Goal: Task Accomplishment & Management: Manage account settings

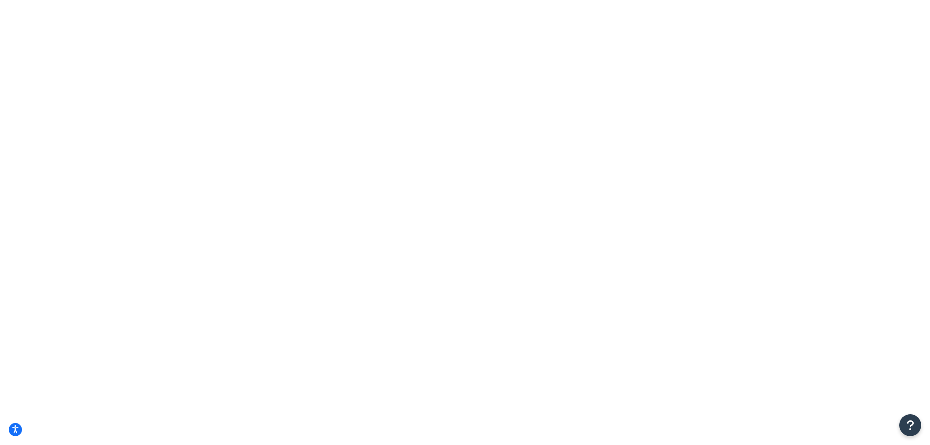
select select "15"
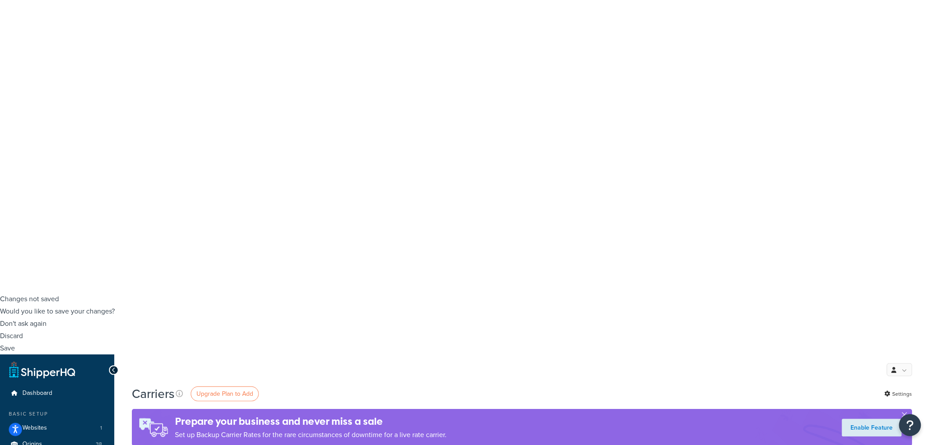
scroll to position [146, 0]
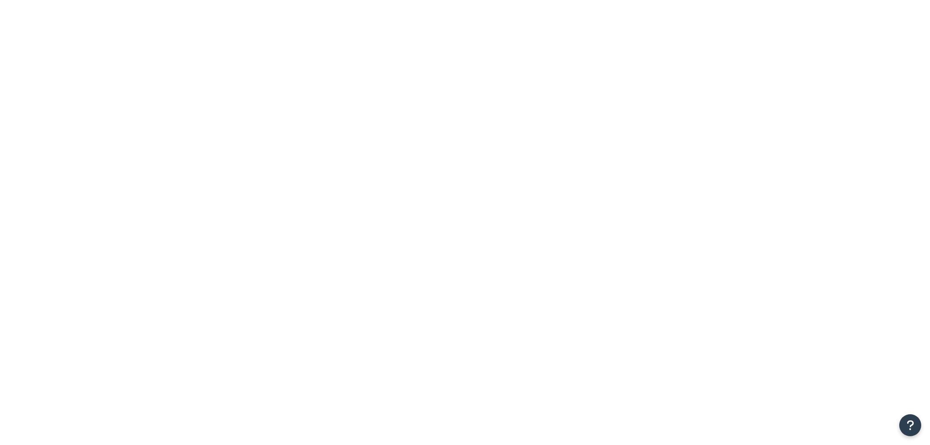
select select "pickup"
select select "AFTER"
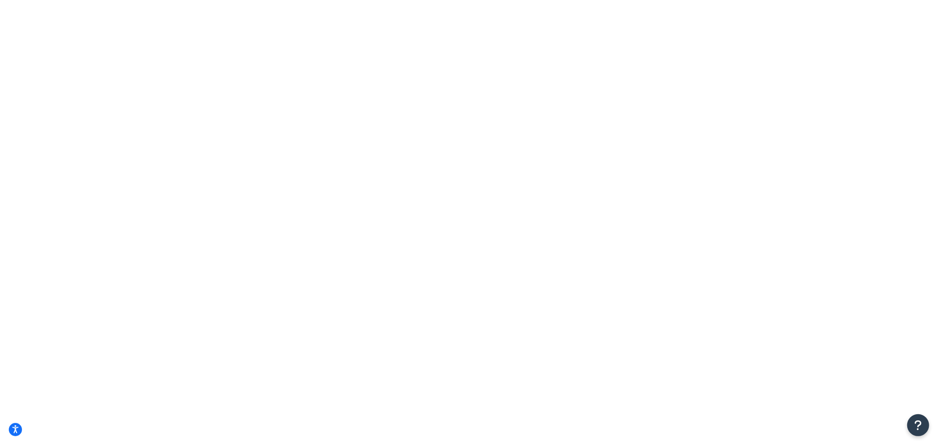
select select "false"
type input "Annie's"
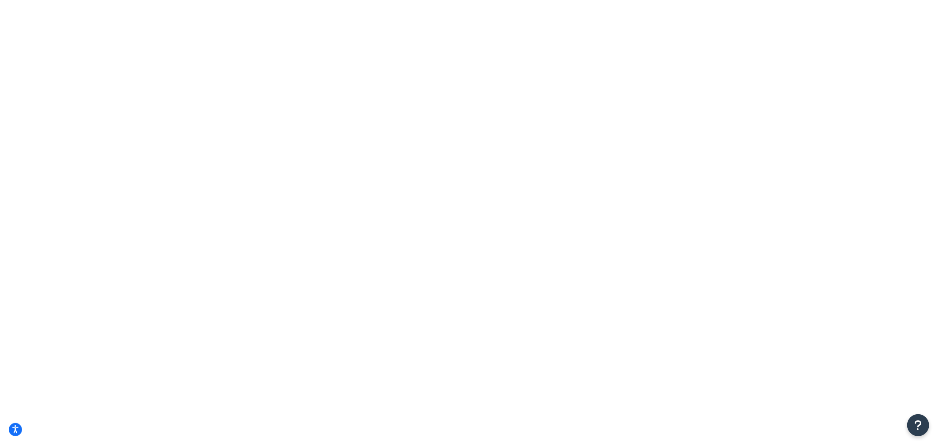
checkbox input "true"
type input "125 Clydesdale Ct."
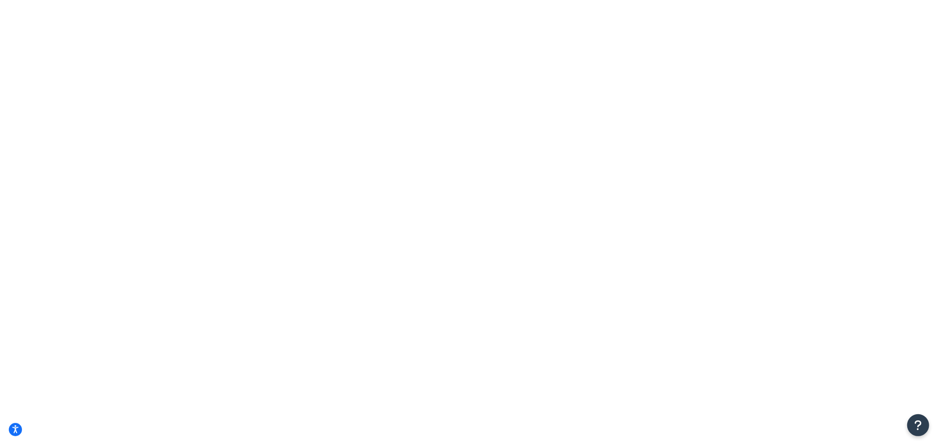
type input "Grass Valley"
select select "CA"
type input "95945"
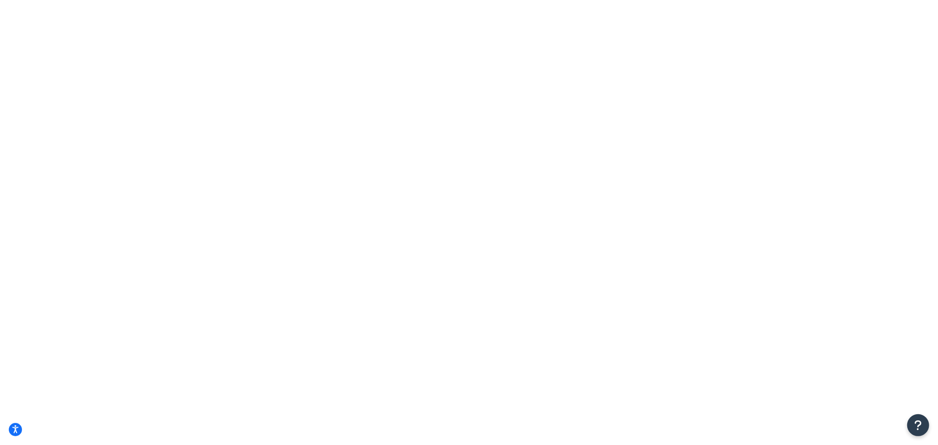
type input "5"
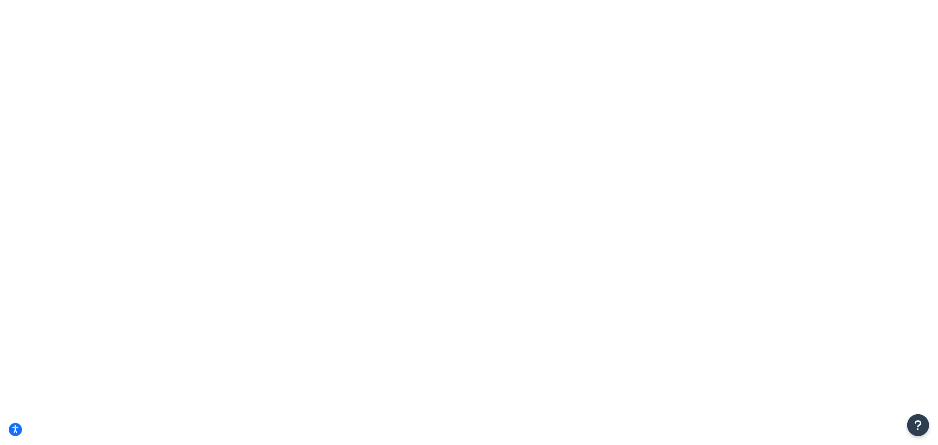
type input "2"
type input "1.1"
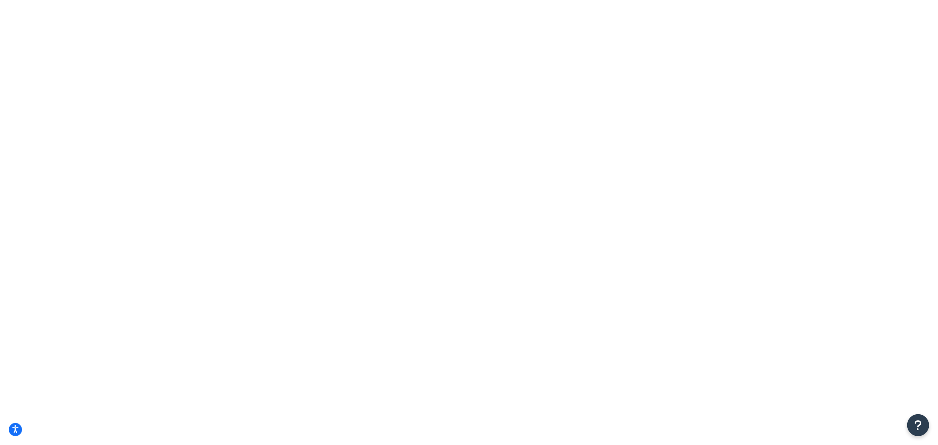
checkbox input "true"
type input "ann"
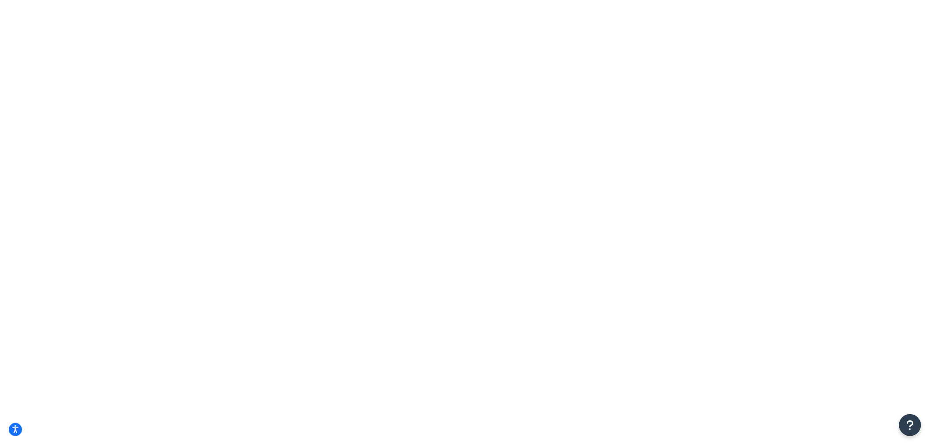
type input "pv"
select select "84863"
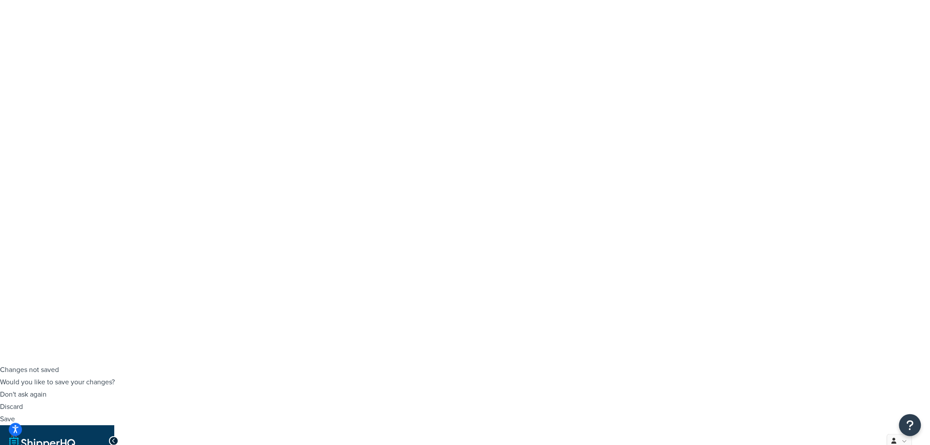
scroll to position [101, 0]
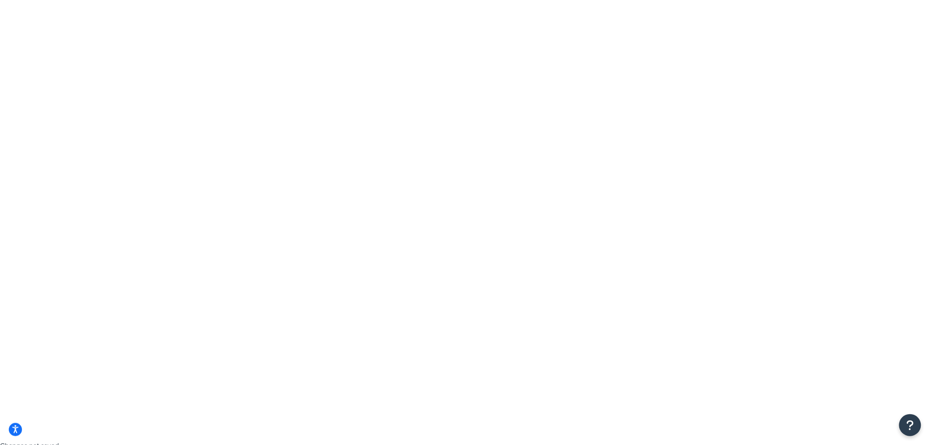
scroll to position [0, 0]
type input "aa"
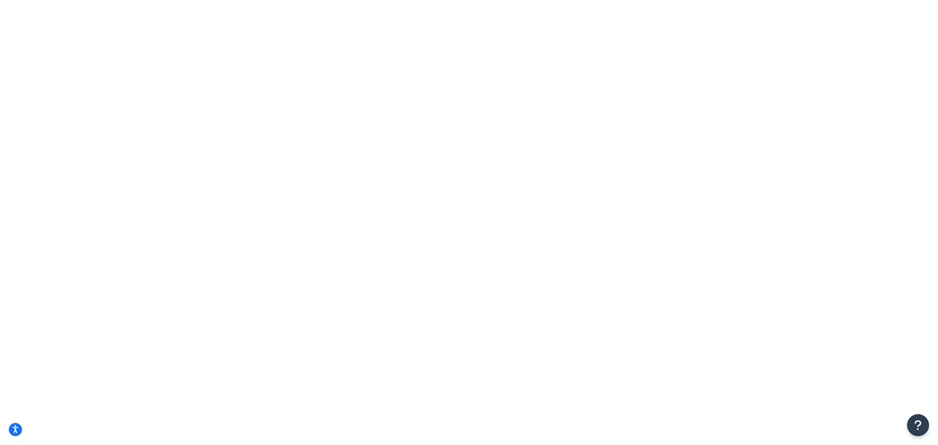
type input "[PERSON_NAME]'s"
type input "a"
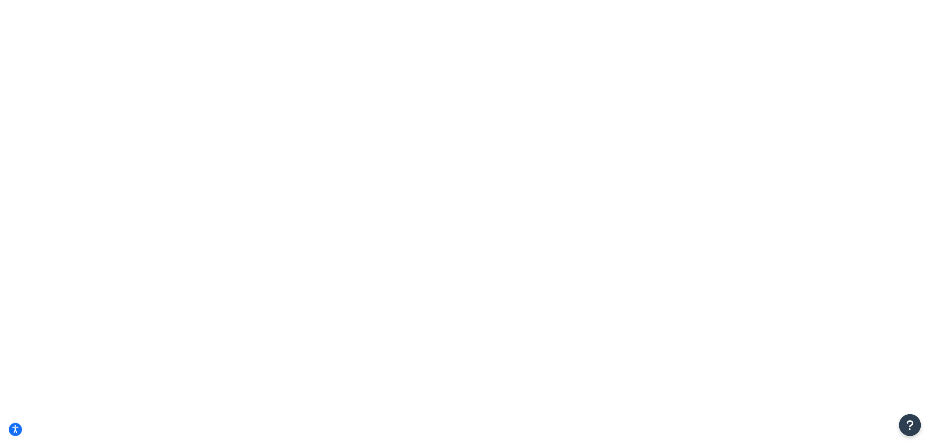
checkbox input "true"
select select "84863"
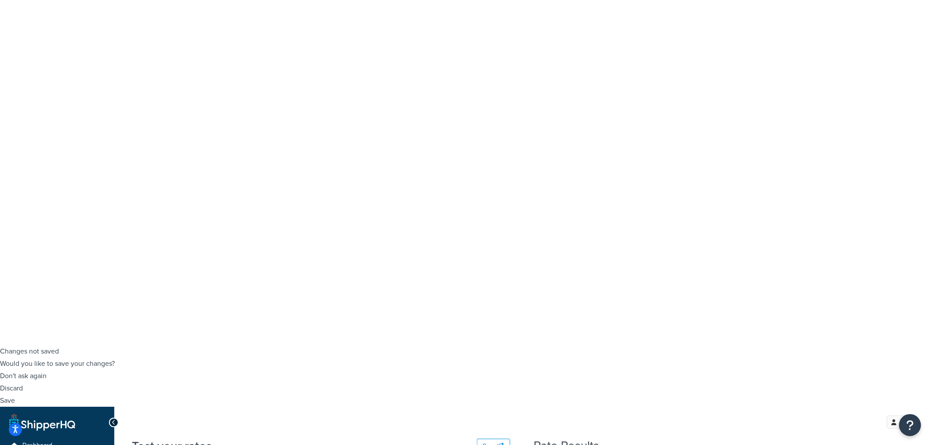
scroll to position [101, 0]
type input "3"
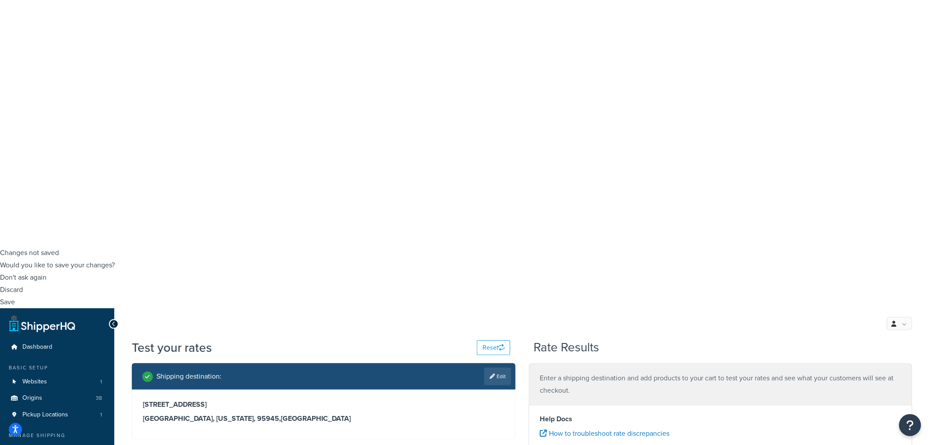
scroll to position [248, 0]
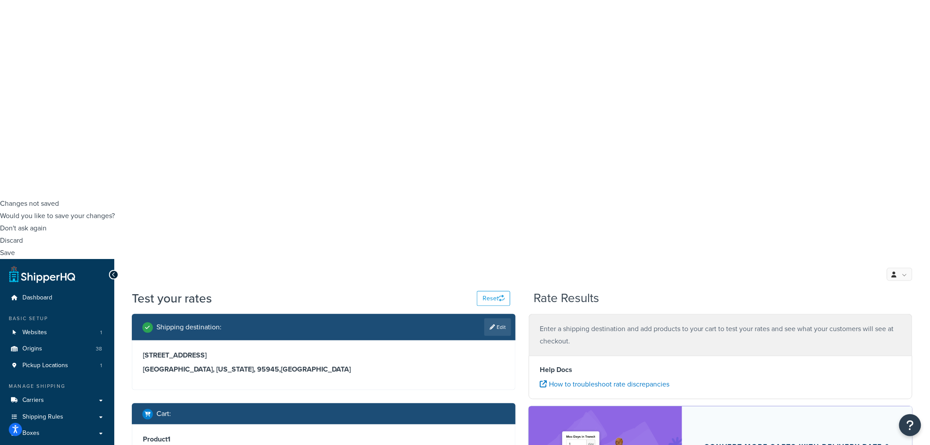
type input ".02"
type input "pv"
type input "seed"
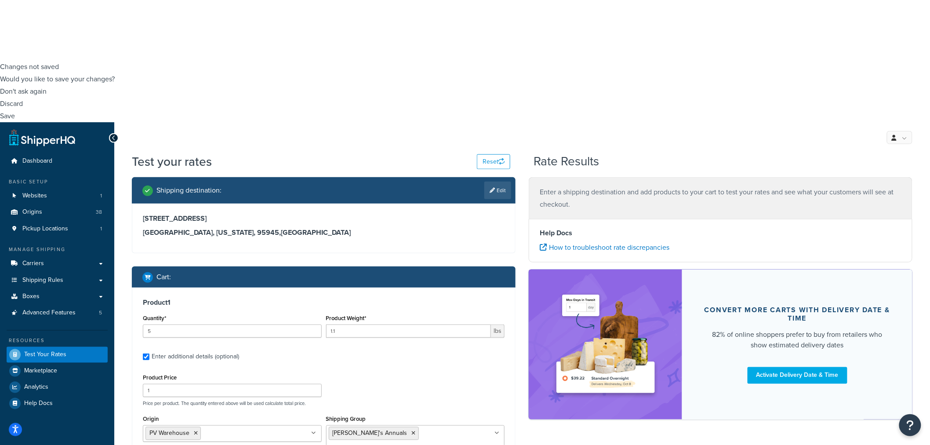
scroll to position [389, 0]
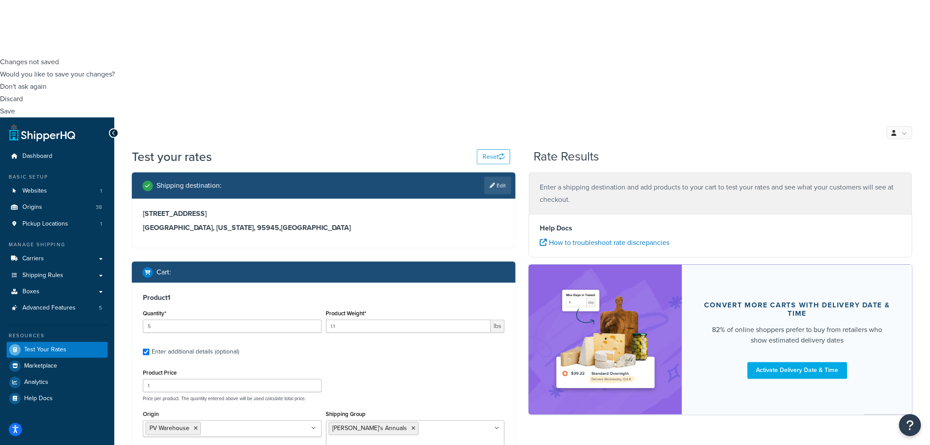
select select "23050"
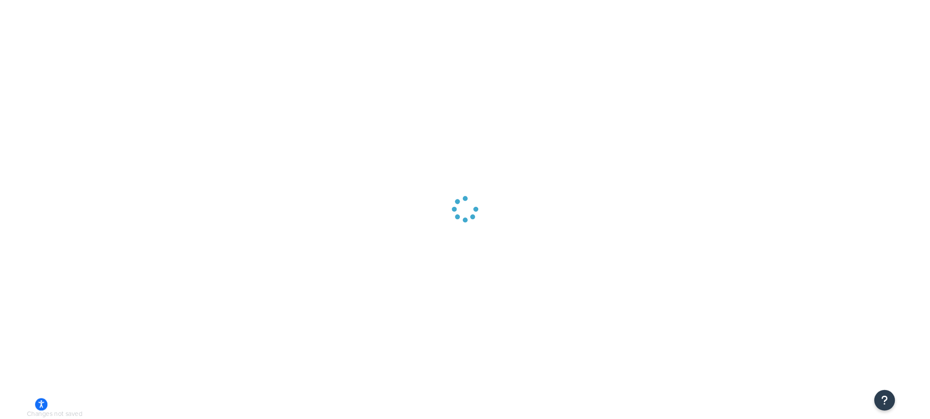
scroll to position [36, 0]
type input "annie"
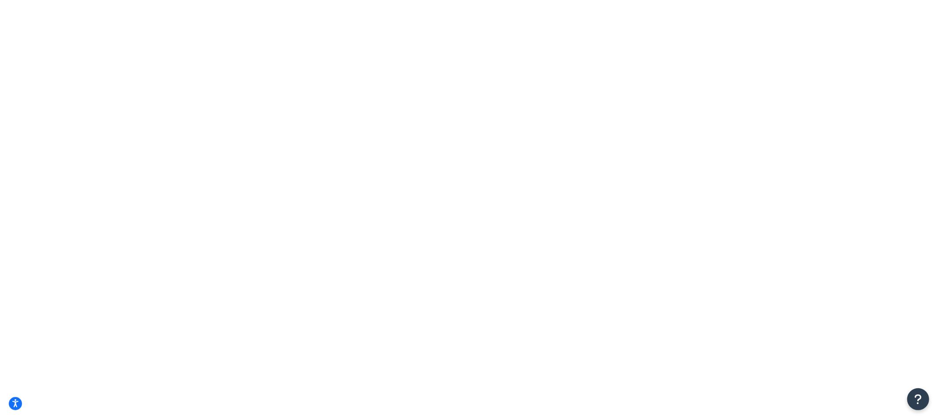
type input "Annie's"
drag, startPoint x: 248, startPoint y: 109, endPoint x: 148, endPoint y: 120, distance: 99.9
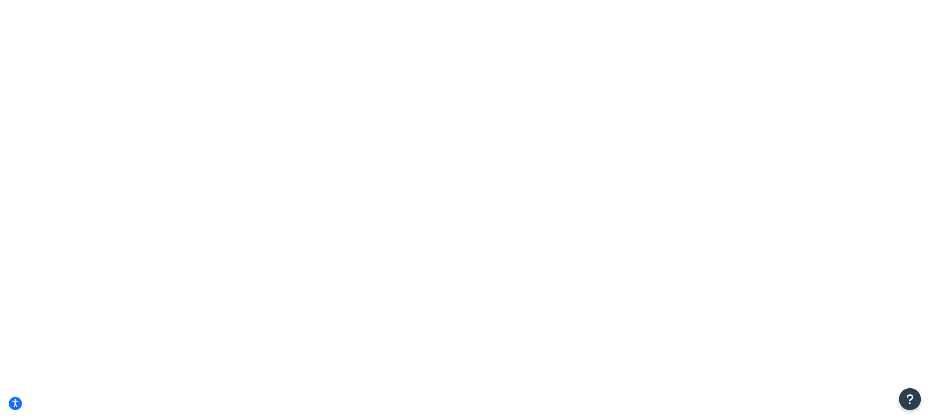
select select "15"
type input "annie"
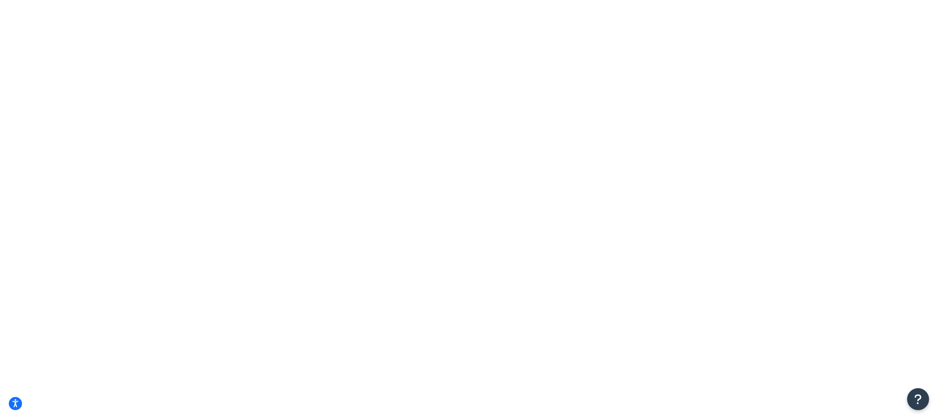
drag, startPoint x: 201, startPoint y: 313, endPoint x: 154, endPoint y: 317, distance: 47.3
copy div "UPS F22G32"
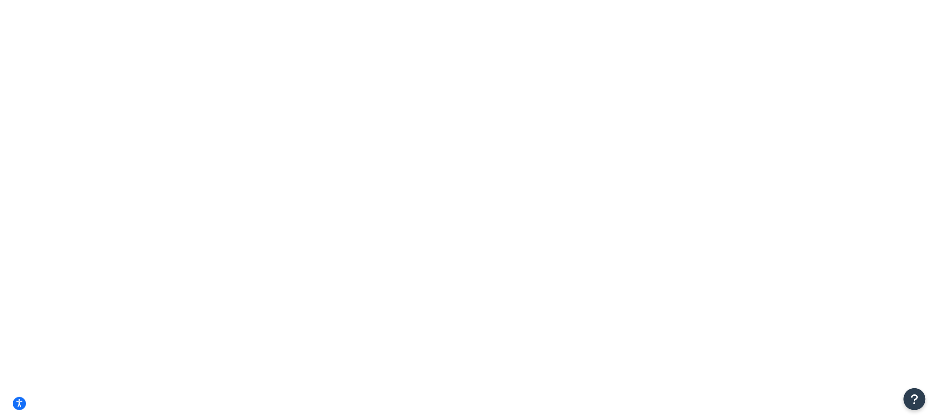
scroll to position [0, 0]
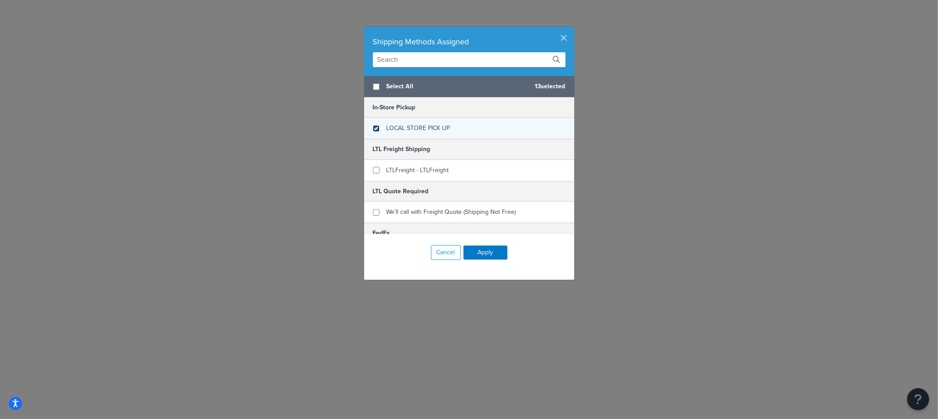
click at [373, 129] on input "checkbox" at bounding box center [376, 128] width 7 height 7
checkbox input "true"
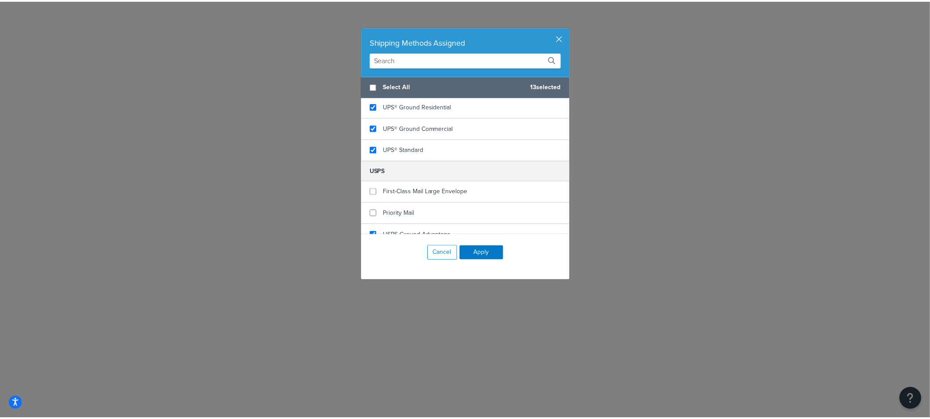
scroll to position [585, 0]
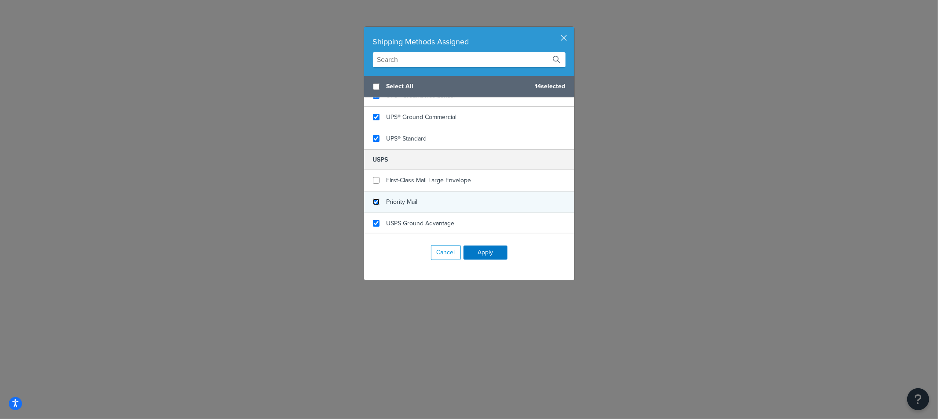
click at [373, 201] on input "checkbox" at bounding box center [376, 202] width 7 height 7
checkbox input "true"
click at [485, 255] on button "Apply" at bounding box center [485, 253] width 44 height 14
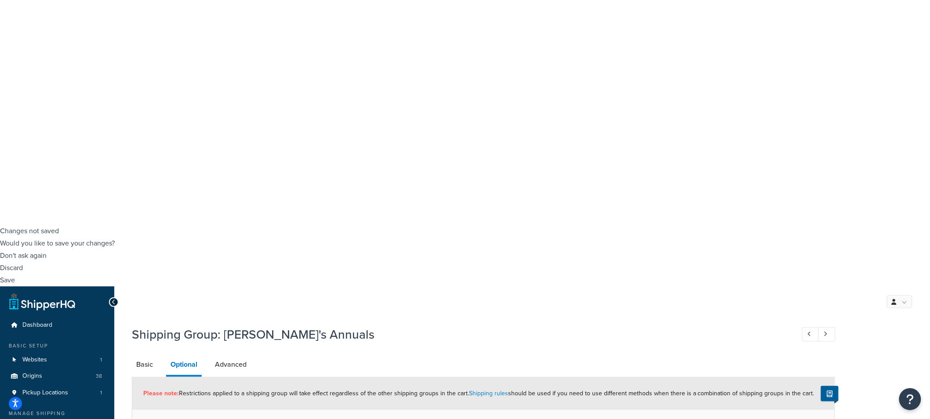
scroll to position [208, 0]
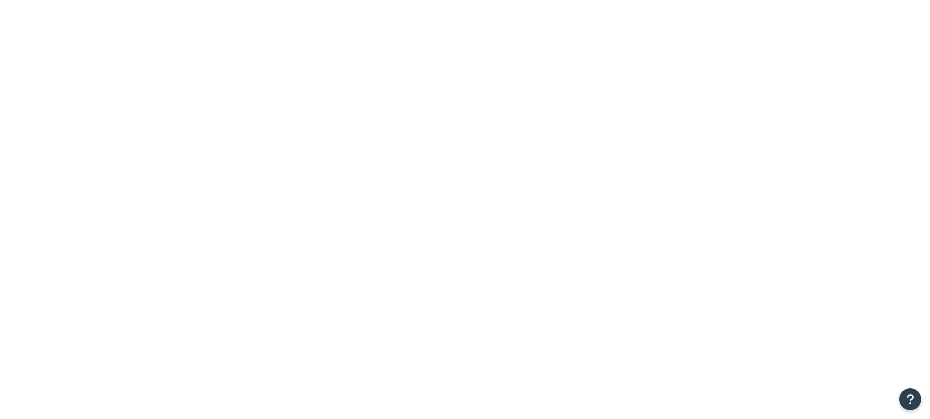
select select "15"
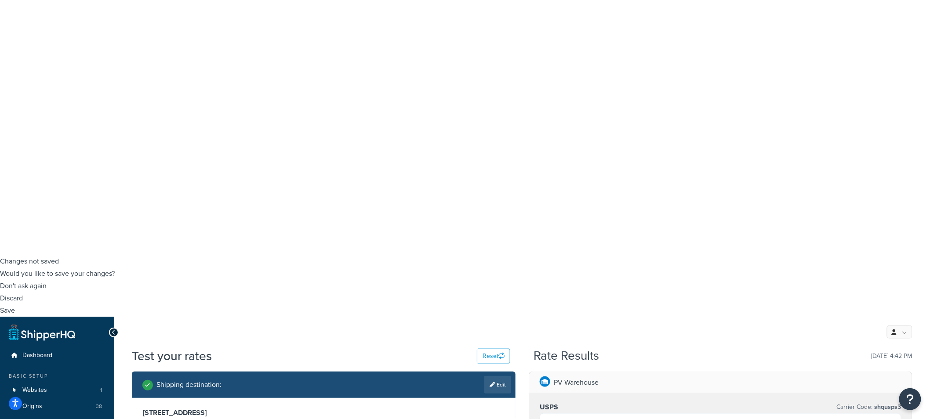
scroll to position [157, 0]
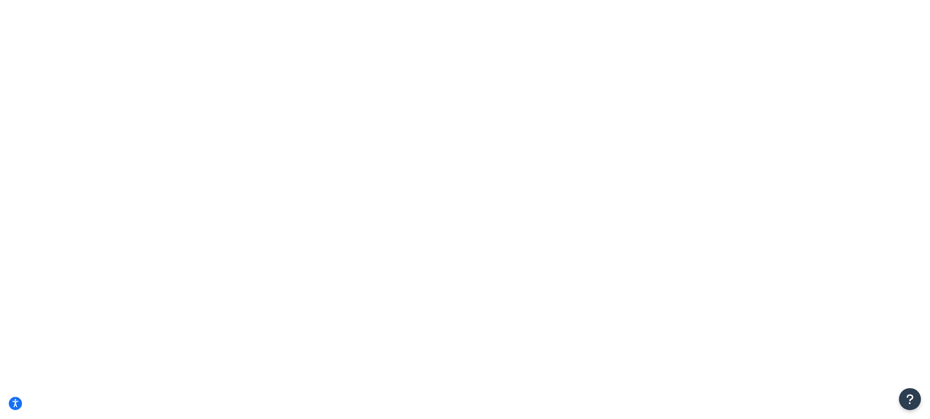
scroll to position [0, 0]
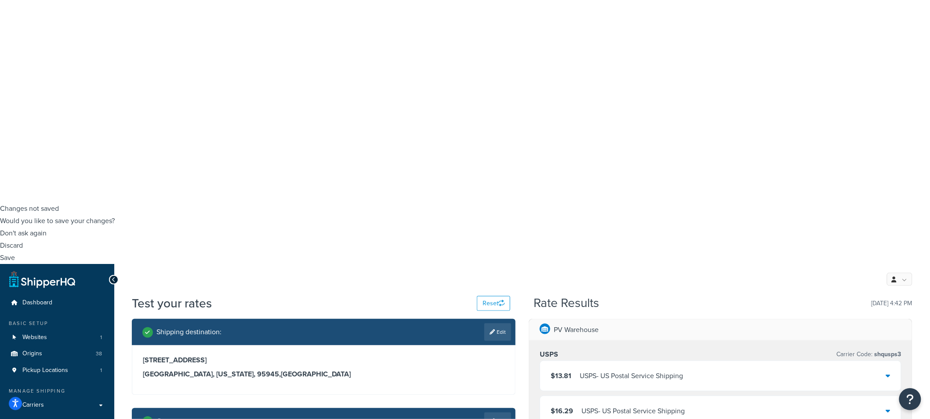
scroll to position [98, 0]
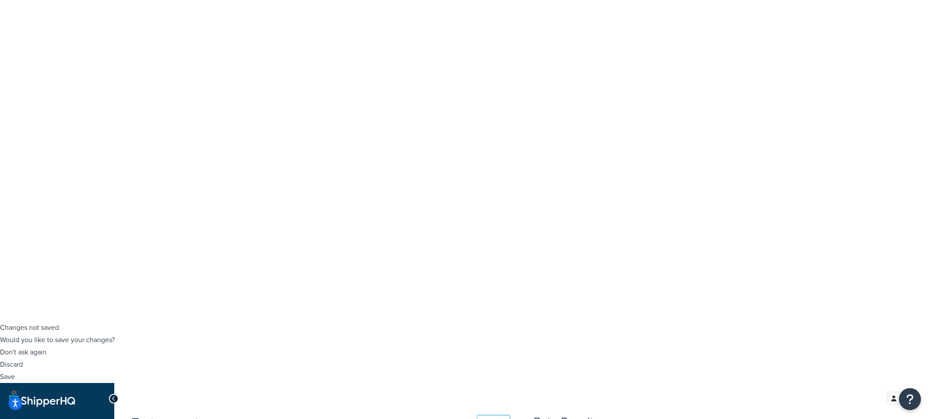
checkbox input "true"
select select "84863"
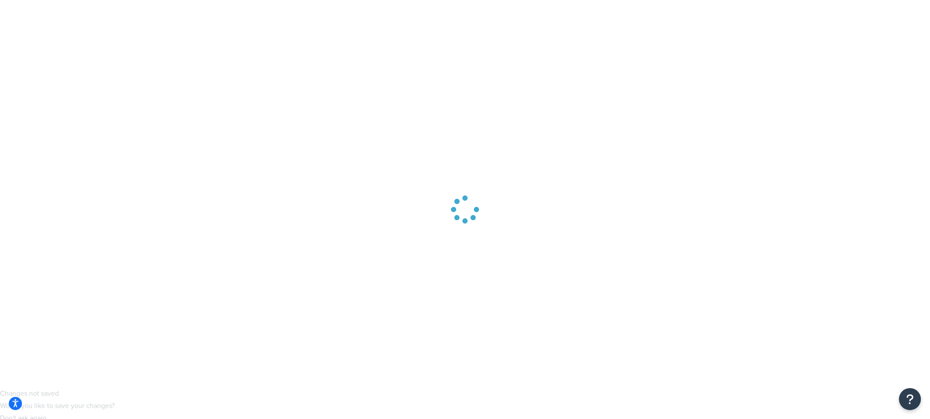
scroll to position [0, 0]
type input "ann"
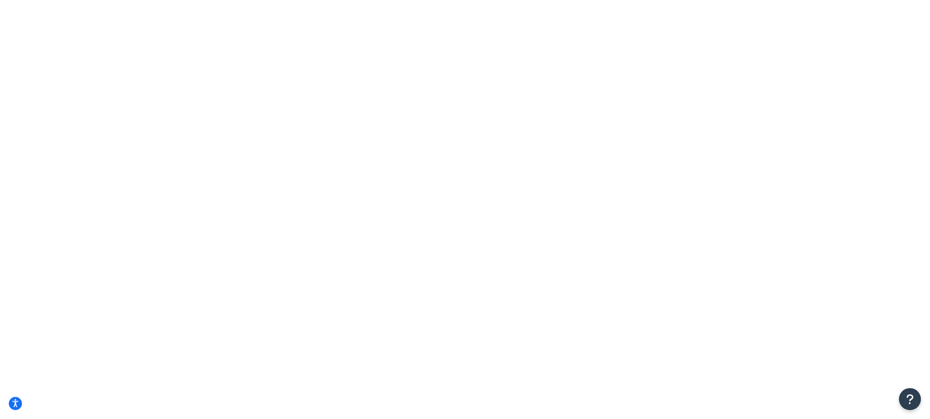
drag, startPoint x: 536, startPoint y: 185, endPoint x: 532, endPoint y: 177, distance: 9.4
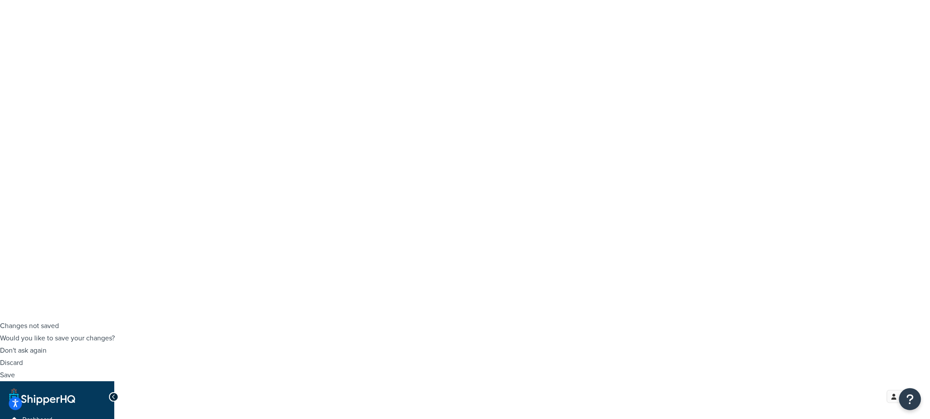
scroll to position [113, 0]
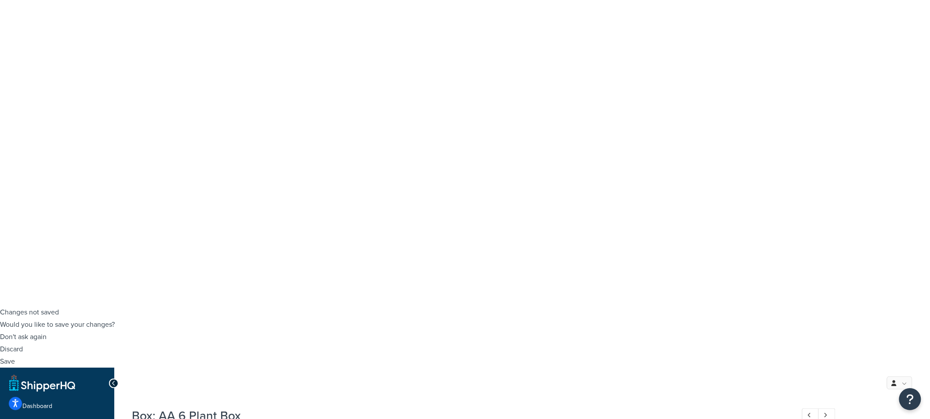
drag, startPoint x: 481, startPoint y: 357, endPoint x: 475, endPoint y: 353, distance: 7.7
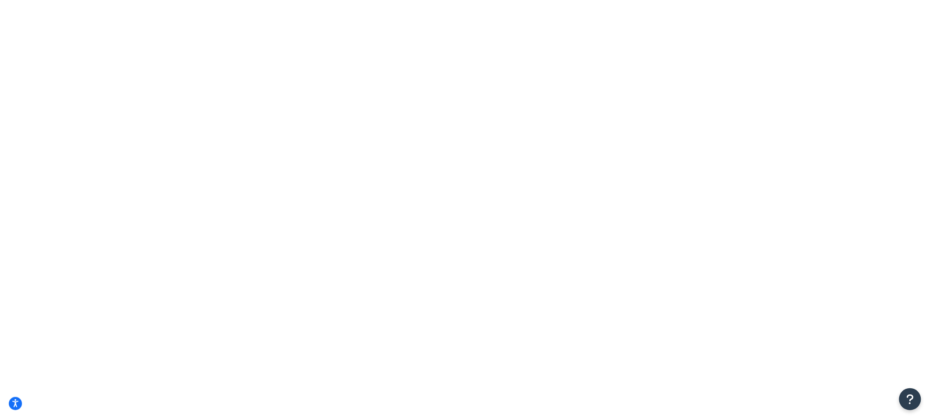
type input "annie's"
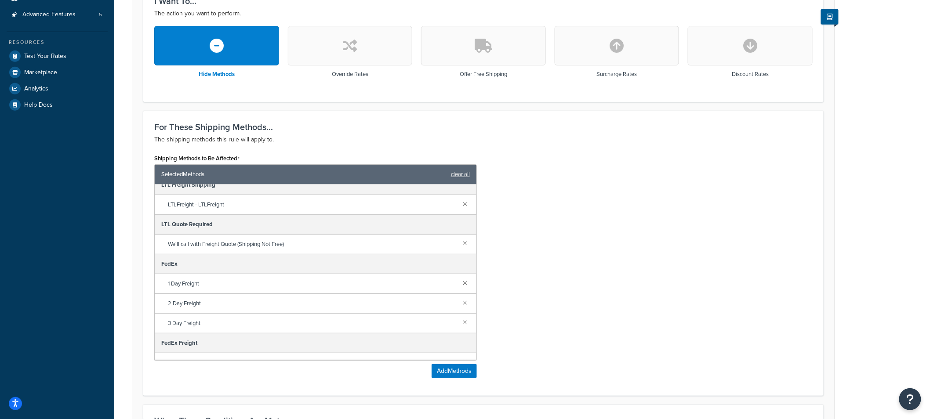
scroll to position [22, 0]
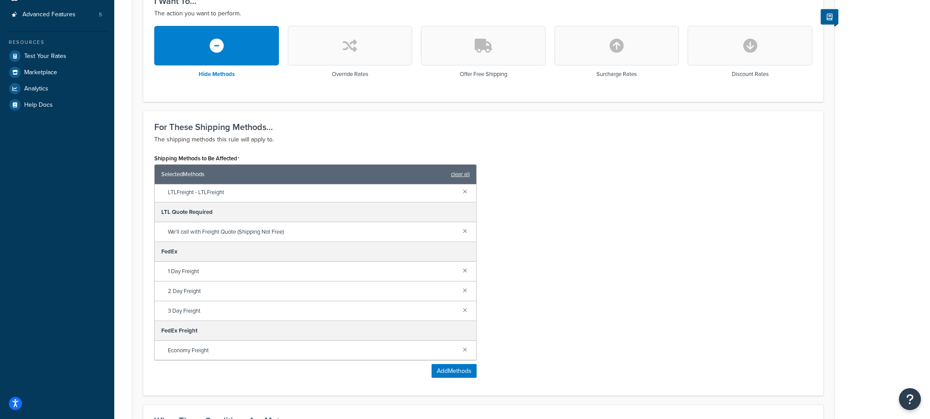
click at [545, 266] on div "Shipping Methods to Be Affected Selected Methods clear all LTL Freight Shipping…" at bounding box center [484, 268] width 672 height 233
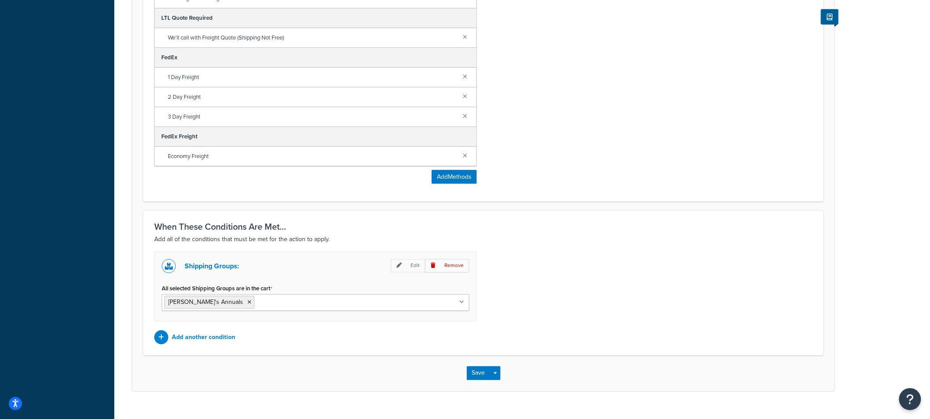
scroll to position [440, 0]
click at [462, 301] on icon at bounding box center [462, 301] width 4 height 5
click at [462, 301] on icon at bounding box center [461, 301] width 5 height 5
click at [478, 372] on button "Save" at bounding box center [479, 372] width 24 height 14
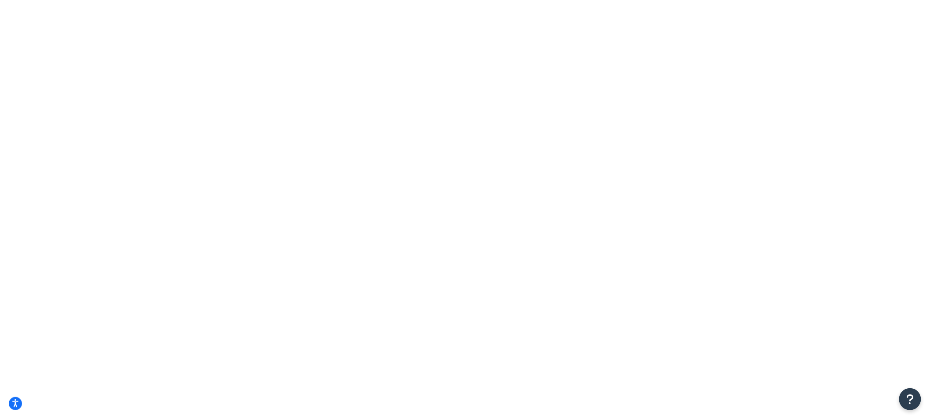
type input "annie's"
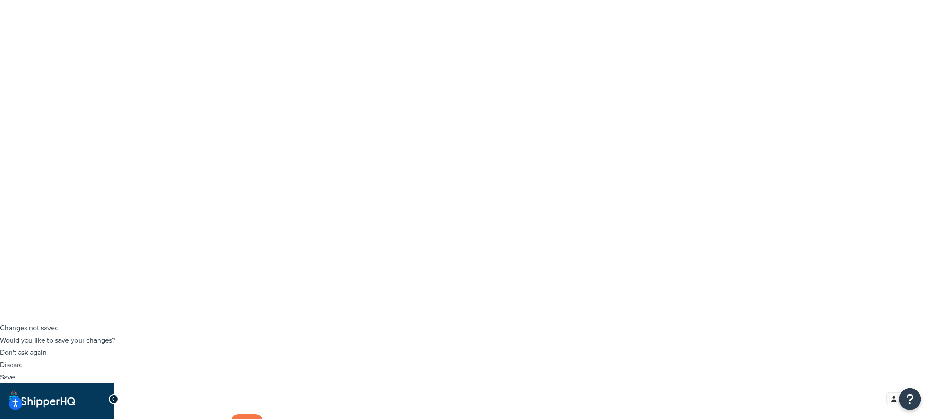
scroll to position [98, 0]
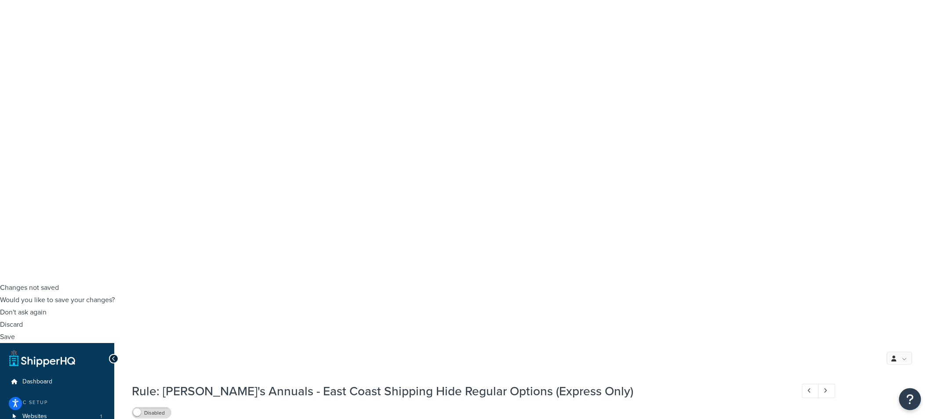
scroll to position [147, 0]
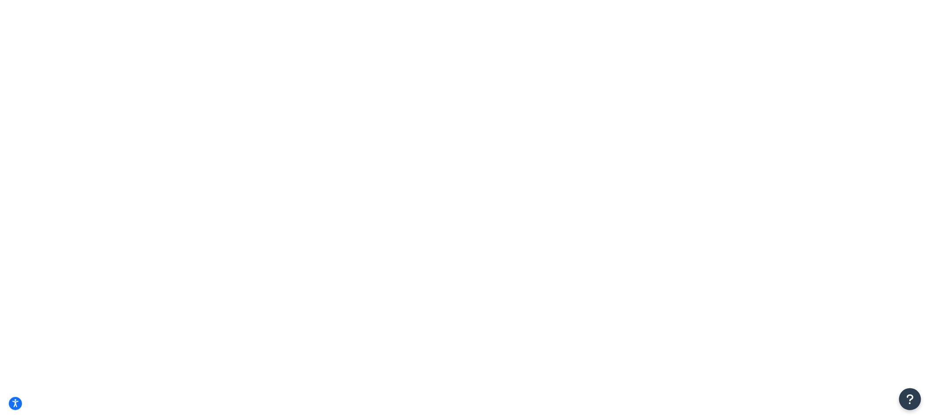
type input "annie's"
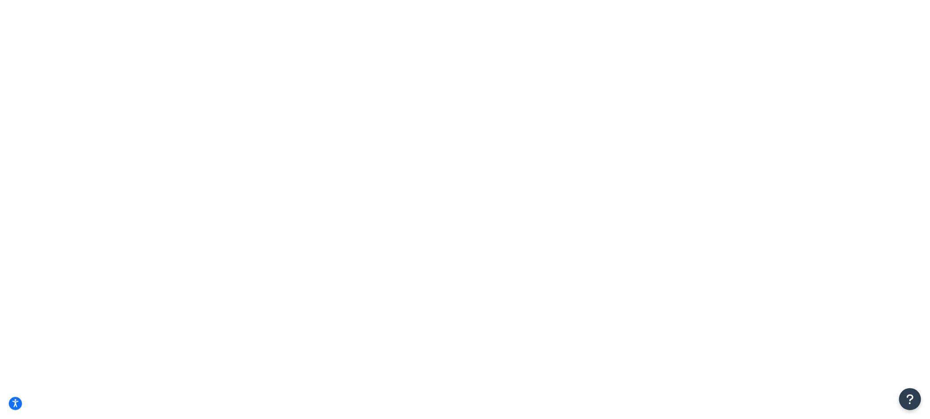
type input "aa"
drag, startPoint x: 0, startPoint y: 0, endPoint x: 247, endPoint y: 156, distance: 291.9
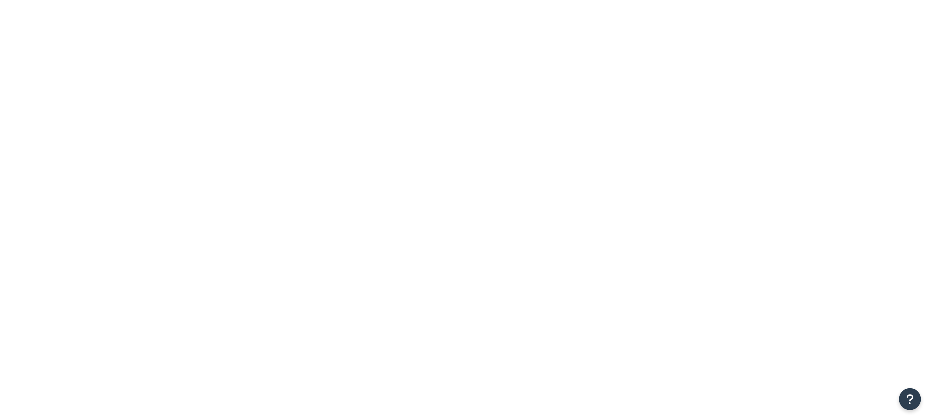
type input "annie's"
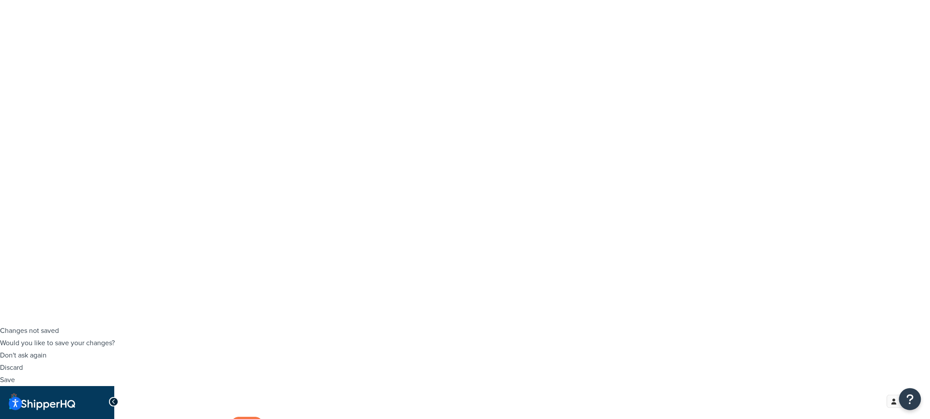
scroll to position [98, 0]
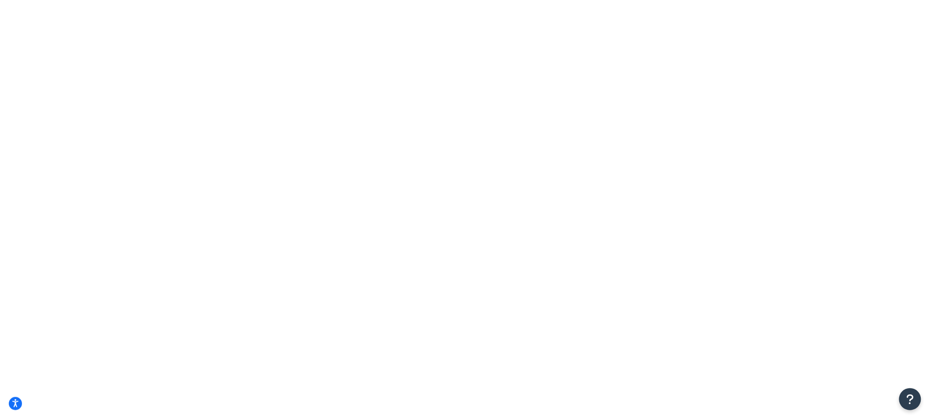
type input "aa"
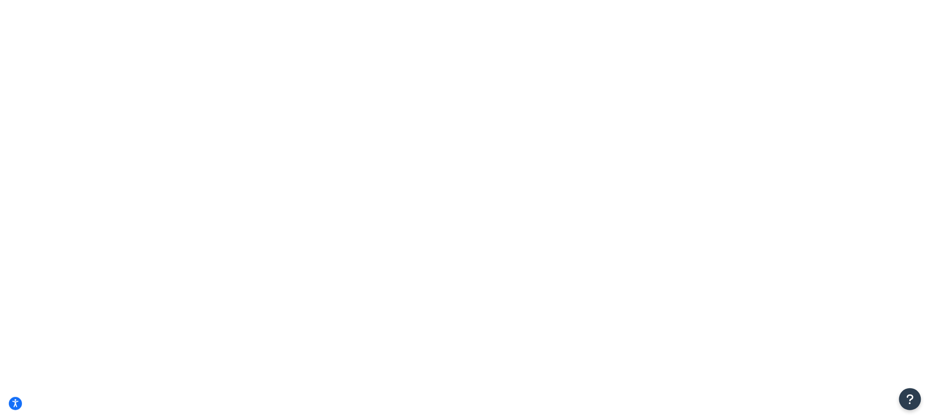
type input "aa"
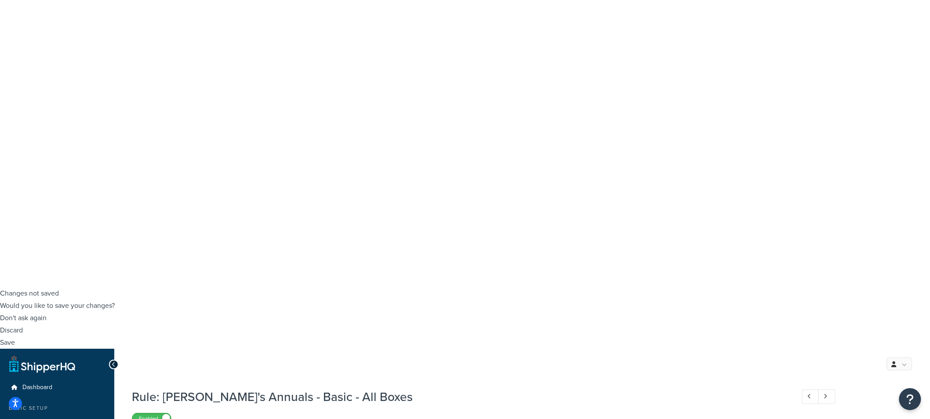
scroll to position [147, 0]
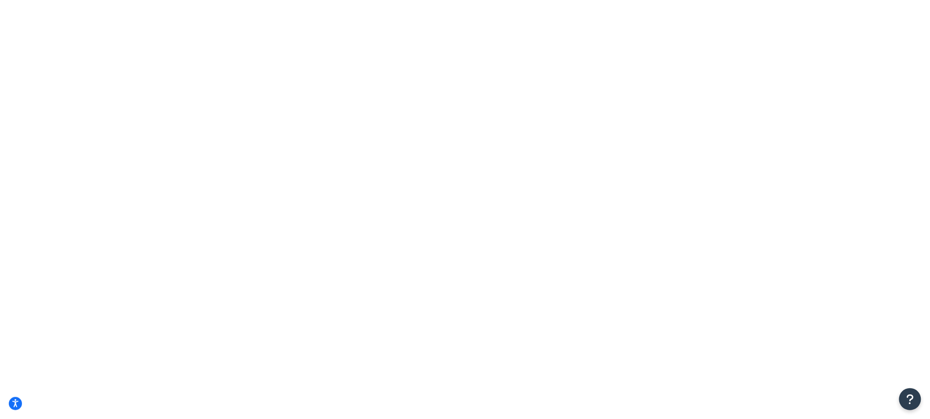
scroll to position [3, 0]
click at [914, 397] on icon "Open Resource Center" at bounding box center [911, 399] width 8 height 12
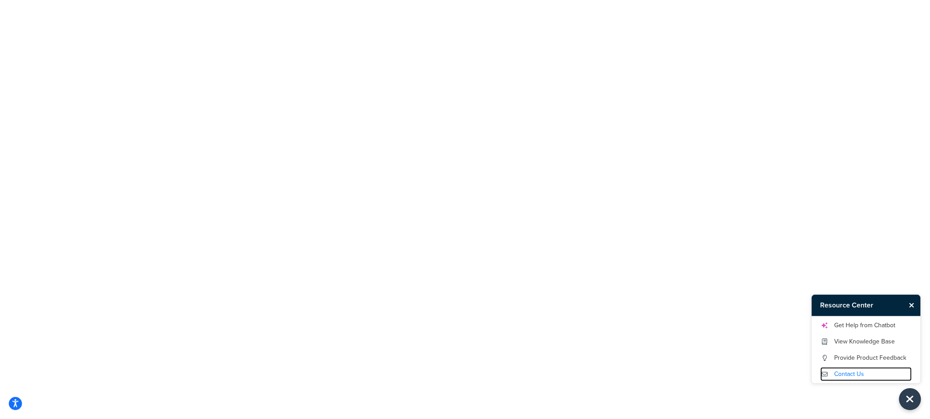
click at [847, 371] on link "Contact Us" at bounding box center [866, 375] width 91 height 14
drag, startPoint x: 913, startPoint y: 304, endPoint x: 679, endPoint y: 300, distance: 233.9
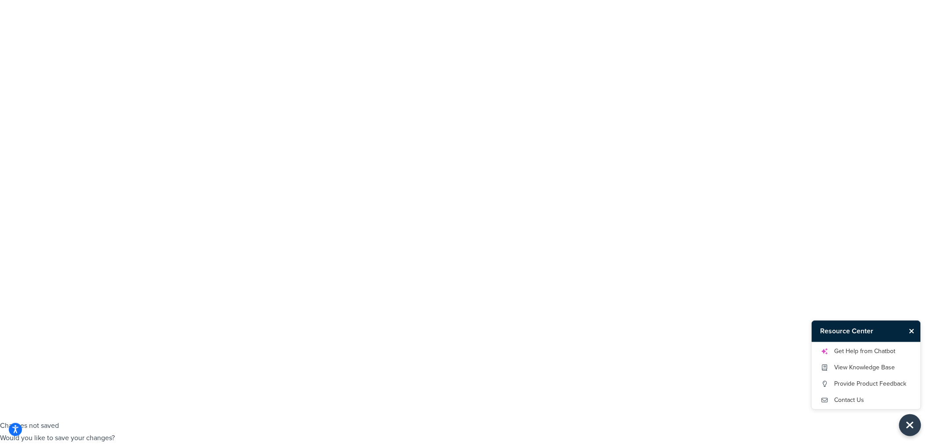
type input "4"
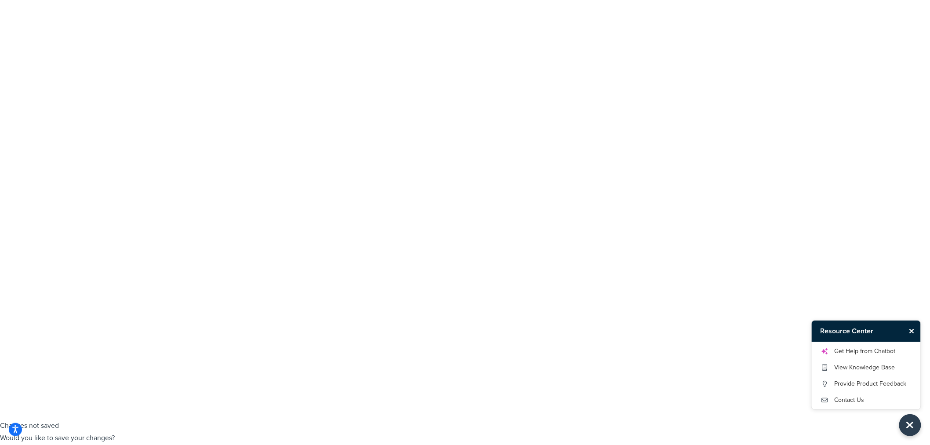
type input "2"
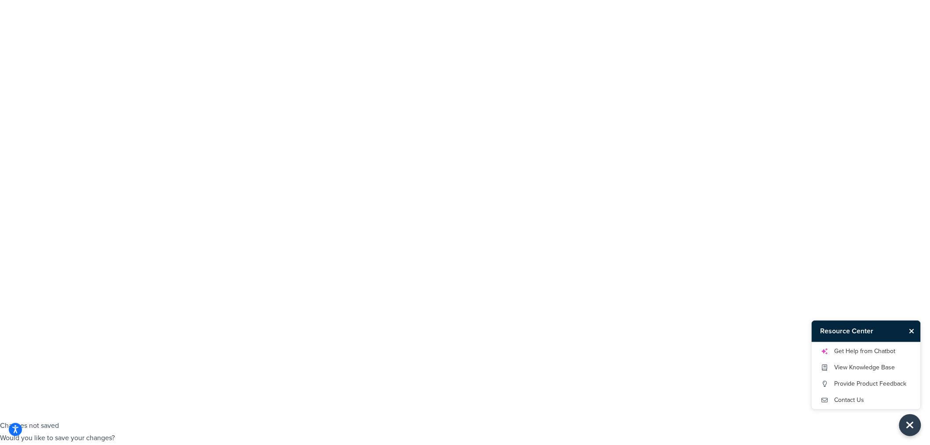
type input "6"
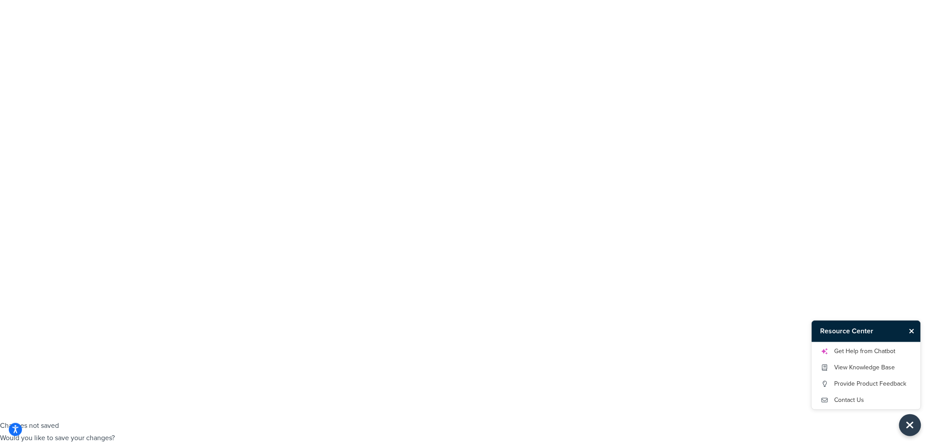
click at [912, 331] on icon "Close Resource Center" at bounding box center [912, 331] width 5 height 7
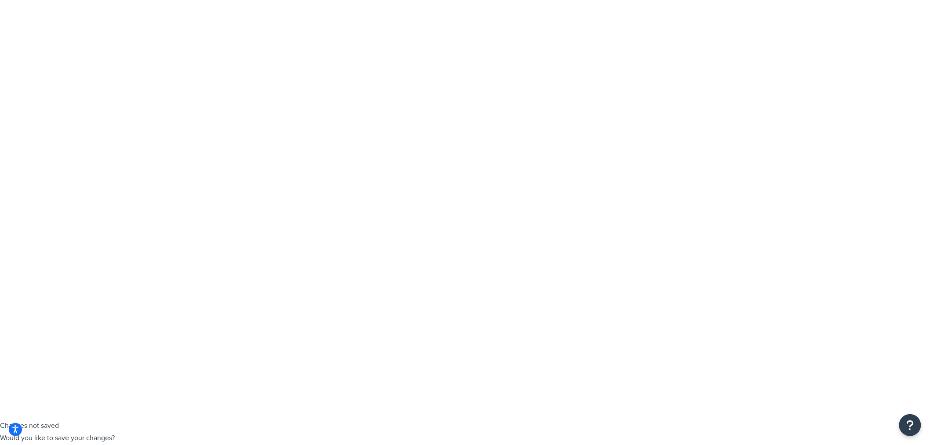
type input "8"
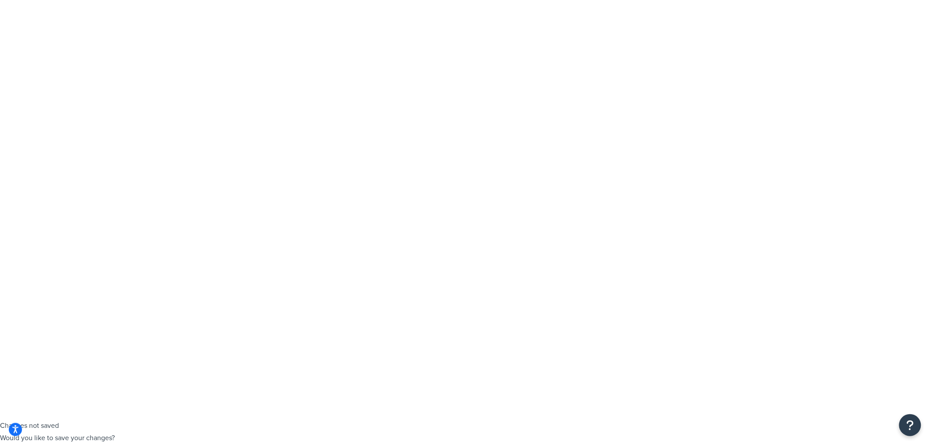
type input "7"
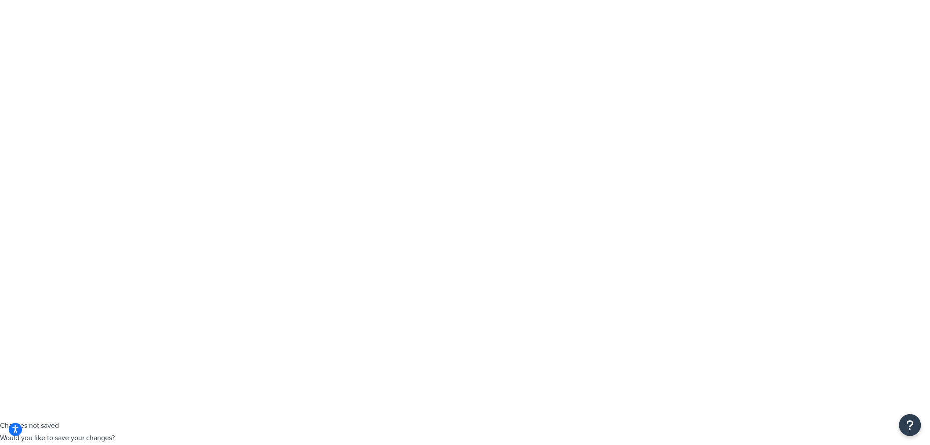
type input "10"
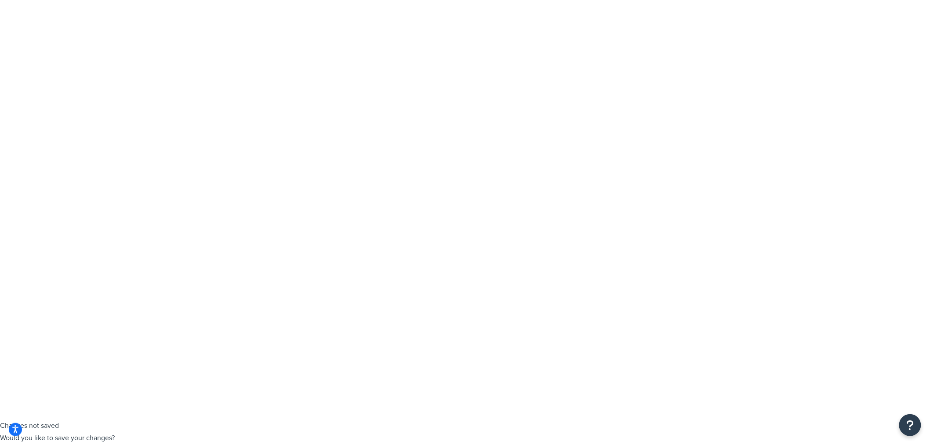
type input "12"
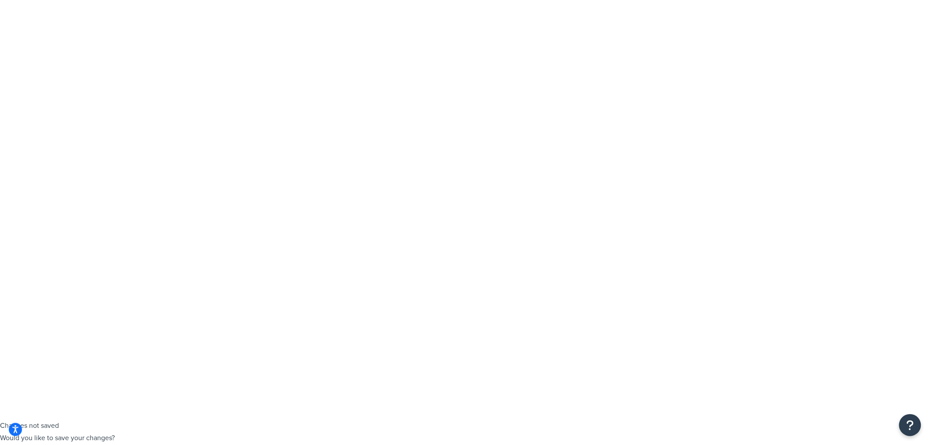
drag, startPoint x: 889, startPoint y: 147, endPoint x: 878, endPoint y: 140, distance: 13.0
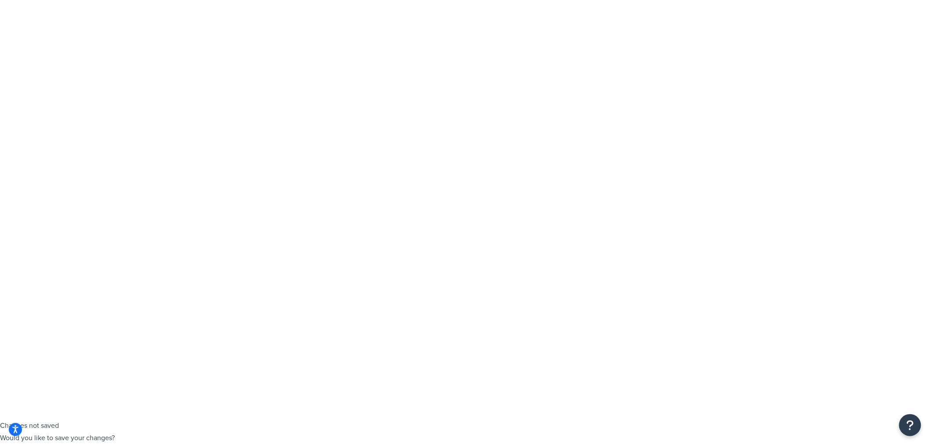
drag, startPoint x: 248, startPoint y: 333, endPoint x: 302, endPoint y: 324, distance: 54.9
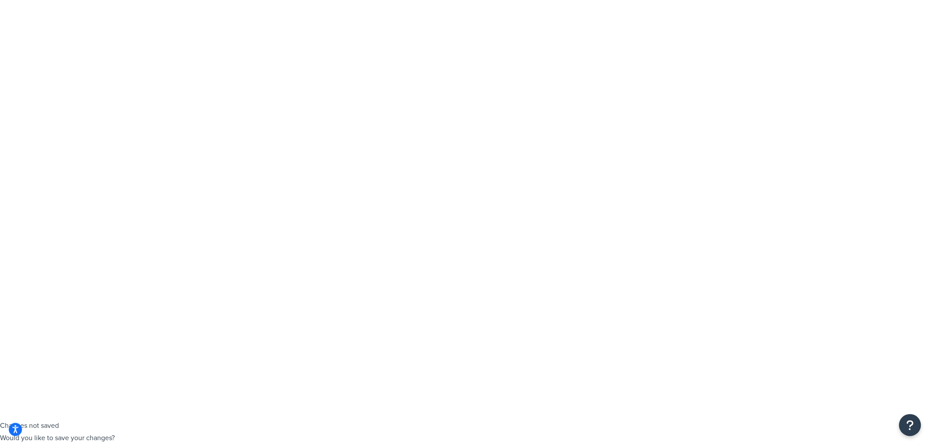
select select "CA"
drag, startPoint x: 199, startPoint y: 124, endPoint x: 98, endPoint y: 164, distance: 108.7
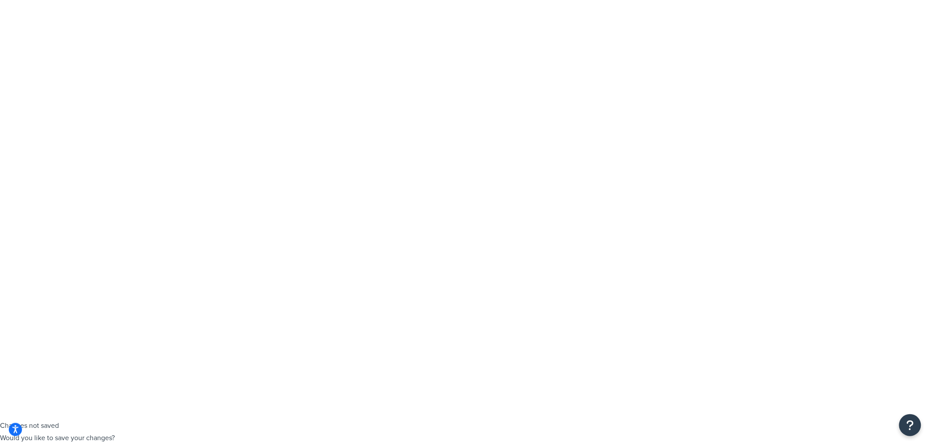
type input "123 5th ave"
drag, startPoint x: 181, startPoint y: 175, endPoint x: 87, endPoint y: 185, distance: 94.6
type input "[US_STATE]"
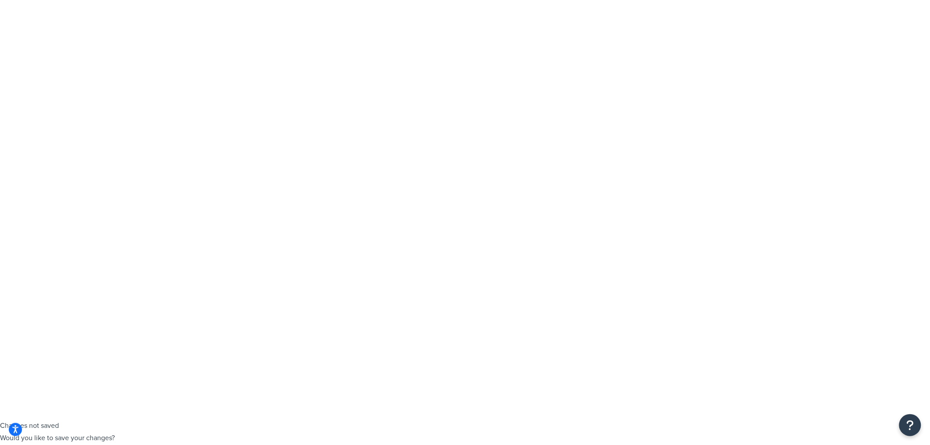
drag, startPoint x: 208, startPoint y: 120, endPoint x: 147, endPoint y: 130, distance: 61.9
drag, startPoint x: 252, startPoint y: 118, endPoint x: 113, endPoint y: 121, distance: 139.4
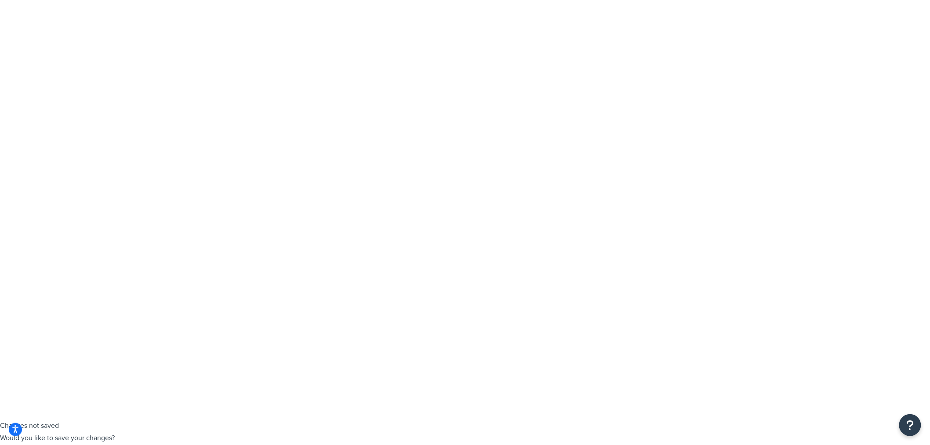
type input "789 Broadway"
select select "NY"
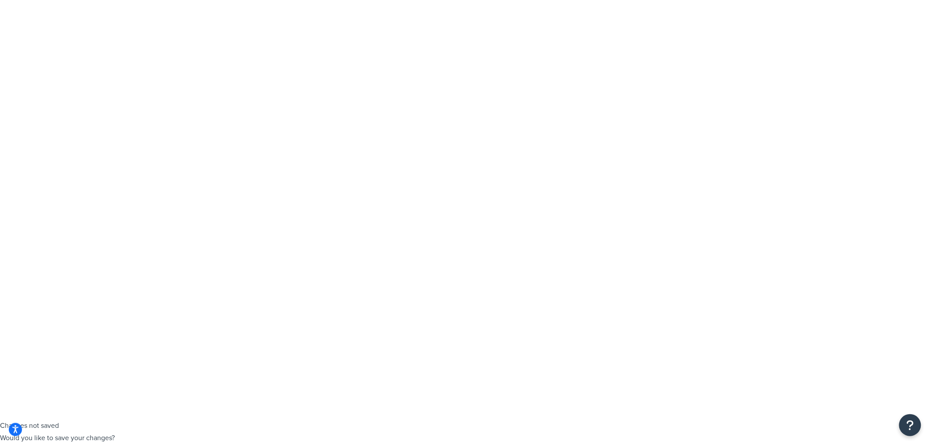
drag, startPoint x: 361, startPoint y: 236, endPoint x: 301, endPoint y: 237, distance: 60.2
type input "10001"
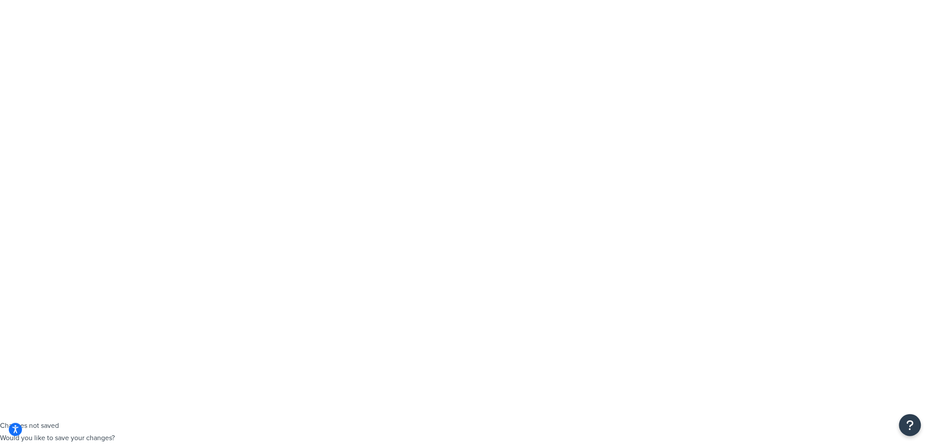
type input "[PERSON_NAME]'s"
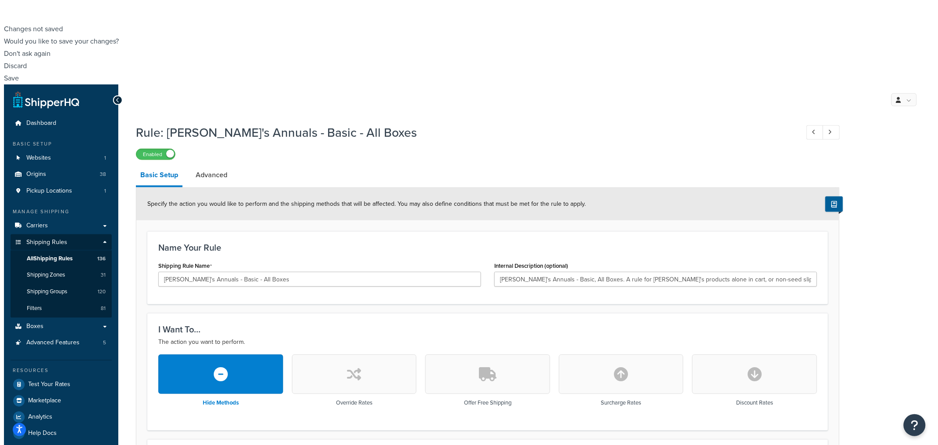
scroll to position [430, 0]
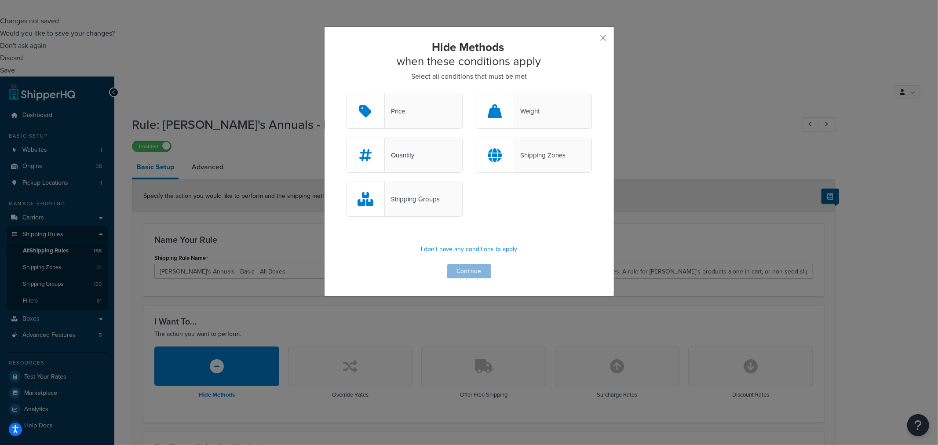
click at [536, 148] on div "Shipping Zones" at bounding box center [534, 155] width 116 height 35
click at [0, 0] on input "Shipping Zones" at bounding box center [0, 0] width 0 height 0
click at [462, 269] on button "Continue" at bounding box center [469, 271] width 44 height 14
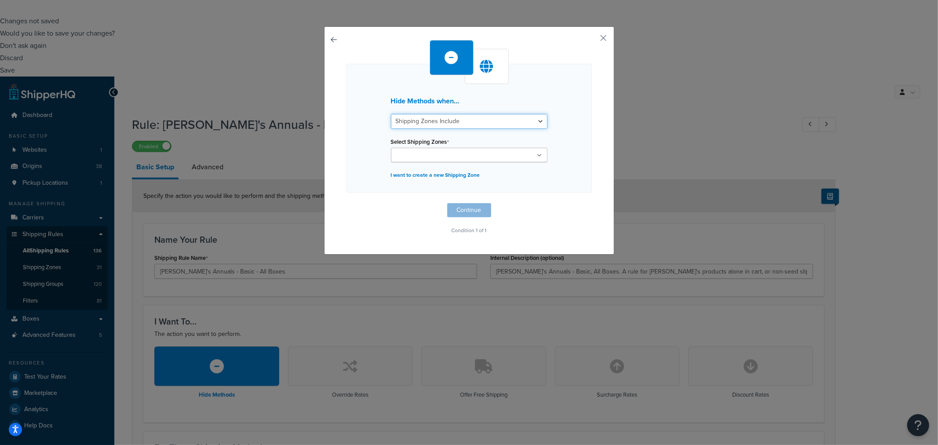
click at [535, 120] on select "Shipping Zones Include Shipping Zones Do Not Include" at bounding box center [469, 121] width 157 height 15
select select "exclude"
click at [391, 114] on select "Shipping Zones Include Shipping Zones Do Not Include" at bounding box center [469, 121] width 157 height 15
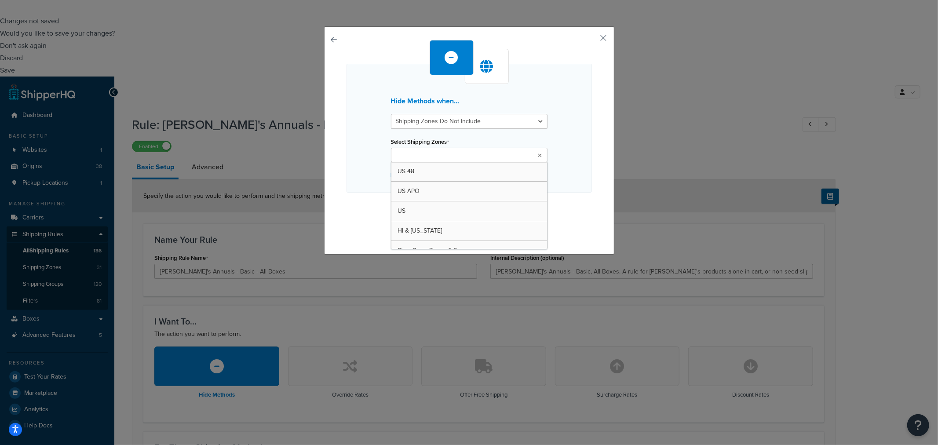
click at [458, 159] on input "Select Shipping Zones" at bounding box center [432, 156] width 78 height 10
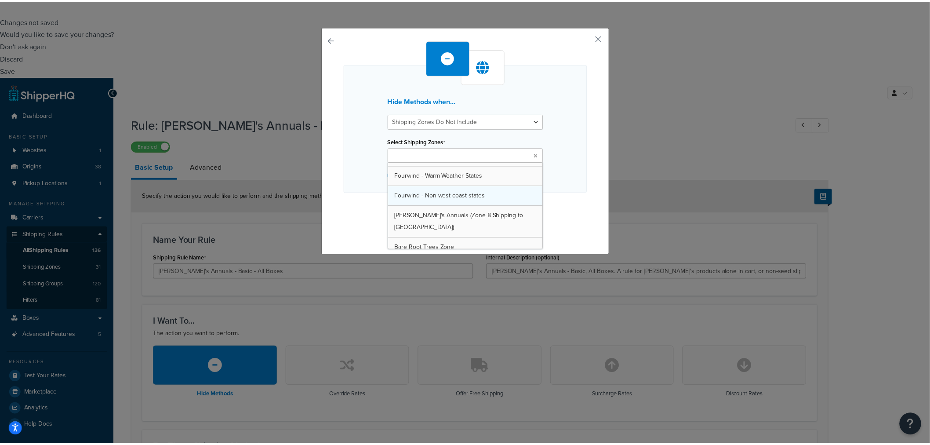
scroll to position [507, 0]
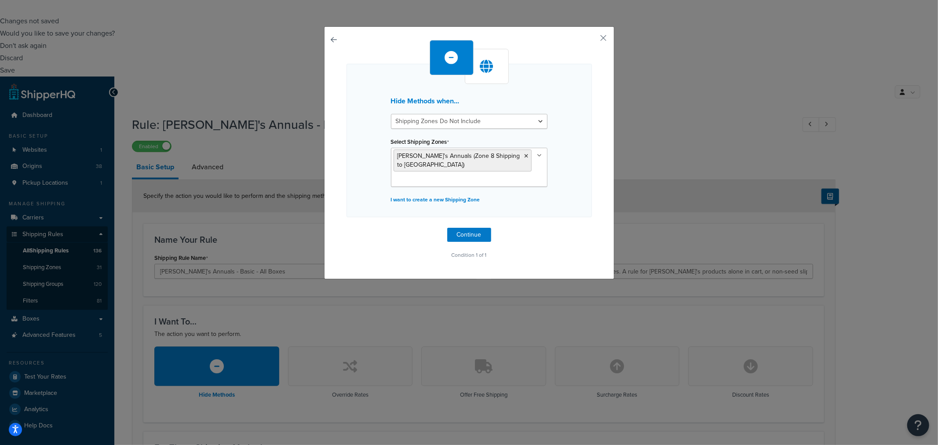
click at [586, 186] on div "Hide Methods when... Shipping Zones Include Shipping Zones Do Not Include Selec…" at bounding box center [468, 140] width 245 height 153
click at [472, 236] on button "Continue" at bounding box center [469, 235] width 44 height 14
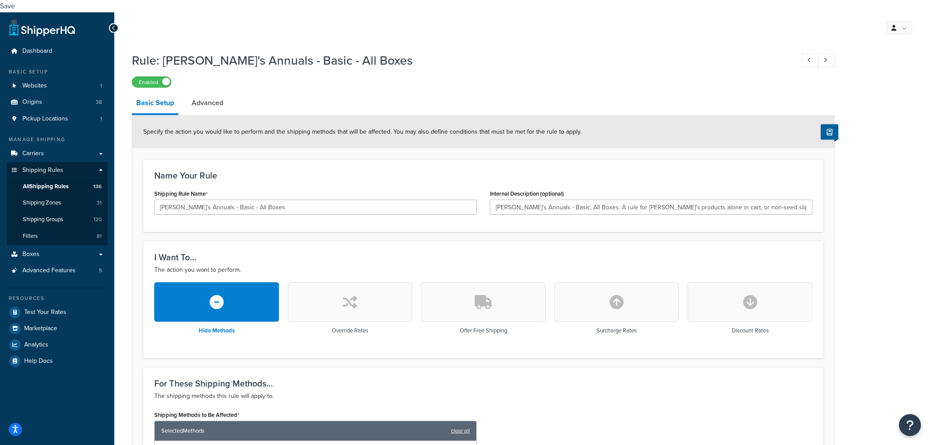
scroll to position [509, 0]
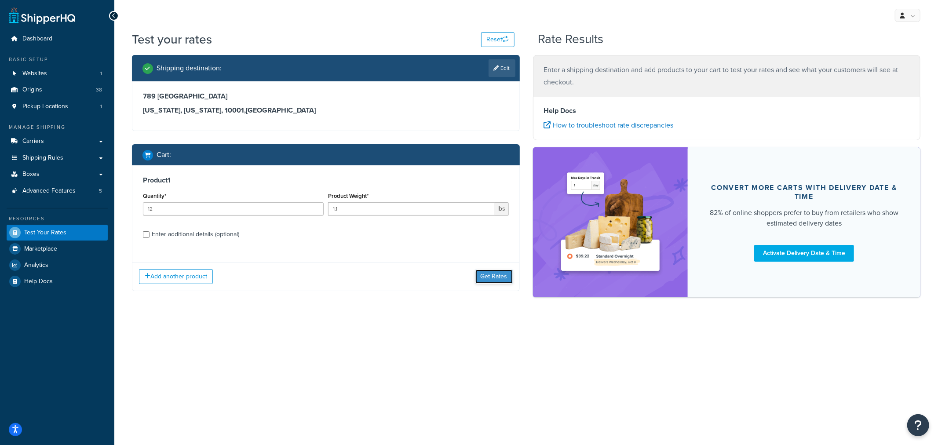
click at [498, 275] on button "Get Rates" at bounding box center [493, 277] width 37 height 14
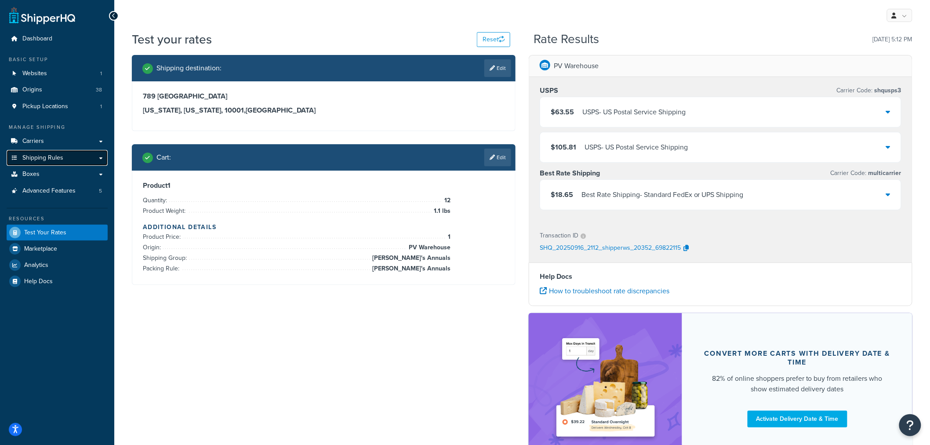
click at [71, 157] on link "Shipping Rules" at bounding box center [57, 158] width 101 height 16
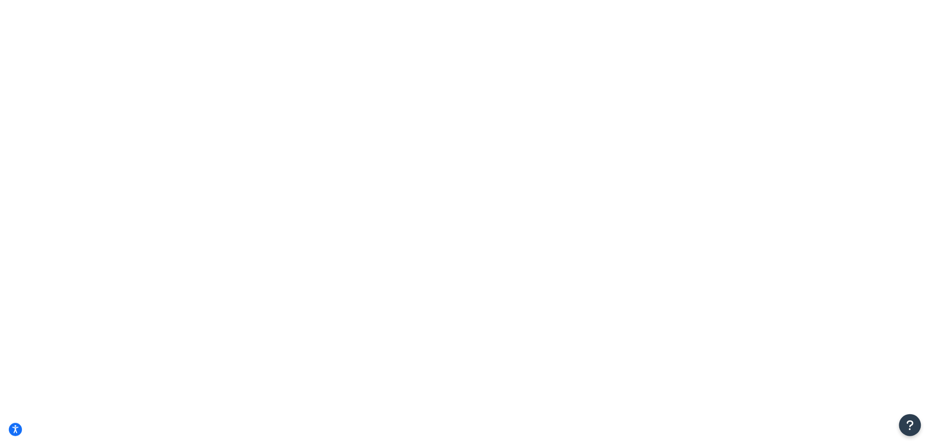
type input "[PERSON_NAME]'"
select select "OVERRIDE"
select select "SHIPPING_GROUP"
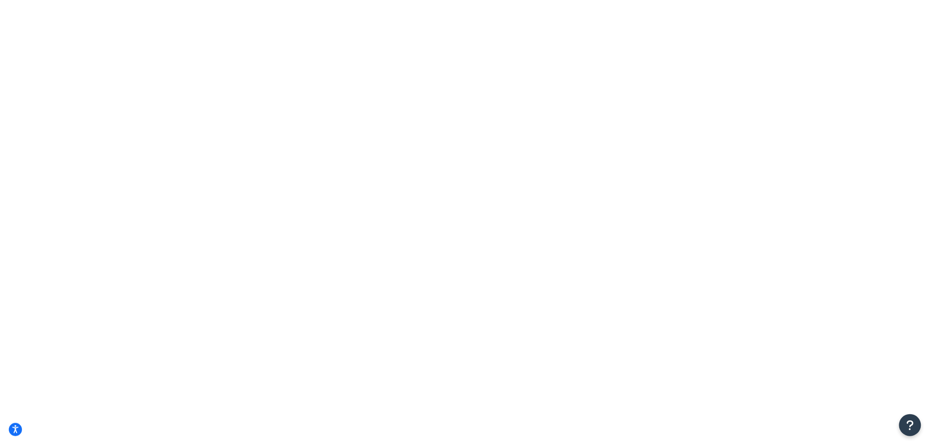
type input "[PERSON_NAME]'s"
checkbox input "true"
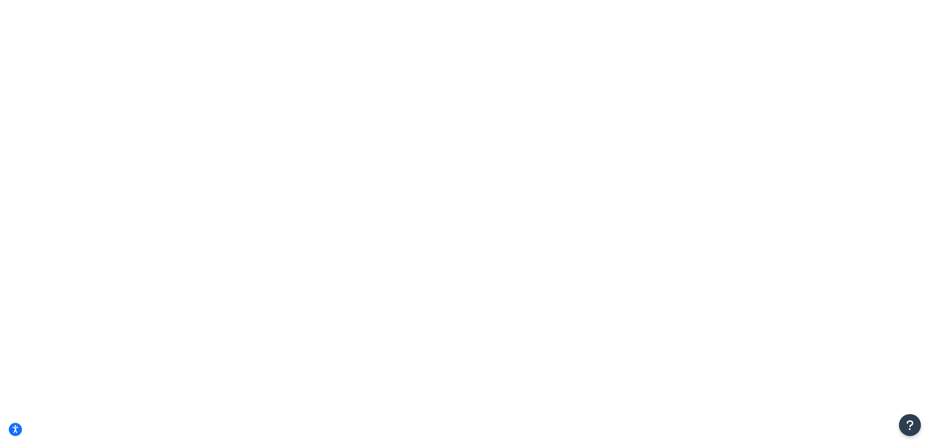
select select "NY"
drag, startPoint x: 196, startPoint y: 122, endPoint x: 85, endPoint y: 138, distance: 112.0
type input "125 Clydesdale Ct."
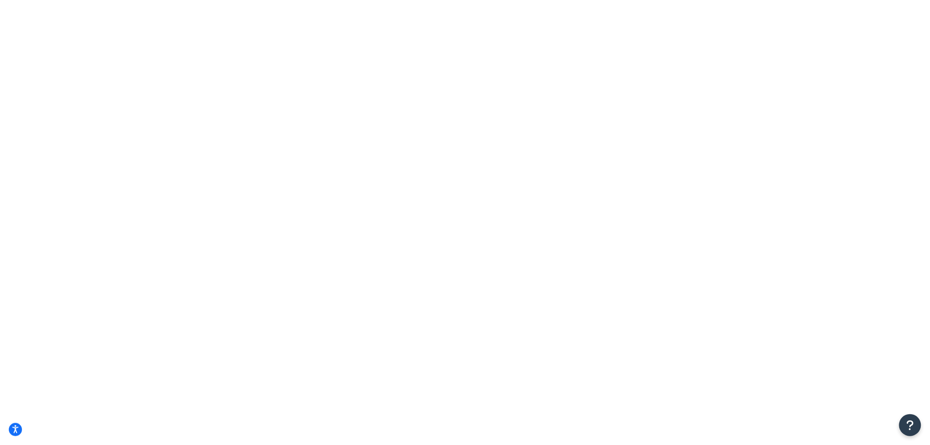
select select "CA"
drag, startPoint x: 321, startPoint y: 264, endPoint x: 269, endPoint y: 186, distance: 94.3
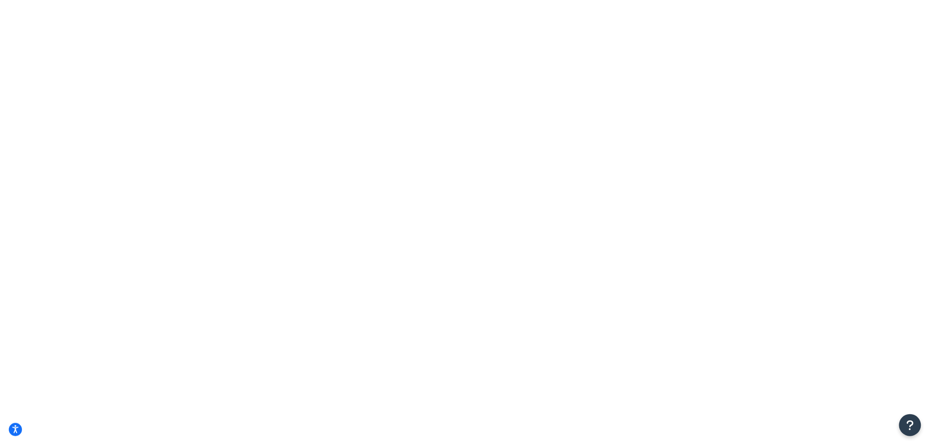
drag, startPoint x: 188, startPoint y: 174, endPoint x: 61, endPoint y: 199, distance: 129.9
type input "c"
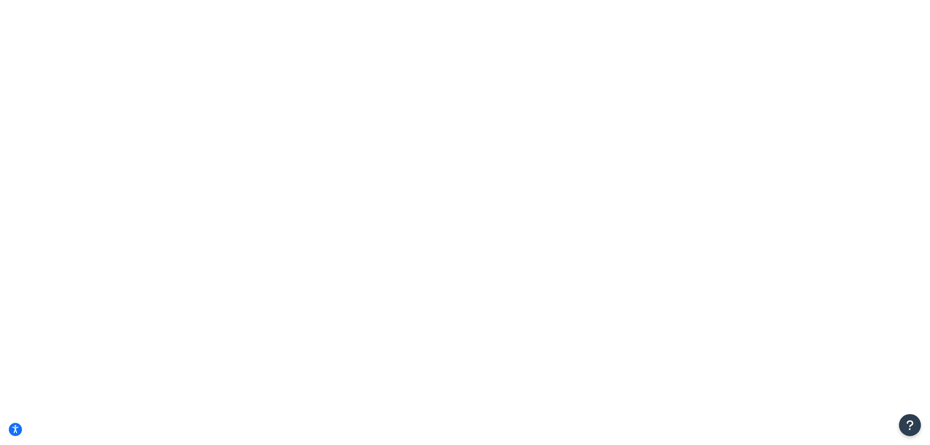
type input "Grass Valley"
drag, startPoint x: 377, startPoint y: 243, endPoint x: 210, endPoint y: 253, distance: 167.4
type input "9"
type input "95945"
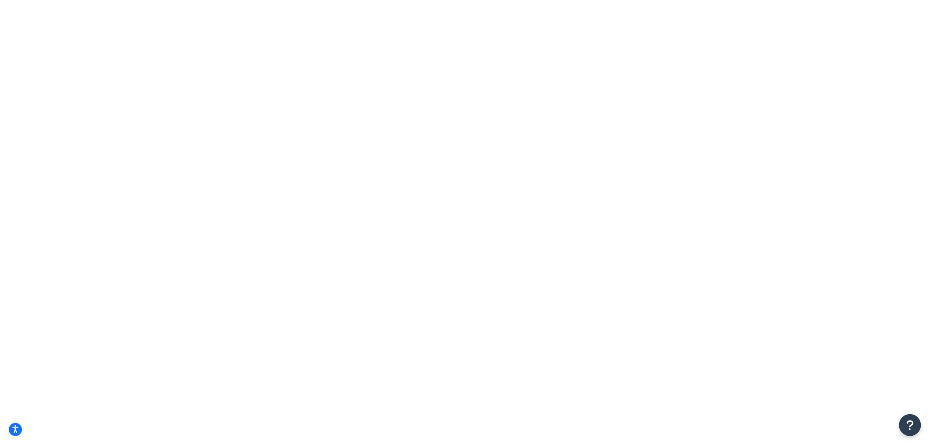
select select "CA"
drag, startPoint x: 215, startPoint y: 126, endPoint x: 128, endPoint y: 146, distance: 89.3
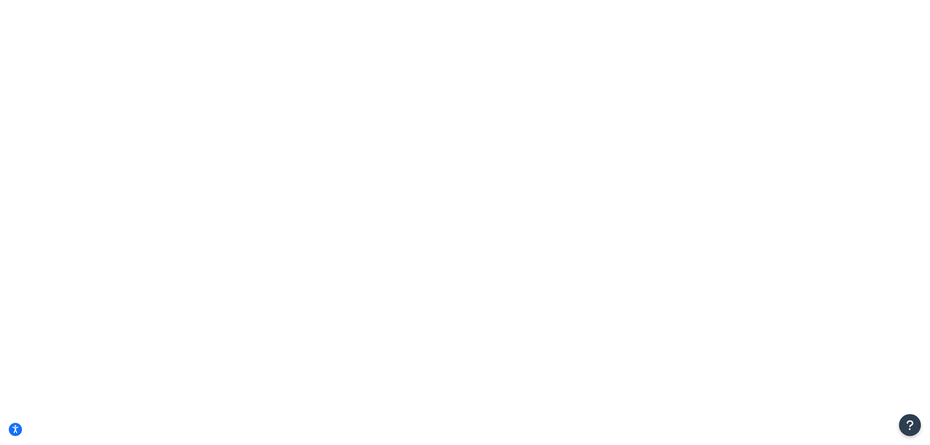
type input "789 [GEOGRAPHIC_DATA]"
drag, startPoint x: 191, startPoint y: 178, endPoint x: 121, endPoint y: 177, distance: 69.9
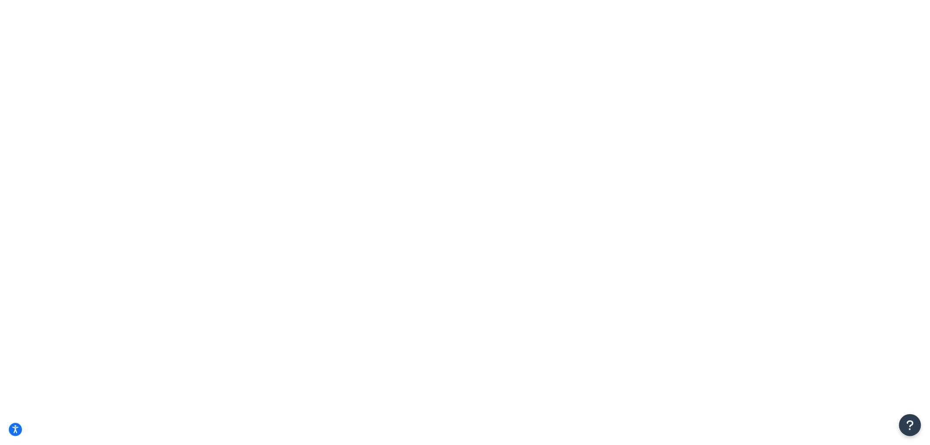
type input "[US_STATE]"
select select "NY"
drag, startPoint x: 365, startPoint y: 235, endPoint x: 285, endPoint y: 241, distance: 80.2
type input "10001"
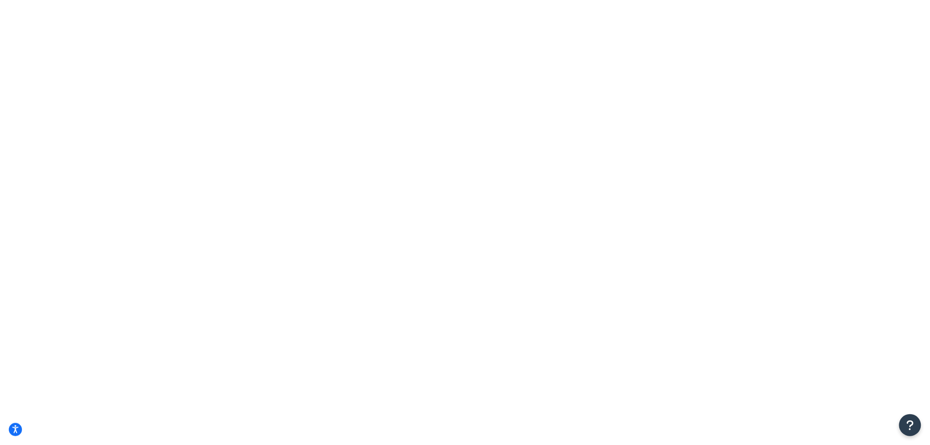
type input "8"
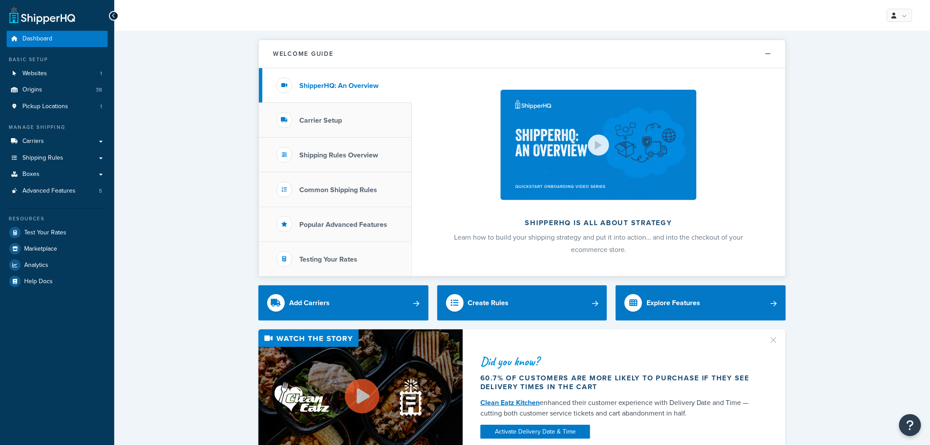
click at [33, 234] on span "Test Your Rates" at bounding box center [45, 232] width 42 height 7
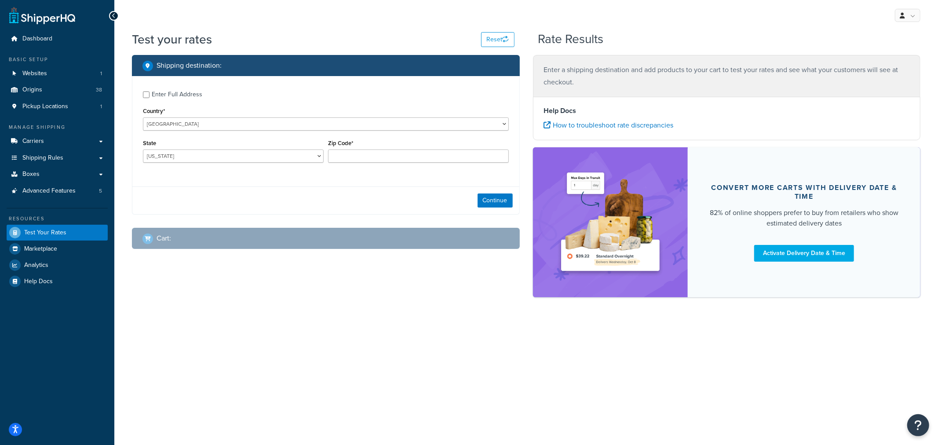
click at [188, 93] on div "Enter Full Address" at bounding box center [177, 94] width 51 height 12
click at [149, 93] on input "Enter Full Address" at bounding box center [146, 94] width 7 height 7
checkbox input "true"
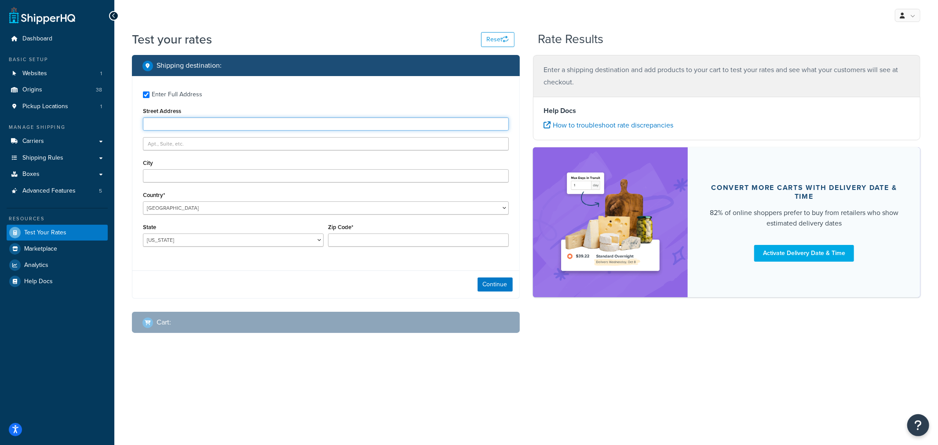
click at [186, 122] on input "Street Address" at bounding box center [326, 123] width 366 height 13
type input "125 Clydesdale Ct."
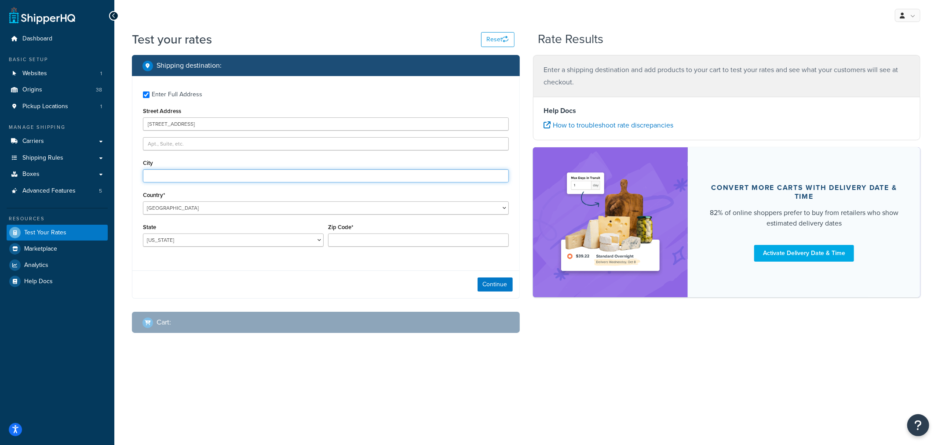
type input "Grass Valley"
select select "CA"
type input "95945"
click at [500, 282] on button "Continue" at bounding box center [494, 284] width 35 height 14
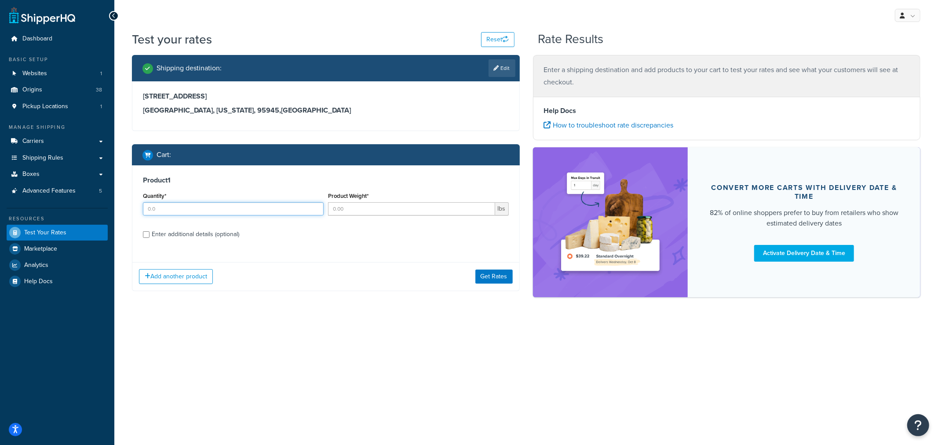
click at [202, 207] on input "Quantity*" at bounding box center [233, 208] width 181 height 13
click at [315, 207] on input "1" at bounding box center [233, 208] width 181 height 13
click at [315, 207] on input "2" at bounding box center [233, 208] width 181 height 13
click at [315, 207] on input "3" at bounding box center [233, 208] width 181 height 13
click at [315, 207] on input "4" at bounding box center [233, 208] width 181 height 13
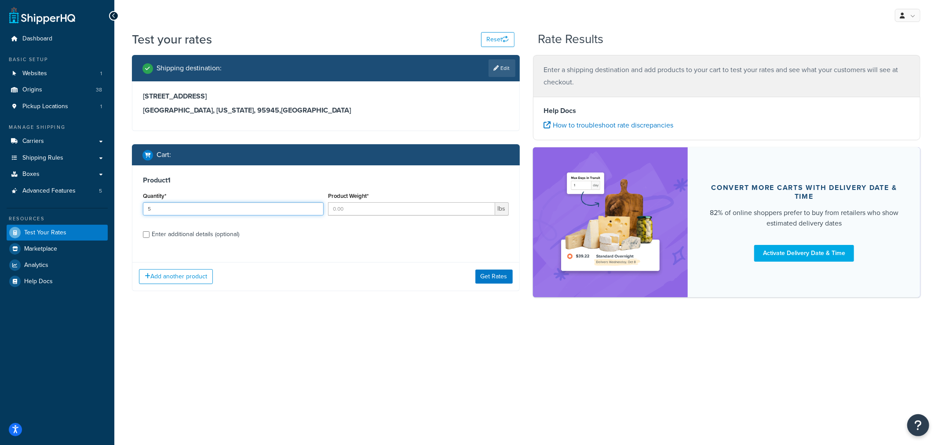
click at [315, 207] on input "5" at bounding box center [233, 208] width 181 height 13
click at [315, 207] on input "6" at bounding box center [233, 208] width 181 height 13
click at [315, 207] on input "7" at bounding box center [233, 208] width 181 height 13
type input "11"
click at [315, 207] on input "11" at bounding box center [233, 208] width 181 height 13
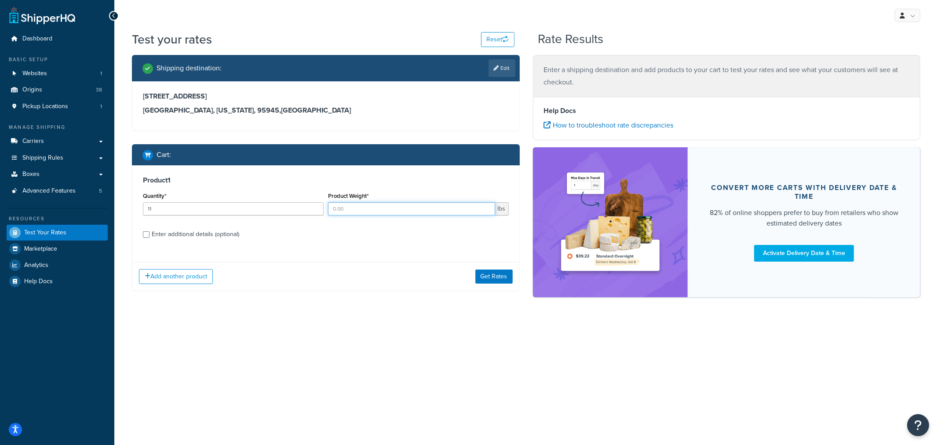
click at [396, 213] on input "Product Weight*" at bounding box center [411, 208] width 167 height 13
type input "1.1"
click at [221, 235] on div "Enter additional details (optional)" at bounding box center [195, 234] width 87 height 12
click at [149, 235] on input "Enter additional details (optional)" at bounding box center [146, 234] width 7 height 7
checkbox input "true"
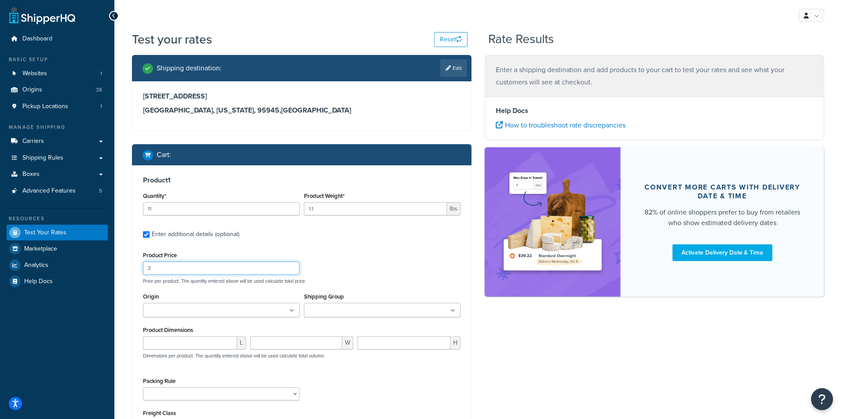
click at [288, 266] on input "2" at bounding box center [221, 268] width 157 height 13
click at [288, 265] on input "3" at bounding box center [221, 268] width 157 height 13
click at [288, 265] on input "4" at bounding box center [221, 268] width 157 height 13
click at [288, 264] on input "4" at bounding box center [221, 268] width 157 height 13
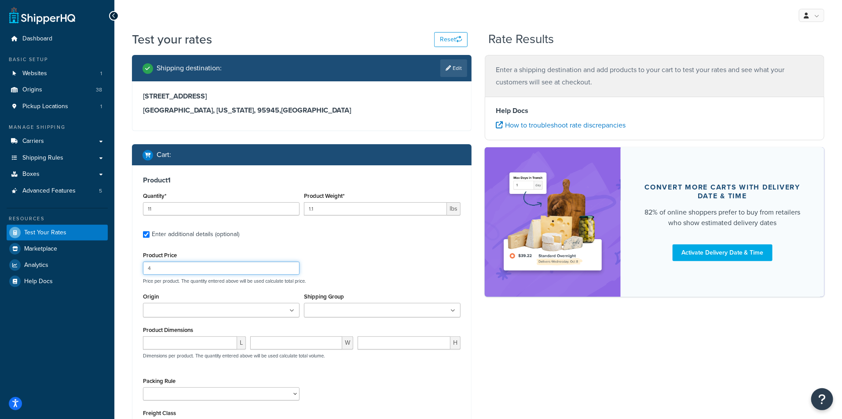
click at [288, 263] on input "4" at bounding box center [221, 268] width 157 height 13
drag, startPoint x: 197, startPoint y: 265, endPoint x: 104, endPoint y: 273, distance: 93.1
click at [104, 273] on div "Dashboard Basic Setup Websites 1 Origins 38 Pickup Locations 1 Manage Shipping …" at bounding box center [421, 271] width 842 height 543
type input "10"
click at [425, 313] on ul at bounding box center [382, 310] width 157 height 15
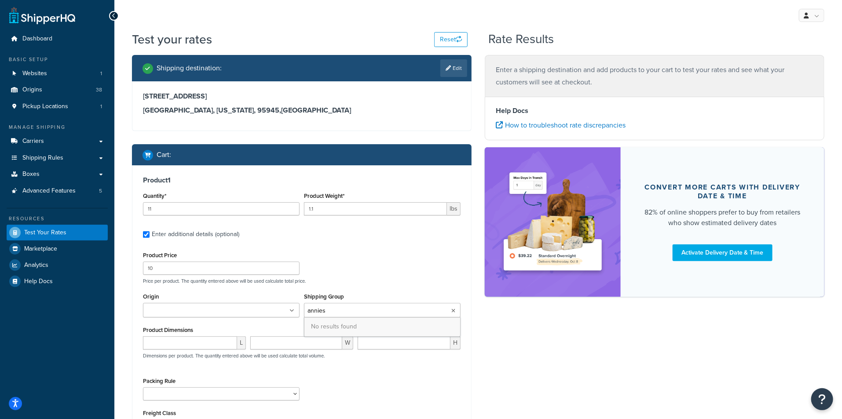
click at [370, 327] on span "No results found" at bounding box center [382, 326] width 156 height 19
click at [330, 311] on input "annies" at bounding box center [345, 311] width 78 height 10
type input "annie"
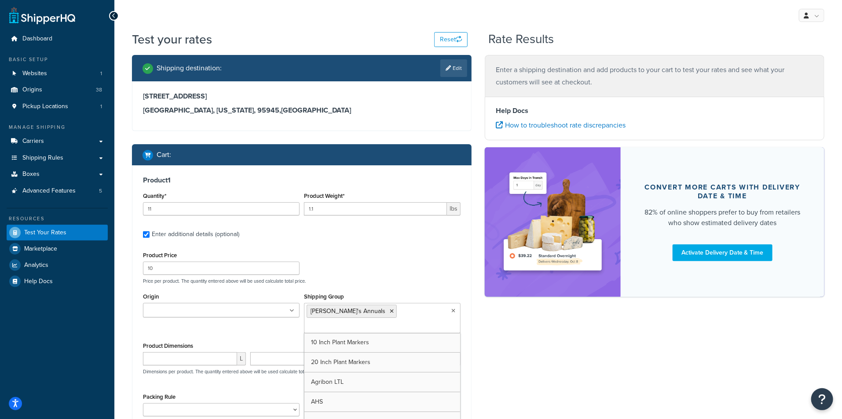
drag, startPoint x: 530, startPoint y: 364, endPoint x: 520, endPoint y: 360, distance: 10.5
click at [527, 361] on div "Shipping destination : Edit 125 Clydesdale Ct. Grass Valley, California, 95945 …" at bounding box center [477, 284] width 705 height 459
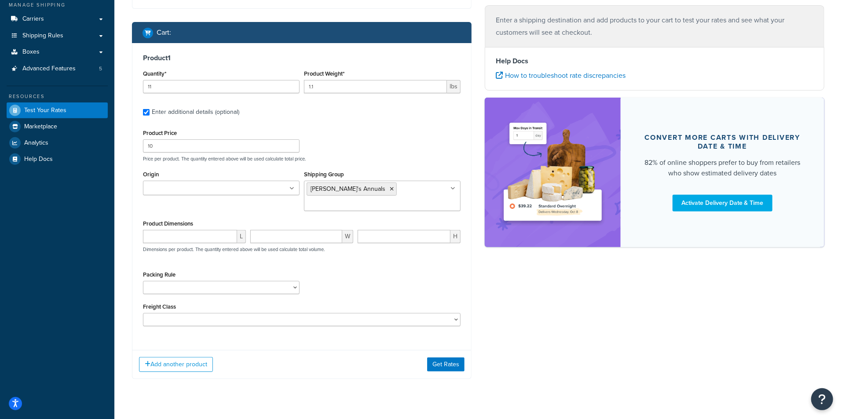
scroll to position [127, 0]
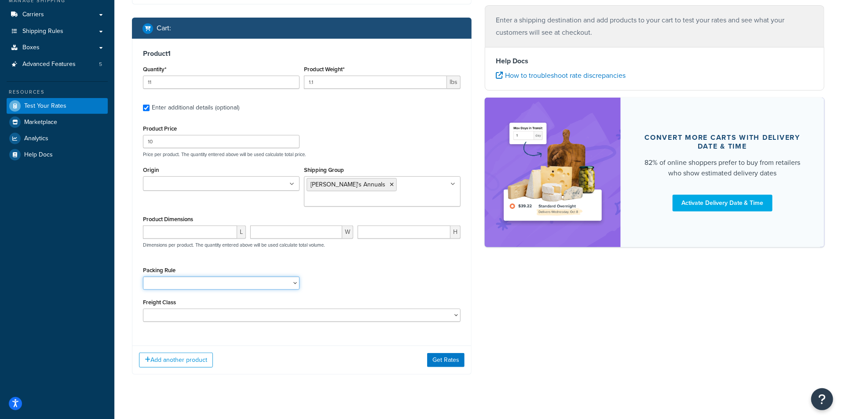
click at [209, 277] on select "1 Gallon 10 Inch Plant Markers 20 Inch Plant Markers AHS 4 claw GO500 AHS 5 Gal…" at bounding box center [221, 283] width 157 height 13
select select "84863"
click at [143, 277] on select "1 Gallon 10 Inch Plant Markers 20 Inch Plant Markers AHS 4 claw GO500 AHS 5 Gal…" at bounding box center [221, 283] width 157 height 13
click at [457, 353] on button "Get Rates" at bounding box center [445, 360] width 37 height 14
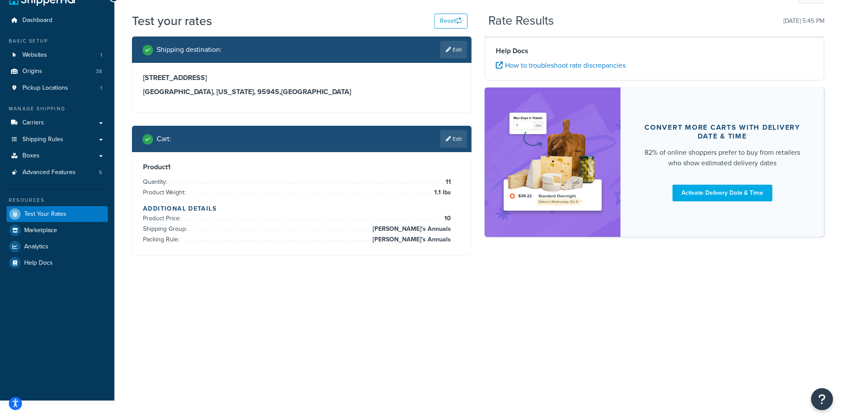
scroll to position [0, 0]
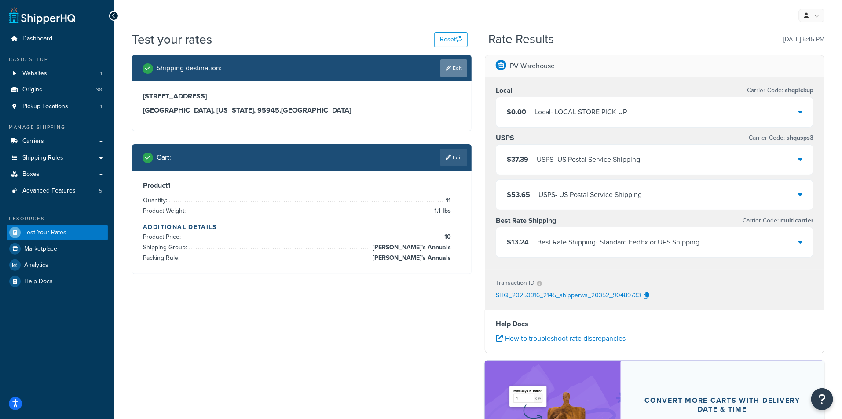
click at [455, 69] on link "Edit" at bounding box center [453, 68] width 27 height 18
select select "CA"
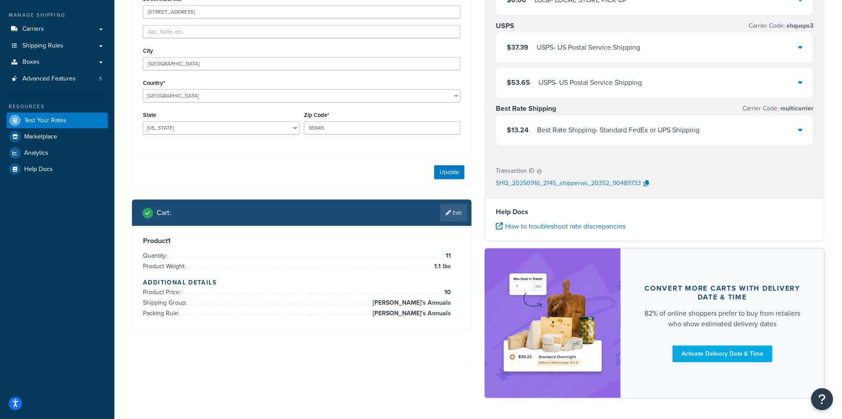
scroll to position [144, 0]
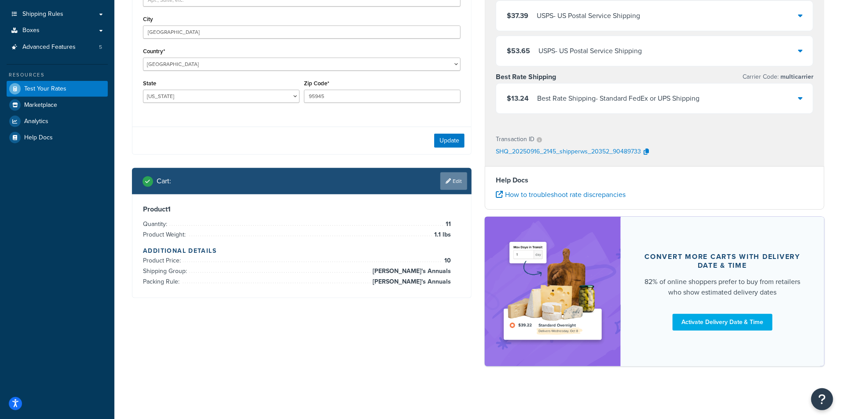
click at [452, 181] on link "Edit" at bounding box center [453, 181] width 27 height 18
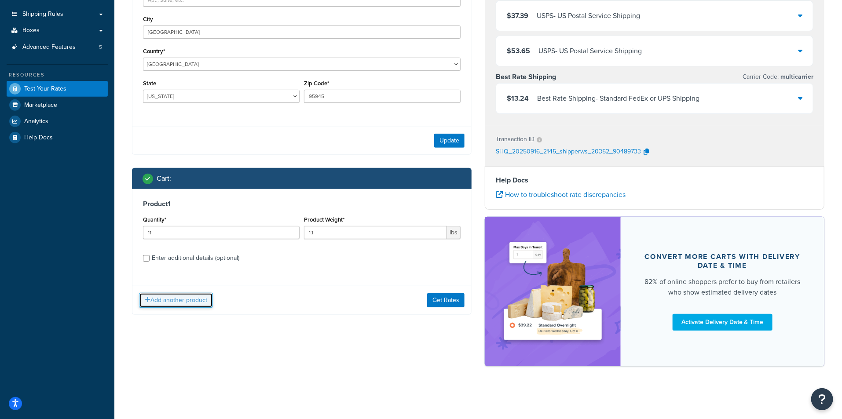
click at [193, 299] on button "Add another product" at bounding box center [176, 300] width 74 height 15
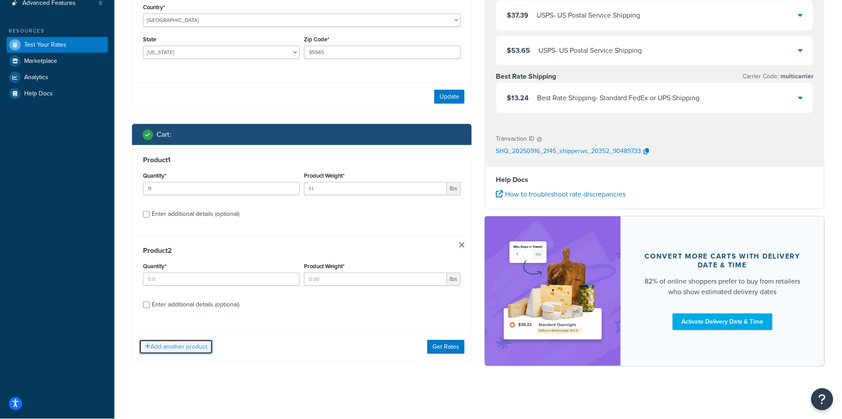
scroll to position [188, 0]
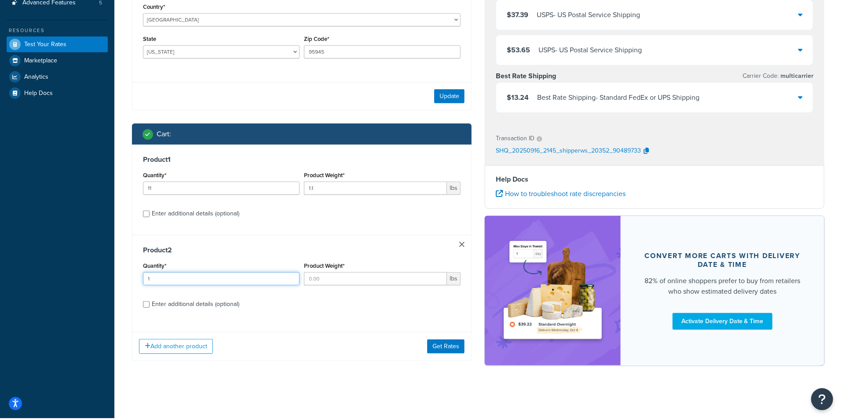
click at [291, 278] on input "1" at bounding box center [221, 278] width 157 height 13
click at [290, 277] on input "2" at bounding box center [221, 278] width 157 height 13
type input "3"
click at [290, 277] on input "3" at bounding box center [221, 278] width 157 height 13
click at [371, 278] on input "Product Weight*" at bounding box center [375, 278] width 143 height 13
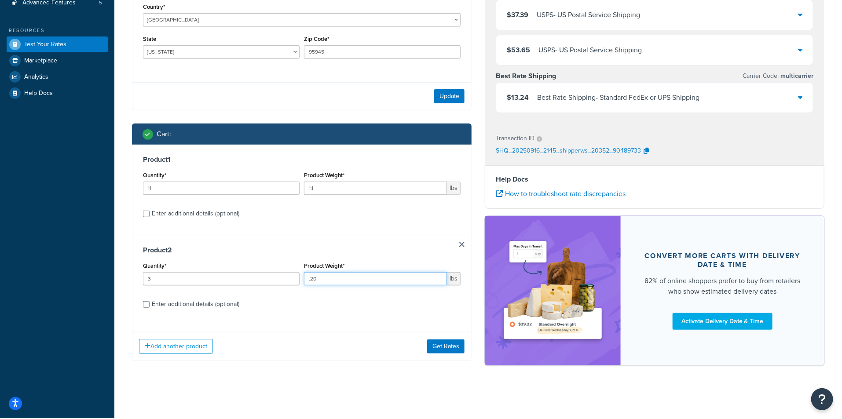
type input ".20"
click at [208, 309] on div "Enter additional details (optional)" at bounding box center [195, 304] width 87 height 12
click at [149, 308] on input "Enter additional details (optional)" at bounding box center [146, 304] width 7 height 7
checkbox input "true"
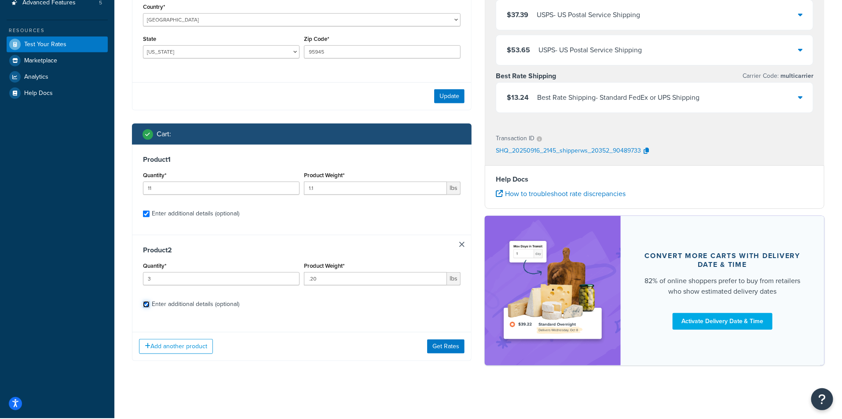
select select "84863"
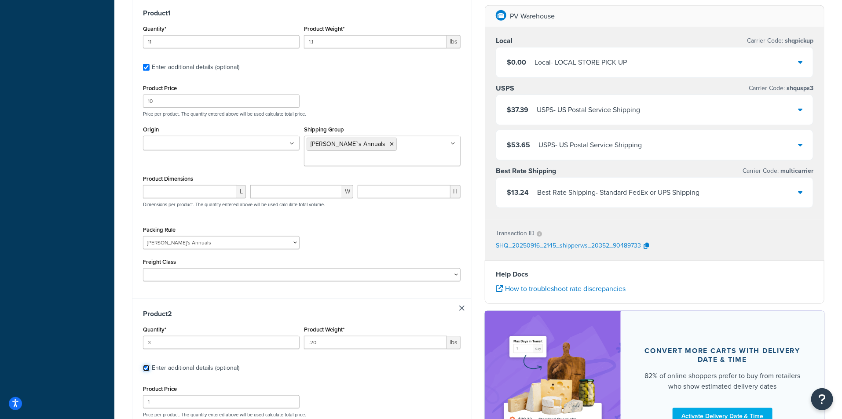
scroll to position [335, 0]
click at [390, 145] on icon at bounding box center [392, 143] width 4 height 5
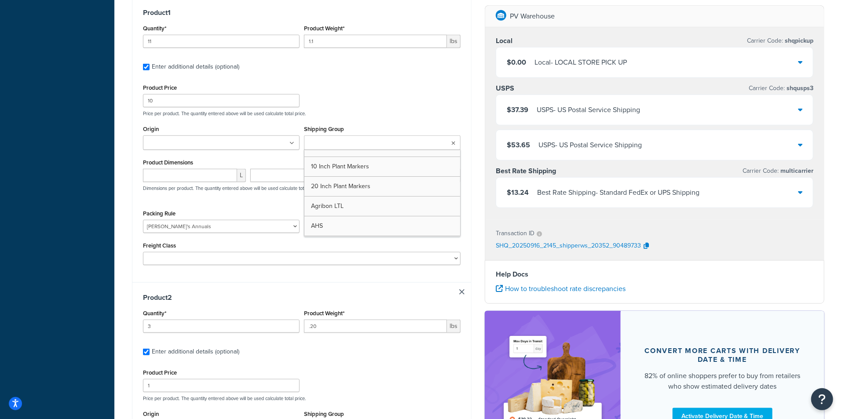
drag, startPoint x: 360, startPoint y: 149, endPoint x: 357, endPoint y: 142, distance: 6.7
click at [358, 144] on ul at bounding box center [382, 142] width 157 height 15
click at [341, 146] on input "Shipping Group" at bounding box center [345, 143] width 78 height 10
type input "seed"
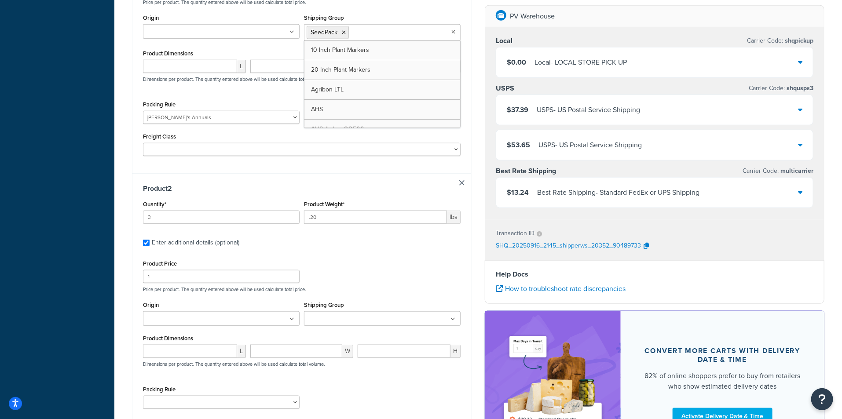
scroll to position [481, 0]
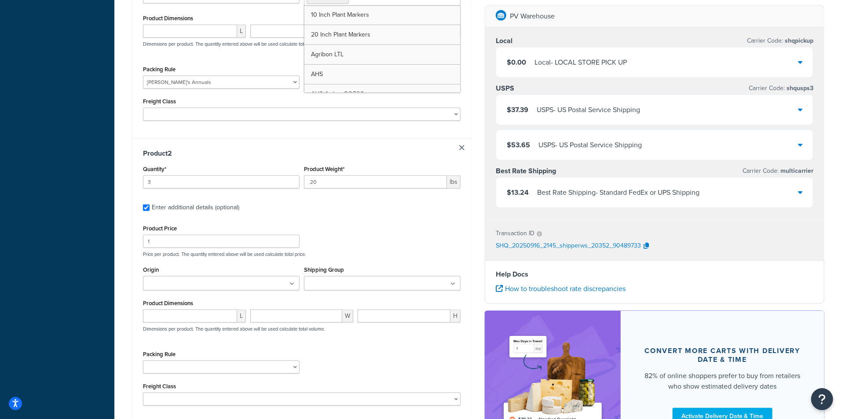
click at [357, 286] on input "Shipping Group" at bounding box center [345, 284] width 78 height 10
type input "seed"
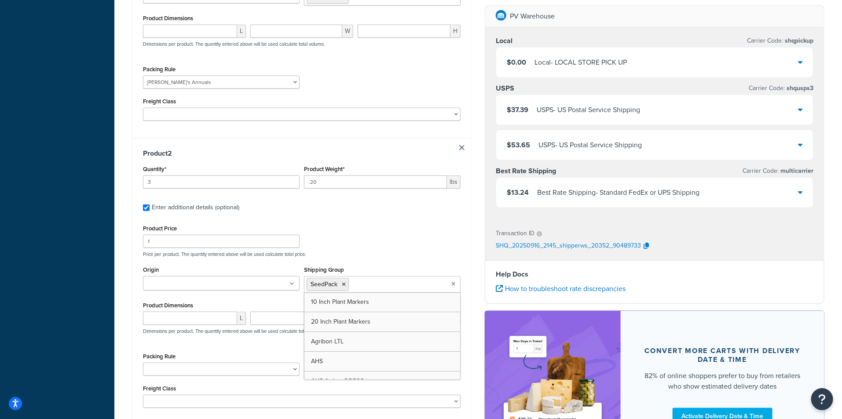
click at [193, 353] on div "Packing Rule 1 Gallon 10 Inch Plant Markers 20 Inch Plant Markers AHS 4 claw GO…" at bounding box center [221, 363] width 157 height 26
click at [194, 372] on select "1 Gallon 10 Inch Plant Markers 20 Inch Plant Markers AHS 4 claw GO500 AHS 5 Gal…" at bounding box center [221, 369] width 157 height 13
click at [370, 368] on div "Packing Rule 1 Gallon 10 Inch Plant Markers 20 Inch Plant Markers AHS 4 claw GO…" at bounding box center [302, 366] width 322 height 32
drag, startPoint x: 196, startPoint y: 374, endPoint x: 188, endPoint y: 371, distance: 7.9
click at [188, 372] on select "1 Gallon 10 Inch Plant Markers 20 Inch Plant Markers AHS 4 claw GO500 AHS 5 Gal…" at bounding box center [221, 369] width 157 height 13
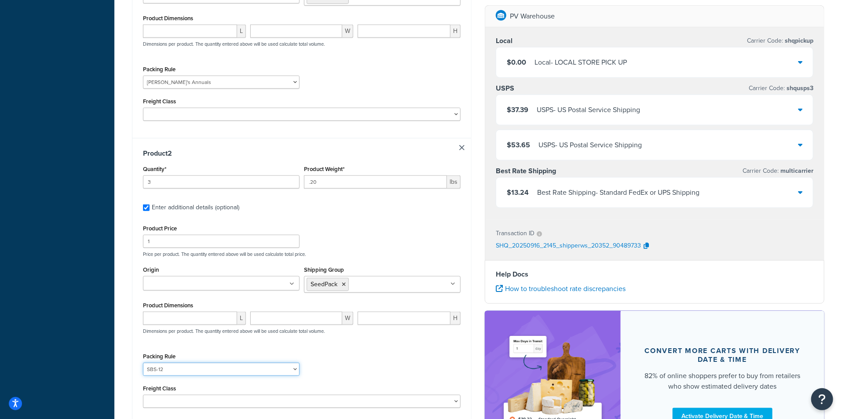
select select "23050"
click at [143, 365] on select "1 Gallon 10 Inch Plant Markers 20 Inch Plant Markers AHS 4 claw GO500 AHS 5 Gal…" at bounding box center [221, 369] width 157 height 13
click at [380, 288] on input "Shipping Group" at bounding box center [390, 284] width 78 height 10
type input "slipp"
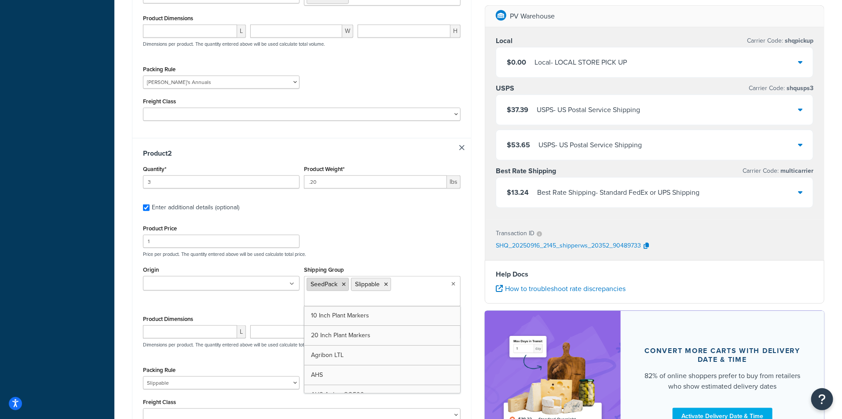
click at [344, 284] on icon at bounding box center [344, 284] width 4 height 5
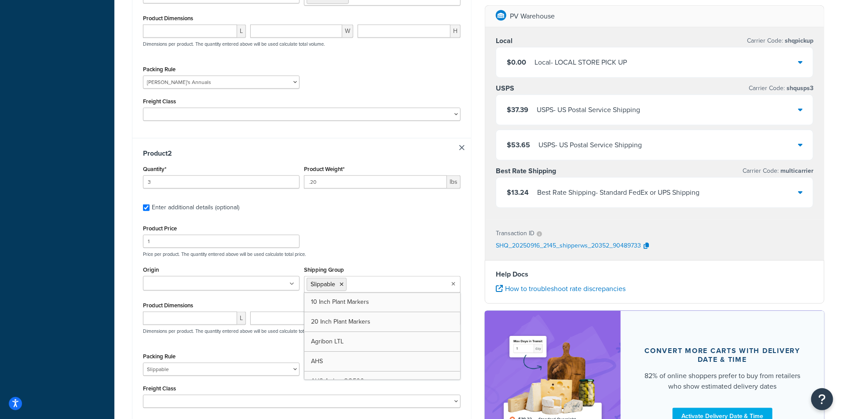
click at [227, 348] on div "Product Price 1 Price per product. The quantity entered above will be used calc…" at bounding box center [301, 315] width 317 height 186
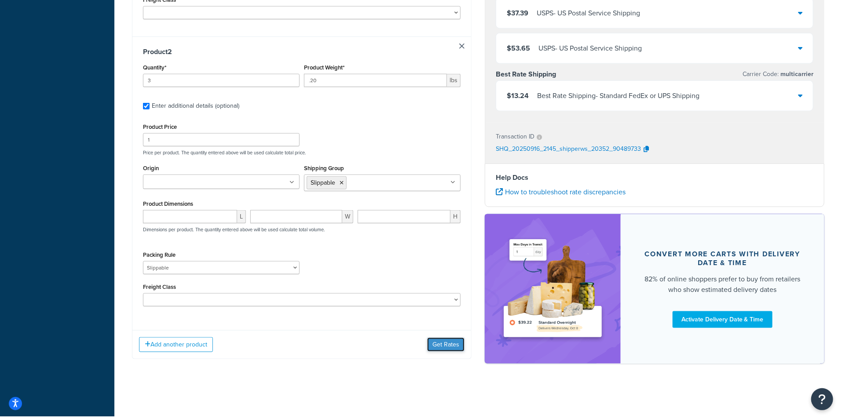
click at [436, 347] on button "Get Rates" at bounding box center [445, 345] width 37 height 14
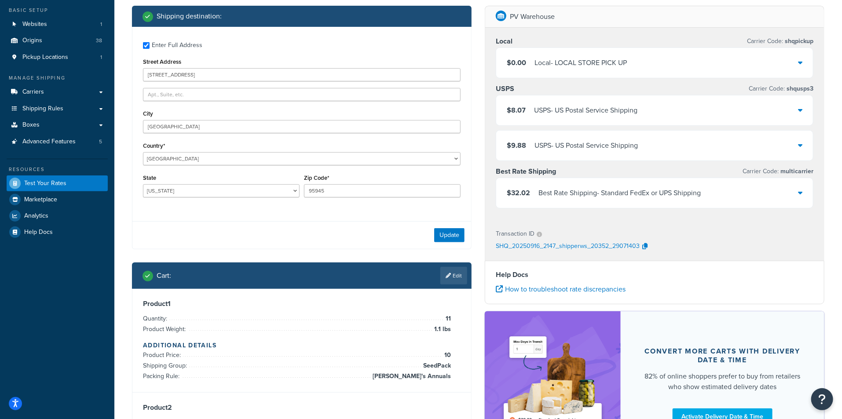
scroll to position [37, 0]
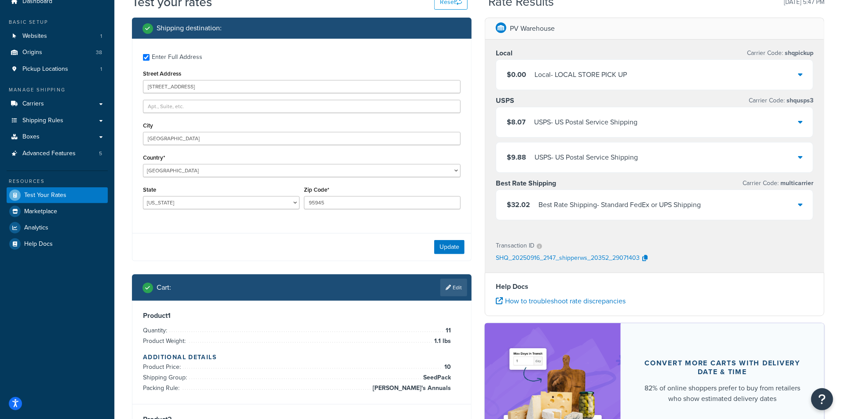
click at [216, 245] on div "Update" at bounding box center [301, 247] width 339 height 28
click at [459, 282] on link "Edit" at bounding box center [453, 288] width 27 height 18
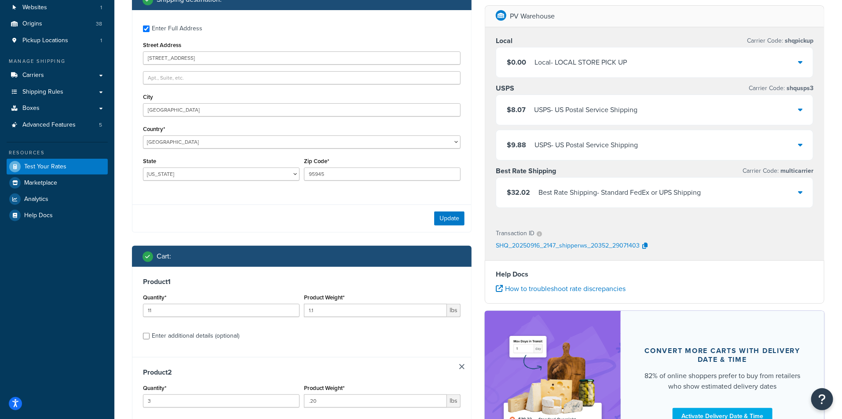
scroll to position [135, 0]
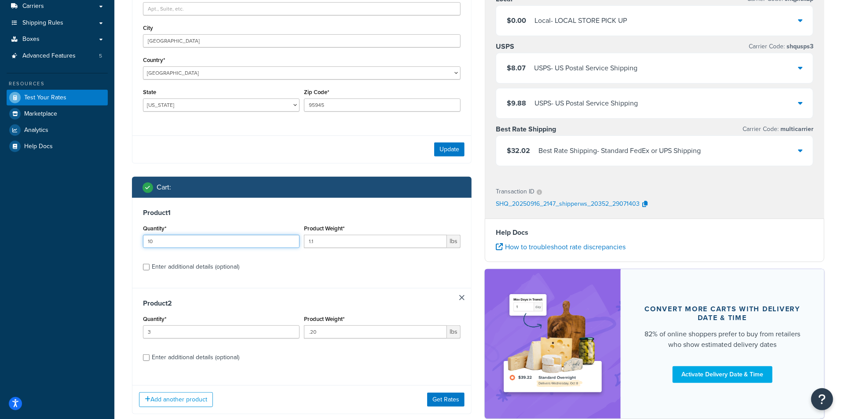
click at [292, 244] on input "10" at bounding box center [221, 241] width 157 height 13
click at [292, 244] on input "9" at bounding box center [221, 241] width 157 height 13
click at [292, 244] on input "8" at bounding box center [221, 241] width 157 height 13
click at [292, 244] on input "7" at bounding box center [221, 241] width 157 height 13
click at [292, 244] on input "6" at bounding box center [221, 241] width 157 height 13
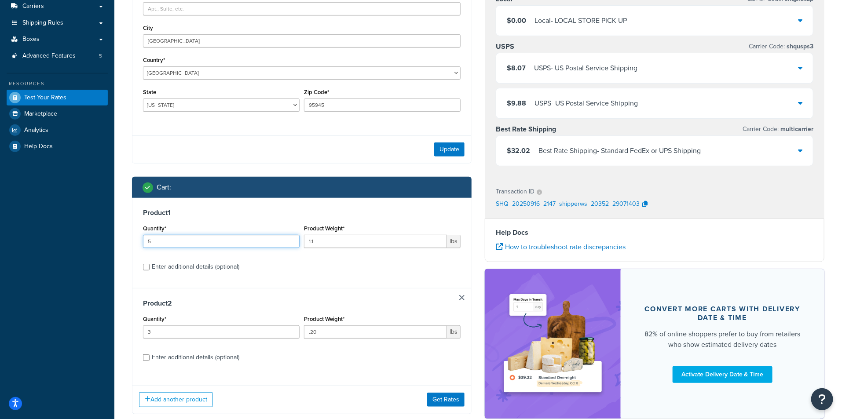
click at [292, 244] on input "5" at bounding box center [221, 241] width 157 height 13
click at [292, 244] on input "4" at bounding box center [221, 241] width 157 height 13
click at [292, 244] on input "3" at bounding box center [221, 241] width 157 height 13
click at [292, 244] on input "1" at bounding box center [221, 241] width 157 height 13
type input "2"
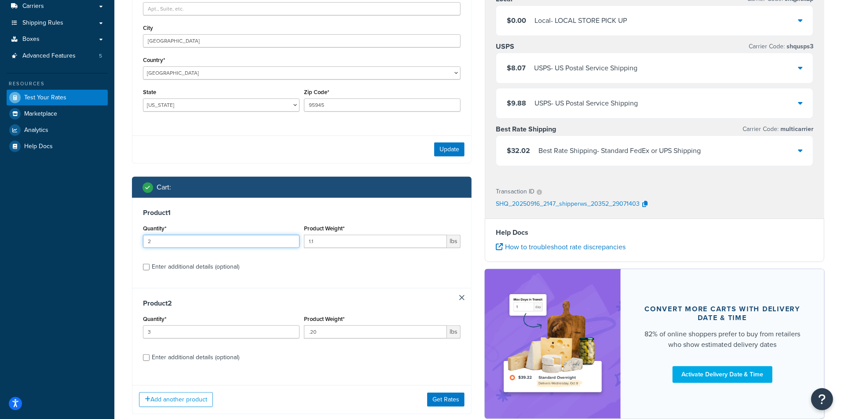
click at [292, 238] on input "2" at bounding box center [221, 241] width 157 height 13
click at [461, 297] on link at bounding box center [461, 297] width 5 height 5
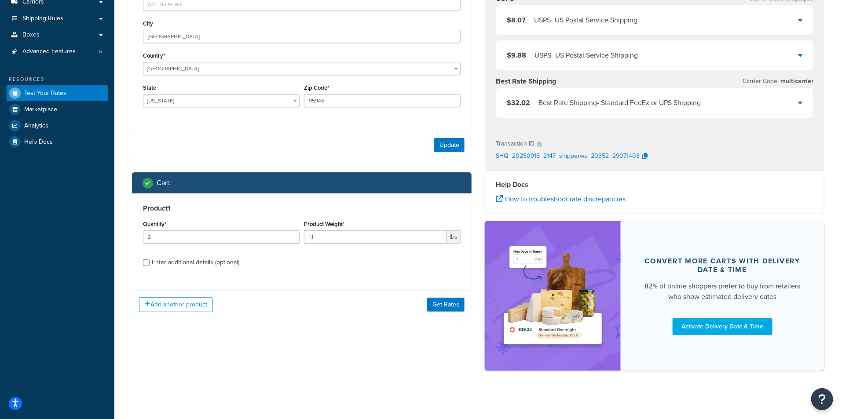
scroll to position [144, 0]
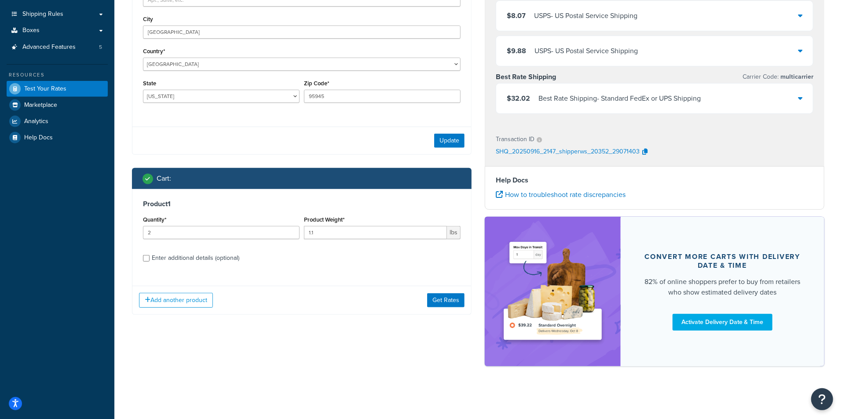
click at [215, 259] on div "Enter additional details (optional)" at bounding box center [195, 258] width 87 height 12
click at [149, 259] on input "Enter additional details (optional)" at bounding box center [146, 258] width 7 height 7
checkbox input "true"
select select "84863"
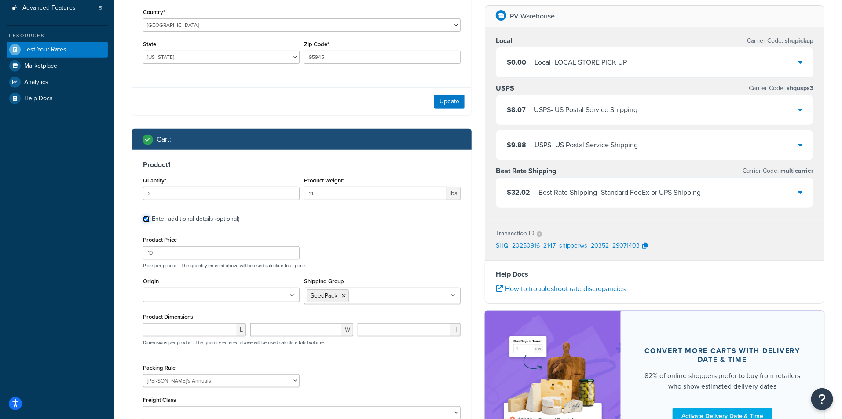
scroll to position [193, 0]
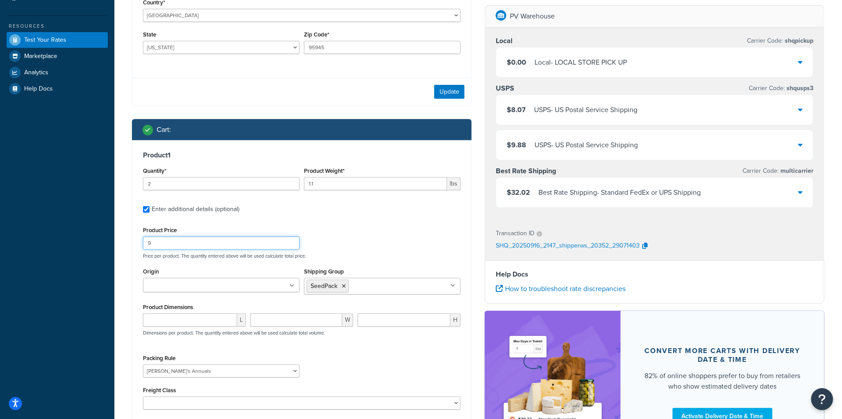
type input "9"
click at [292, 244] on input "9" at bounding box center [221, 243] width 157 height 13
click at [289, 249] on input "9" at bounding box center [221, 243] width 157 height 13
drag, startPoint x: 200, startPoint y: 243, endPoint x: 78, endPoint y: 254, distance: 122.3
click at [78, 254] on div "Dashboard Basic Setup Websites 1 Origins 38 Pickup Locations 1 Manage Shipping …" at bounding box center [421, 163] width 842 height 712
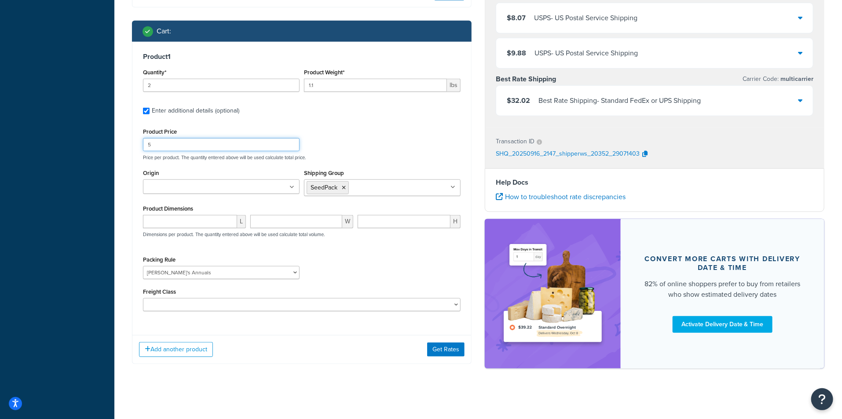
scroll to position [295, 0]
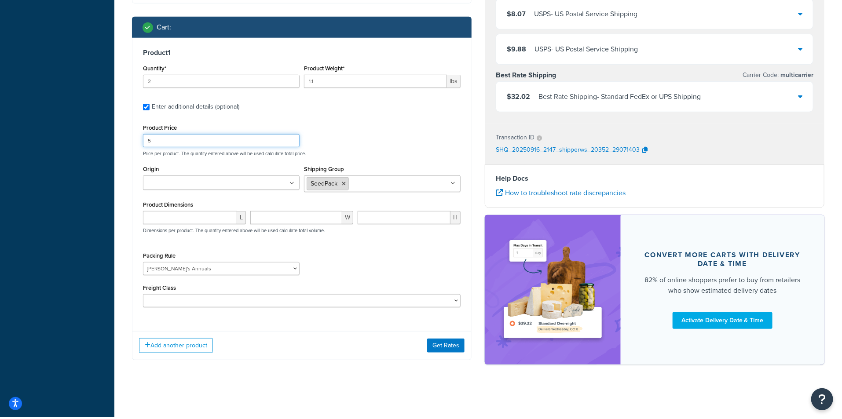
type input "5"
click at [345, 185] on icon at bounding box center [344, 183] width 4 height 5
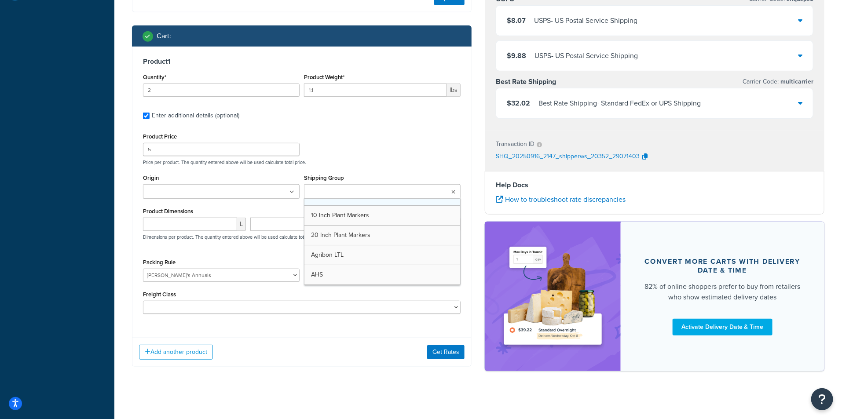
scroll to position [292, 0]
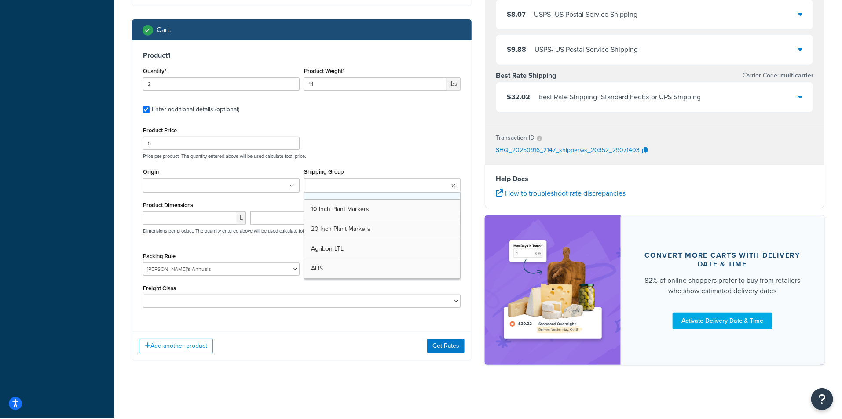
click at [346, 195] on link at bounding box center [382, 195] width 156 height 7
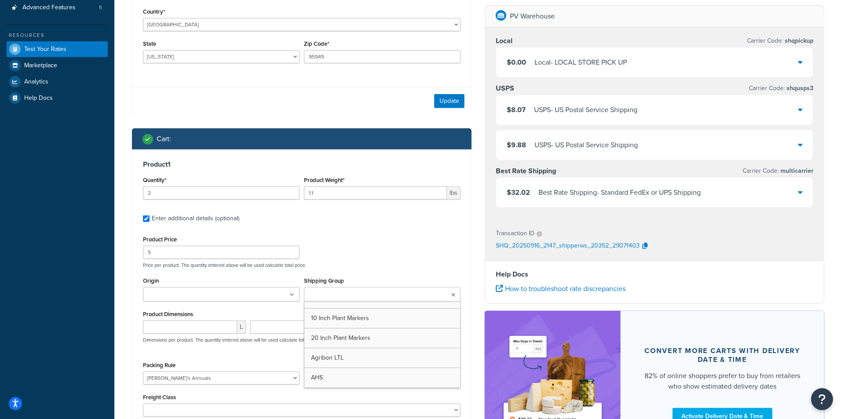
scroll to position [195, 0]
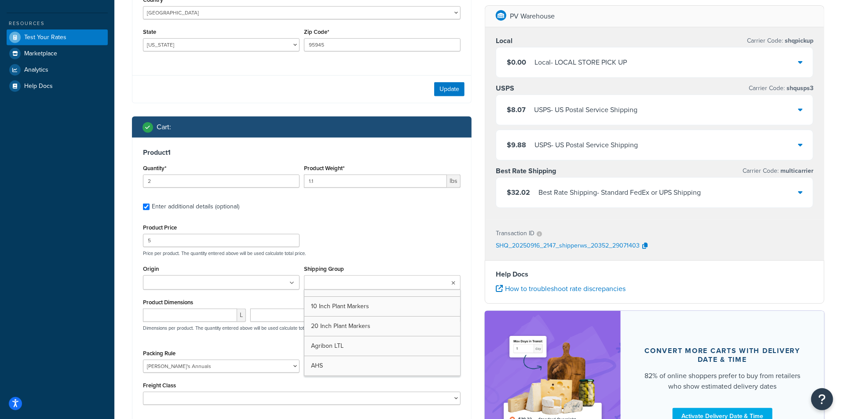
click at [337, 285] on input "Shipping Group" at bounding box center [345, 283] width 78 height 10
type input "annie"
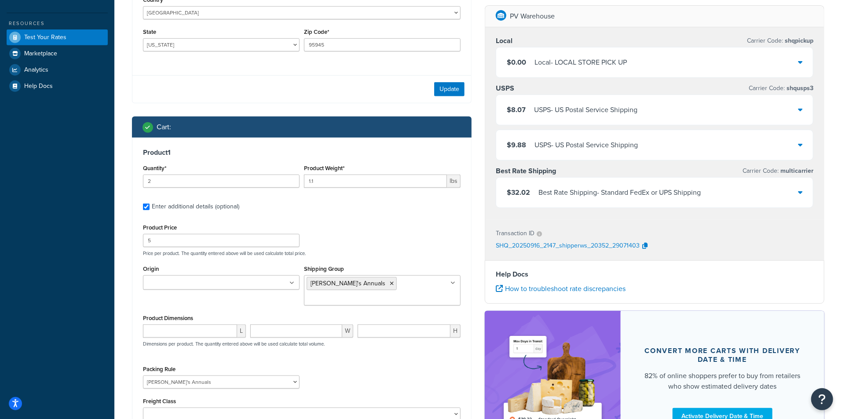
click at [380, 230] on div "Product Price 5 Price per product. The quantity entered above will be used calc…" at bounding box center [302, 239] width 322 height 35
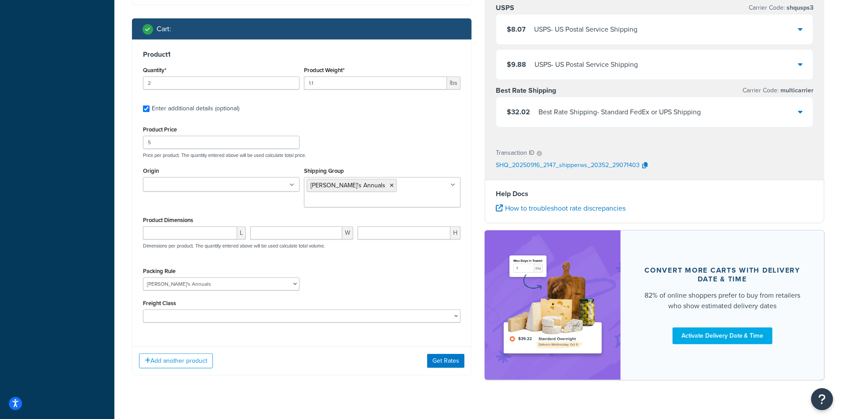
scroll to position [295, 0]
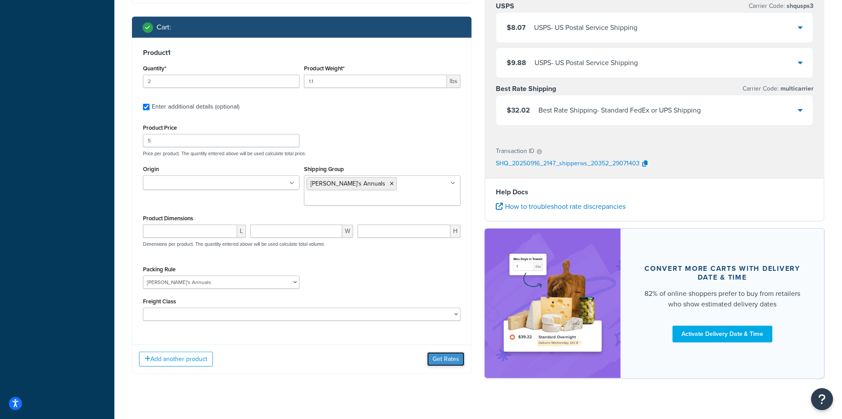
click at [441, 352] on button "Get Rates" at bounding box center [445, 359] width 37 height 14
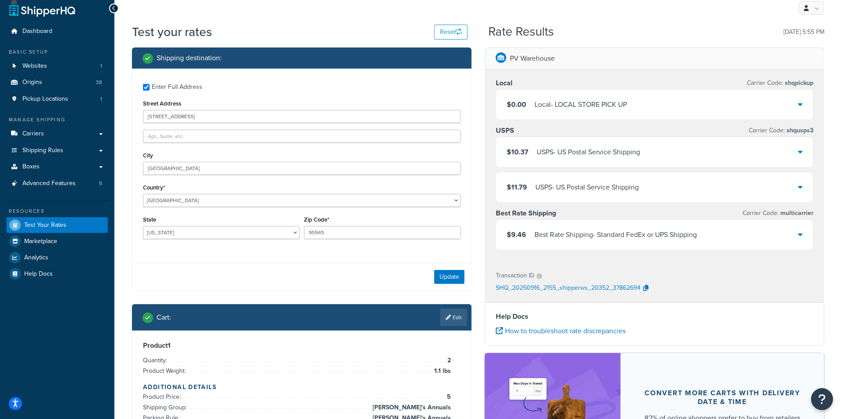
scroll to position [0, 0]
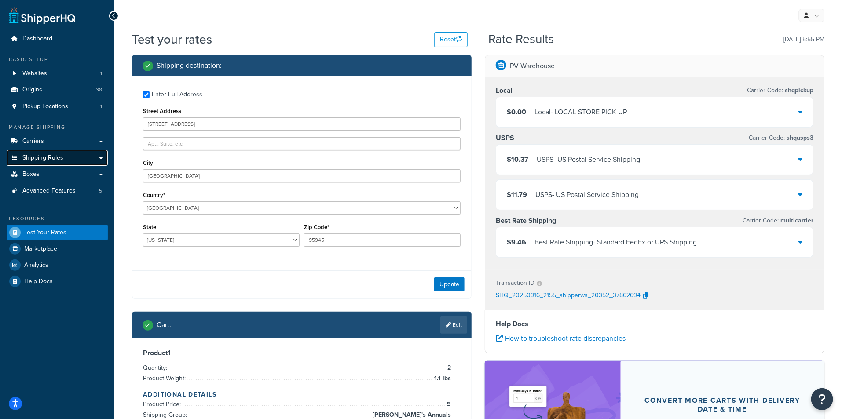
click at [47, 156] on span "Shipping Rules" at bounding box center [42, 157] width 41 height 7
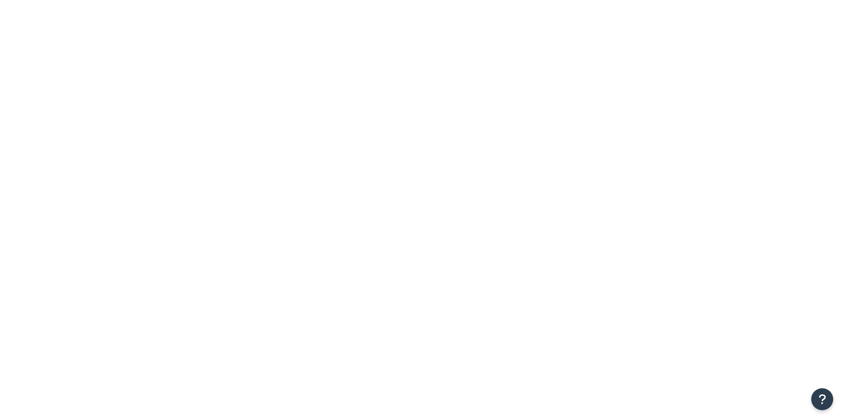
select select "HIDE"
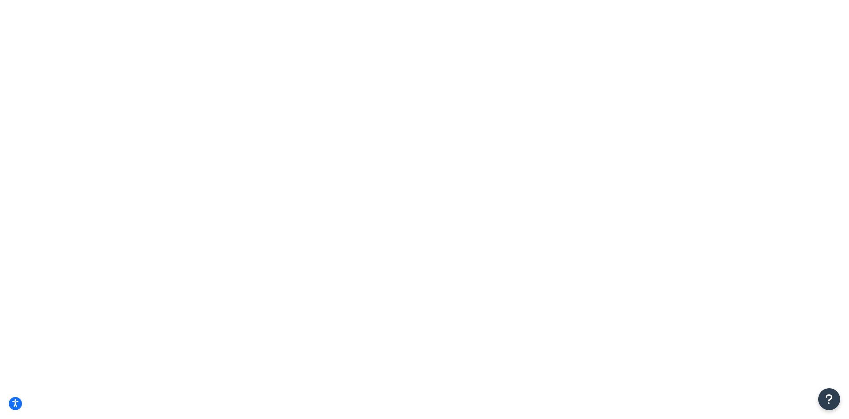
checkbox input "true"
type input "789 [GEOGRAPHIC_DATA]"
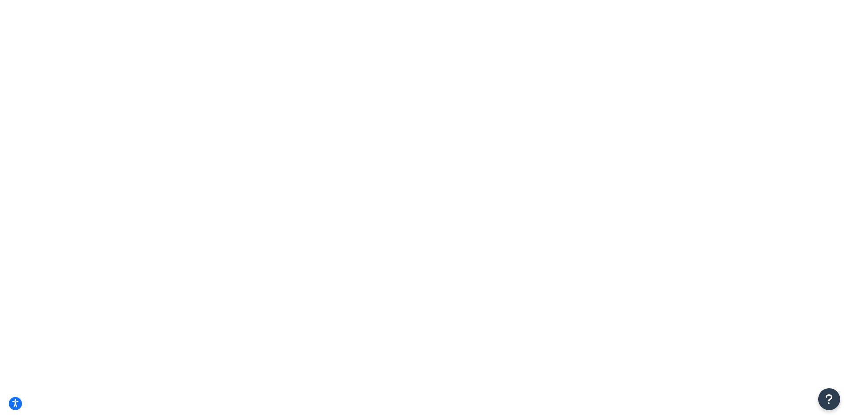
type input "[US_STATE]"
select select "NY"
type input "10001"
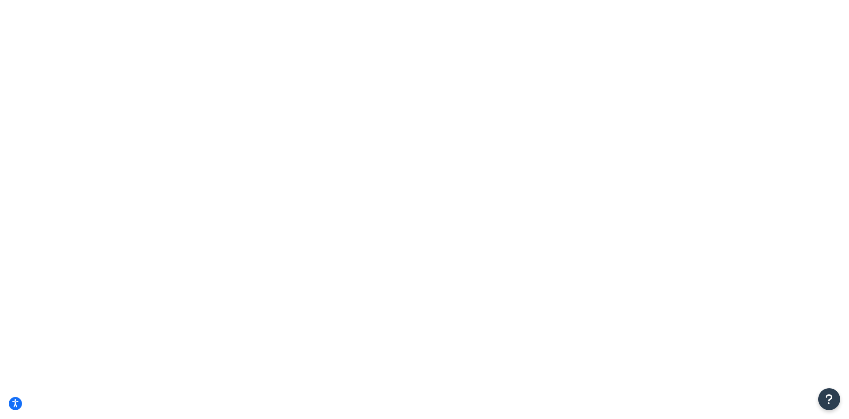
type input "9"
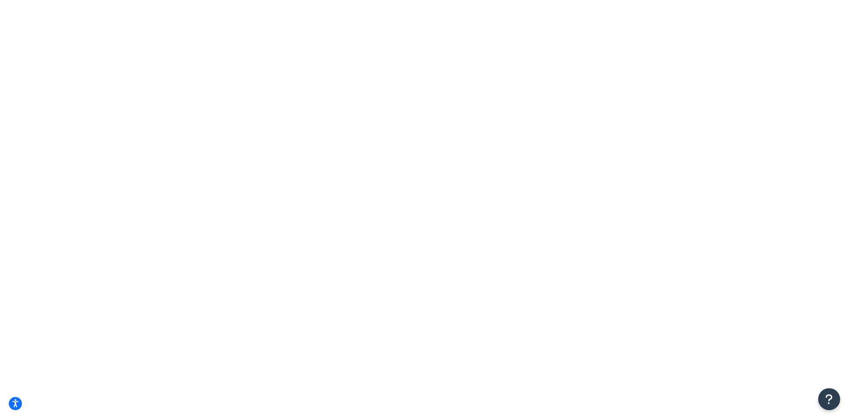
type input "1.1"
checkbox input "true"
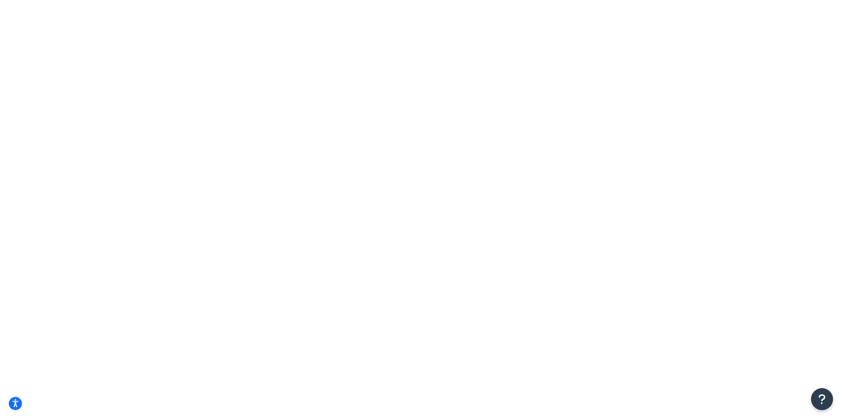
type input "anni"
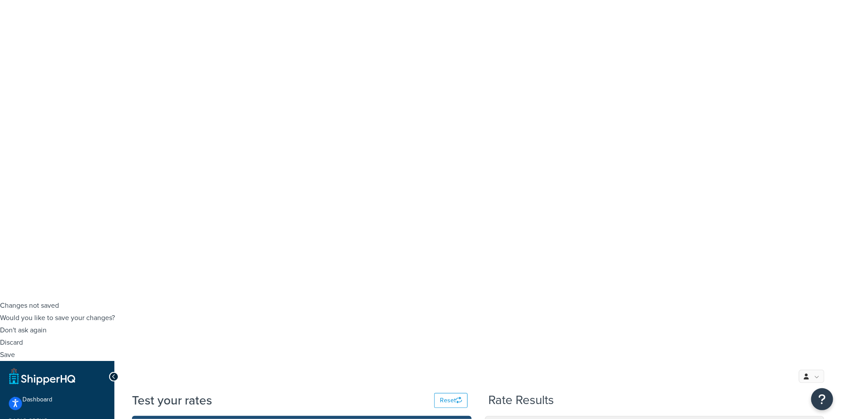
select select "84863"
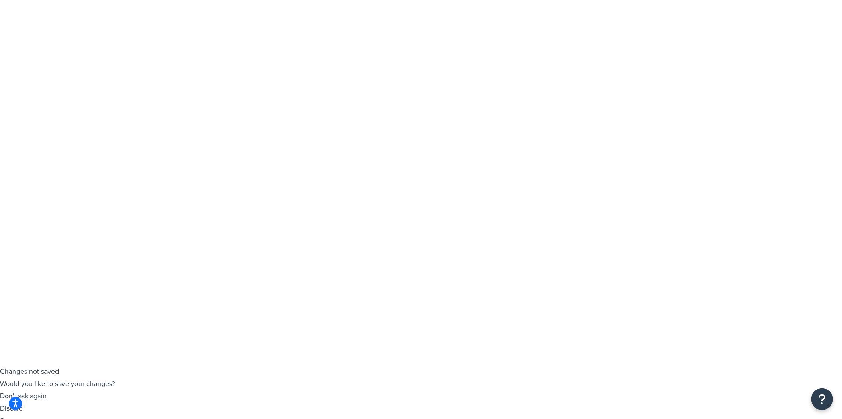
scroll to position [0, 0]
type input "9"
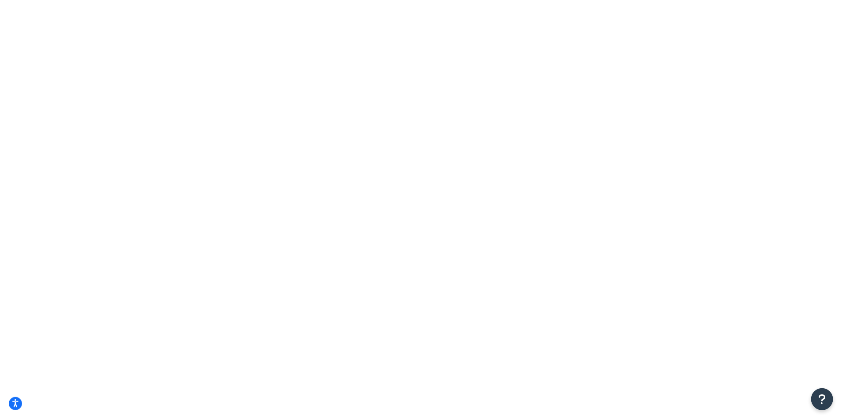
checkbox input "true"
select select "84863"
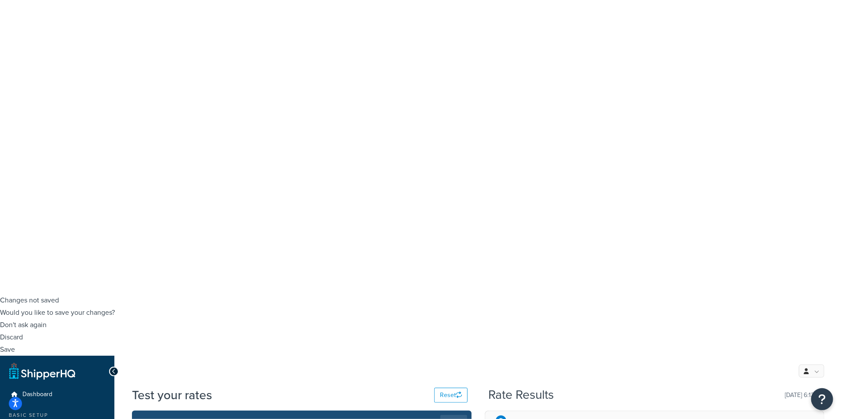
scroll to position [127, 0]
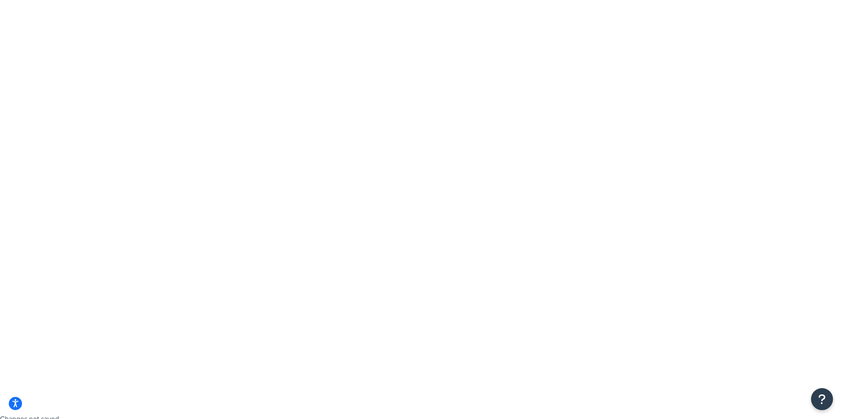
scroll to position [0, 0]
type input "8"
drag, startPoint x: 442, startPoint y: 276, endPoint x: 533, endPoint y: 203, distance: 116.4
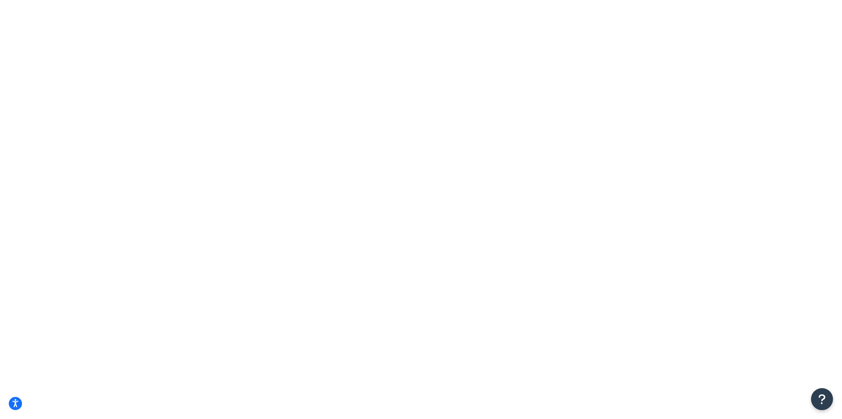
type input "9"
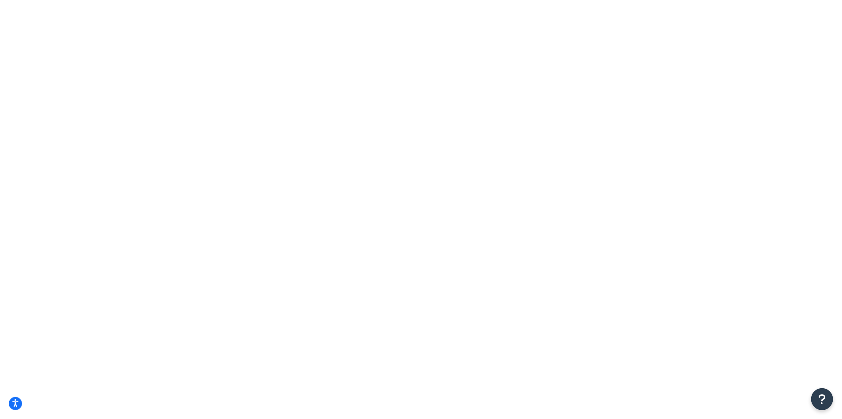
type input "10"
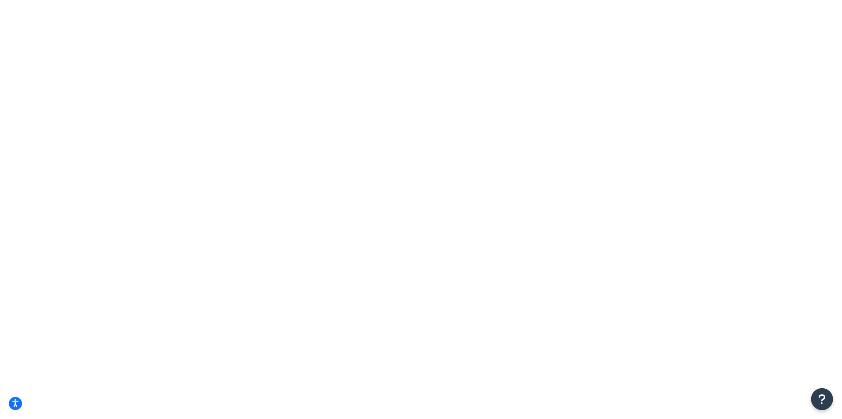
type input "11"
drag, startPoint x: 457, startPoint y: 159, endPoint x: 389, endPoint y: 182, distance: 71.9
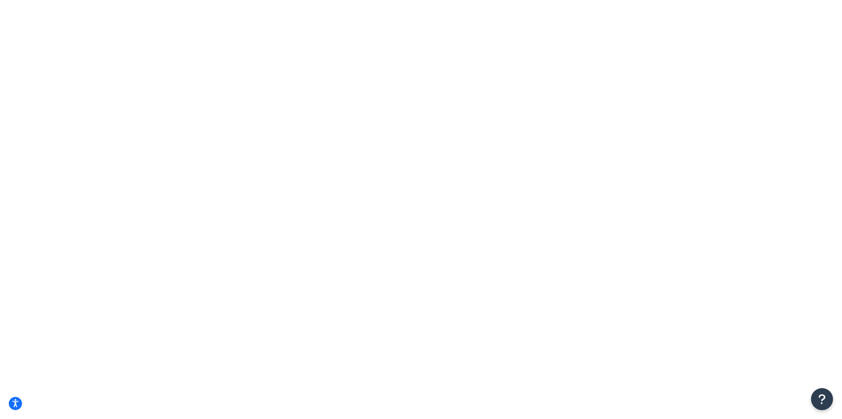
type input "9"
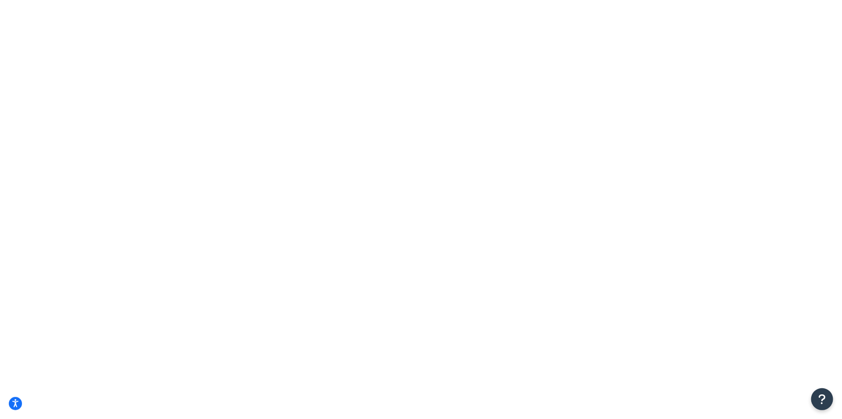
type input "Annie's"
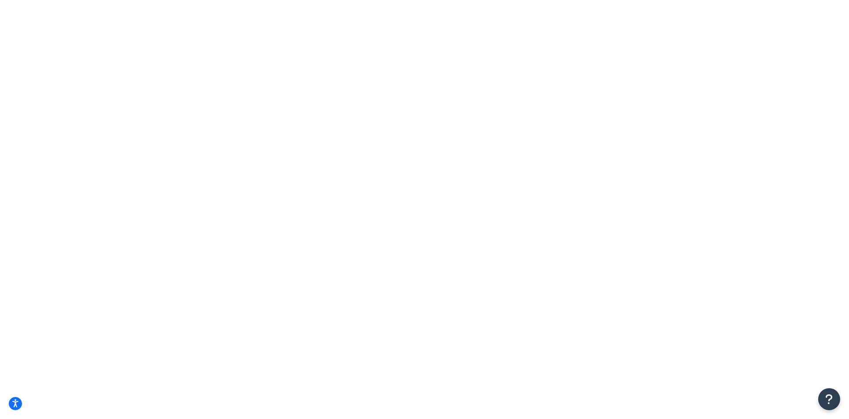
drag, startPoint x: 455, startPoint y: 279, endPoint x: 257, endPoint y: 172, distance: 225.2
drag, startPoint x: 463, startPoint y: 36, endPoint x: 434, endPoint y: 80, distance: 51.9
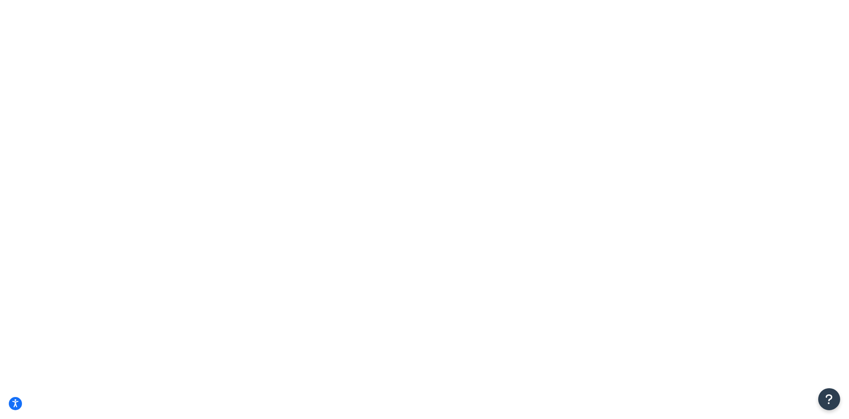
select select "CA"
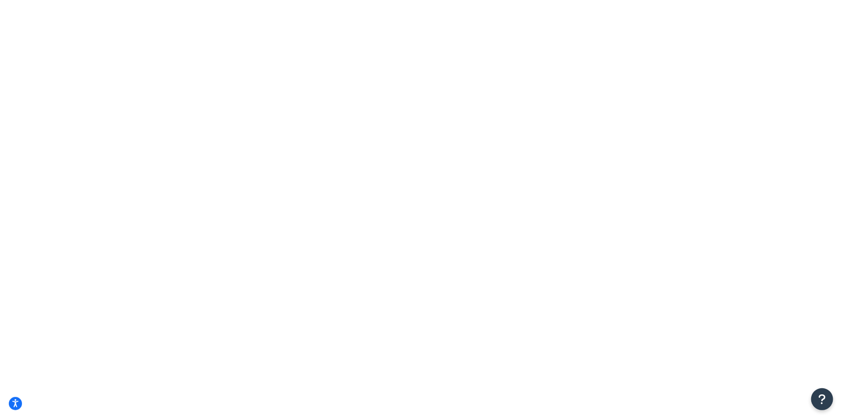
drag, startPoint x: 244, startPoint y: 120, endPoint x: 113, endPoint y: 151, distance: 134.2
drag, startPoint x: 151, startPoint y: 121, endPoint x: 103, endPoint y: 123, distance: 47.5
type input "1744 miramar"
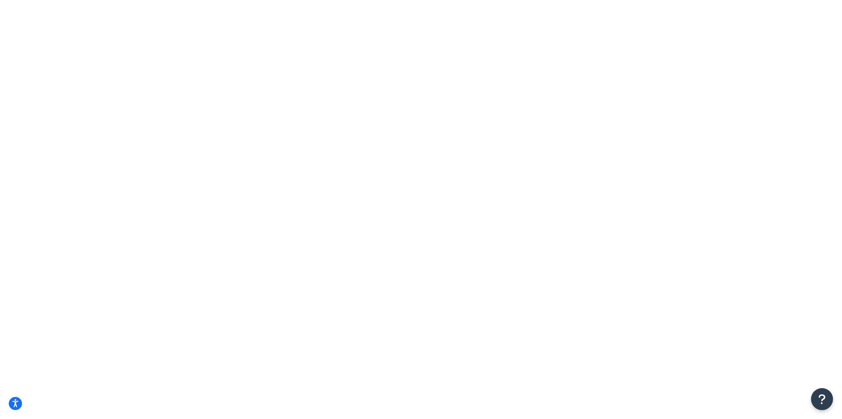
drag, startPoint x: 187, startPoint y: 176, endPoint x: 113, endPoint y: 166, distance: 74.9
type input "[GEOGRAPHIC_DATA]"
drag, startPoint x: 337, startPoint y: 244, endPoint x: 269, endPoint y: 240, distance: 68.3
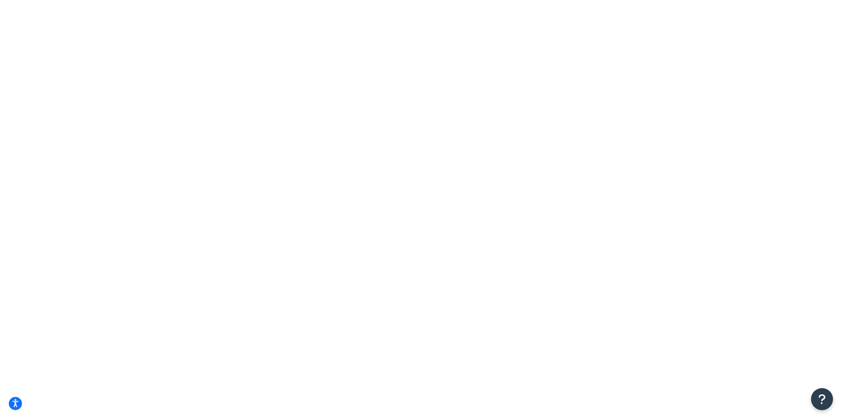
type input "92661"
drag, startPoint x: 438, startPoint y: 285, endPoint x: 286, endPoint y: 299, distance: 152.4
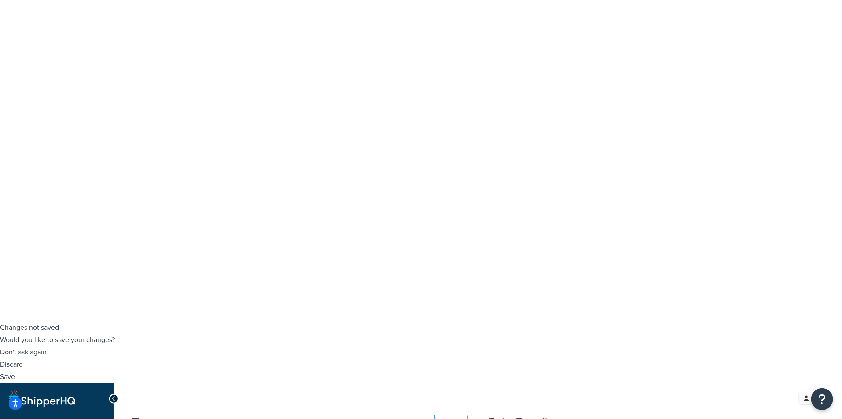
checkbox input "true"
select select "84863"
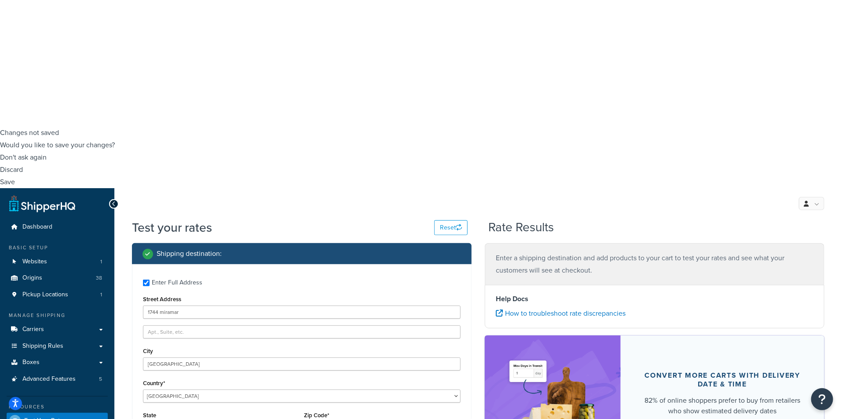
scroll to position [293, 0]
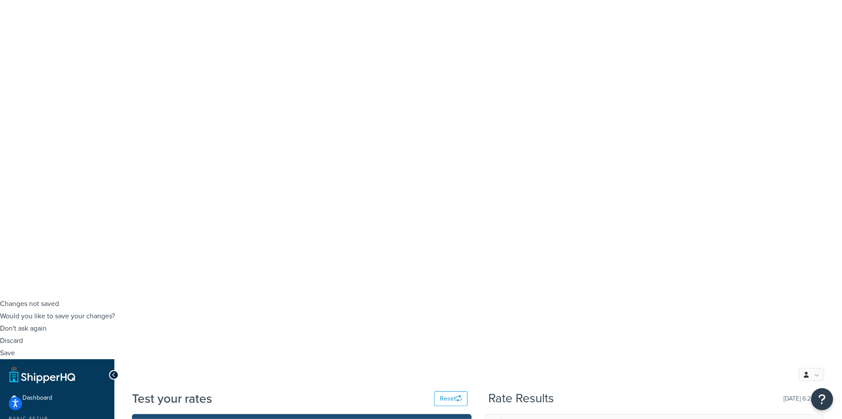
scroll to position [0, 0]
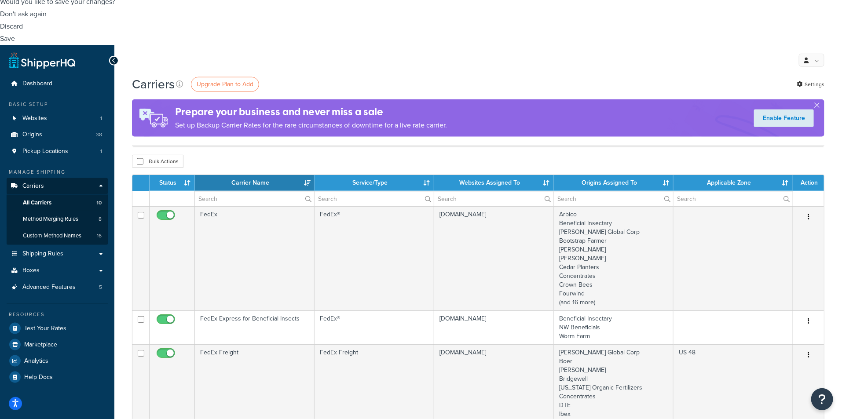
scroll to position [440, 0]
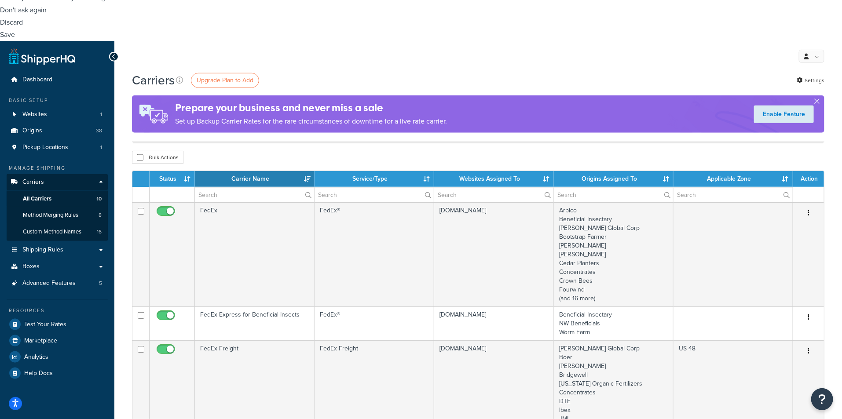
select select "25"
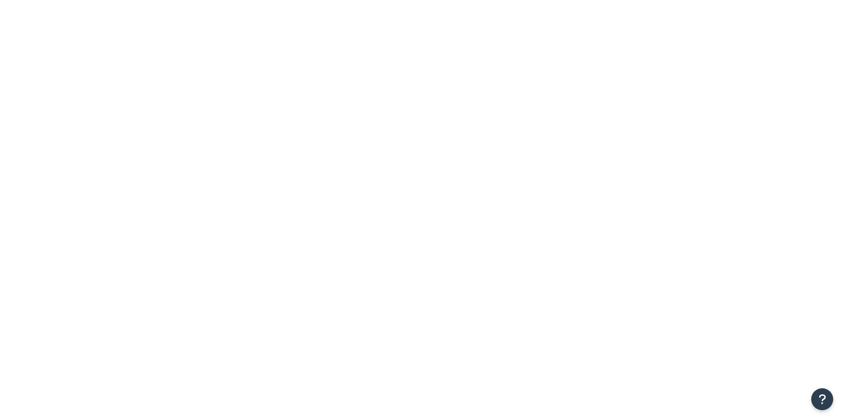
select select "usps"
select select "ONLINE"
select select "package"
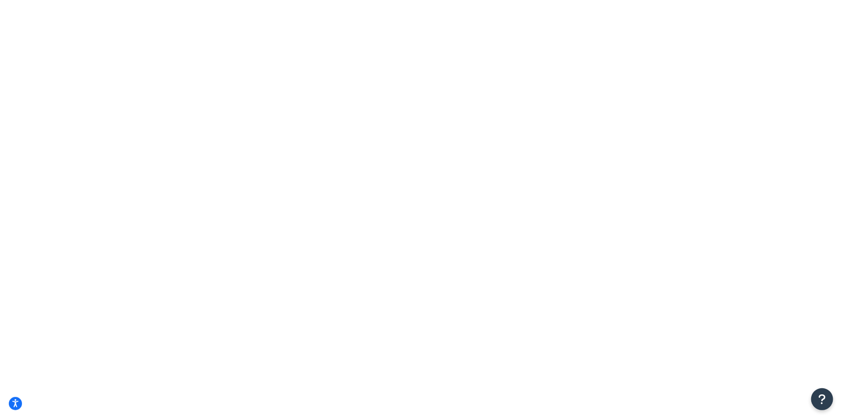
select select "false"
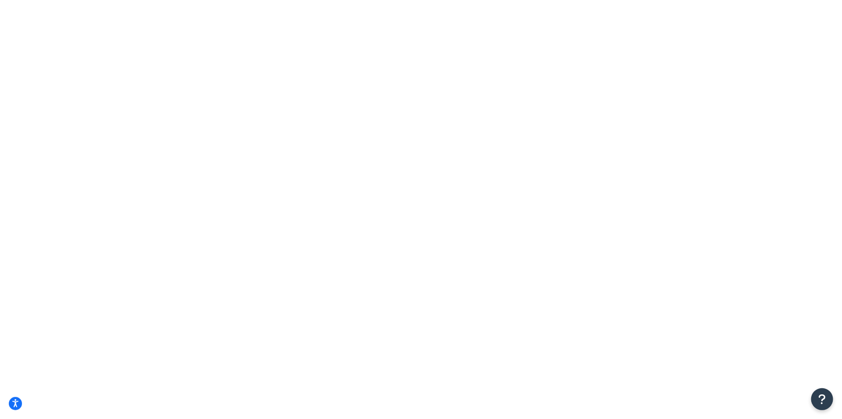
select select "usps"
select select "ONLINE"
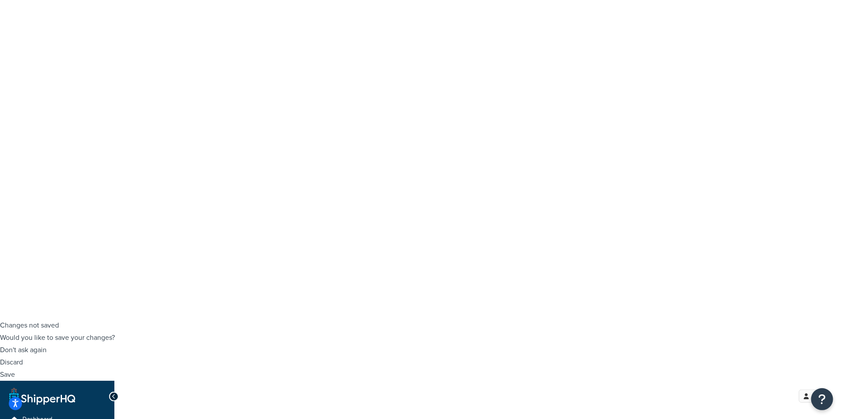
scroll to position [146, 0]
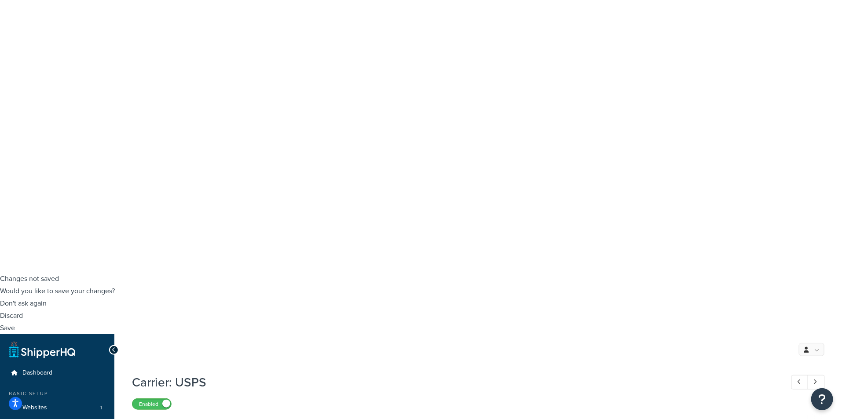
select select "false"
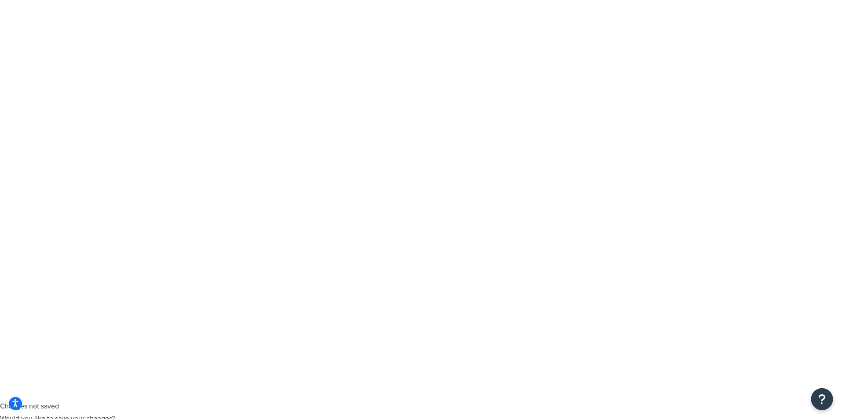
scroll to position [98, 0]
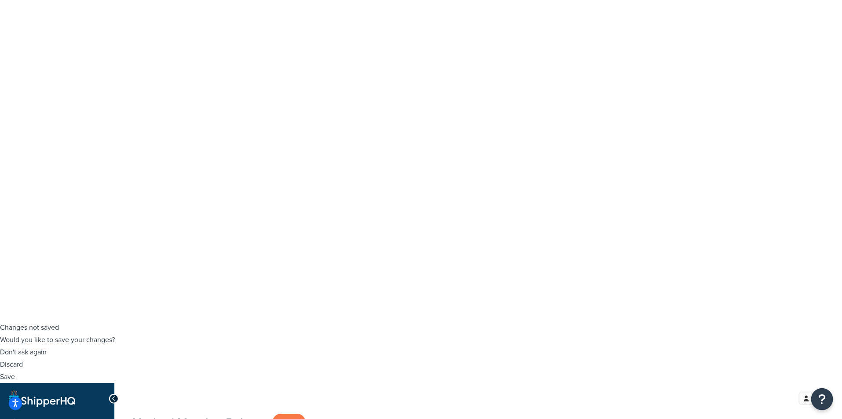
drag, startPoint x: 157, startPoint y: 120, endPoint x: 182, endPoint y: 120, distance: 25.1
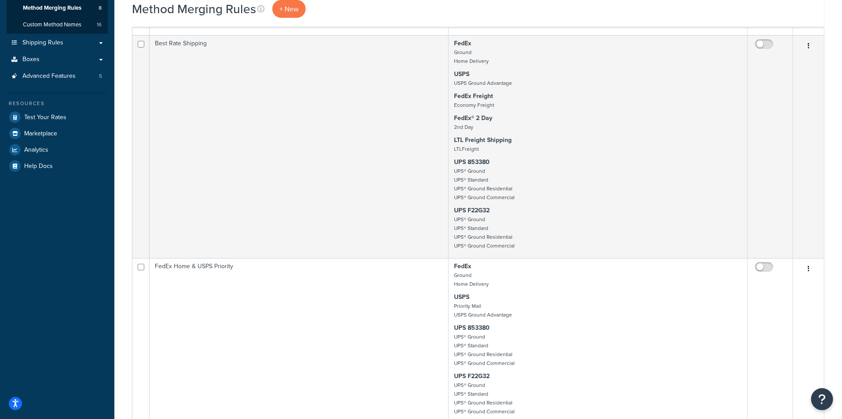
scroll to position [635, 0]
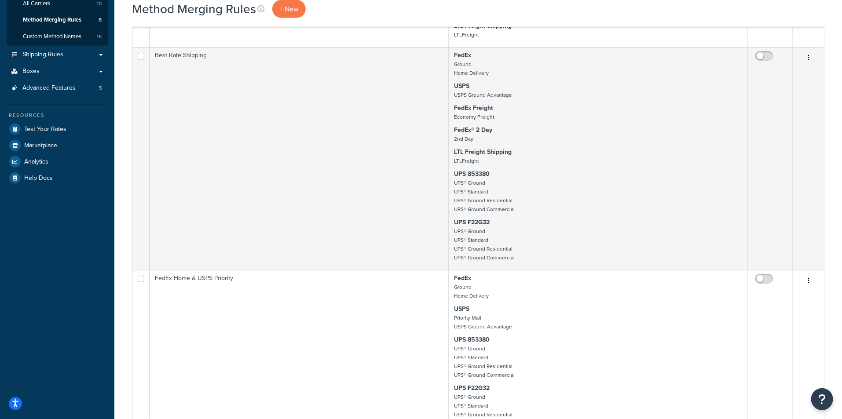
drag, startPoint x: 154, startPoint y: 176, endPoint x: 206, endPoint y: 179, distance: 51.5
drag, startPoint x: 251, startPoint y: 172, endPoint x: 154, endPoint y: 180, distance: 97.9
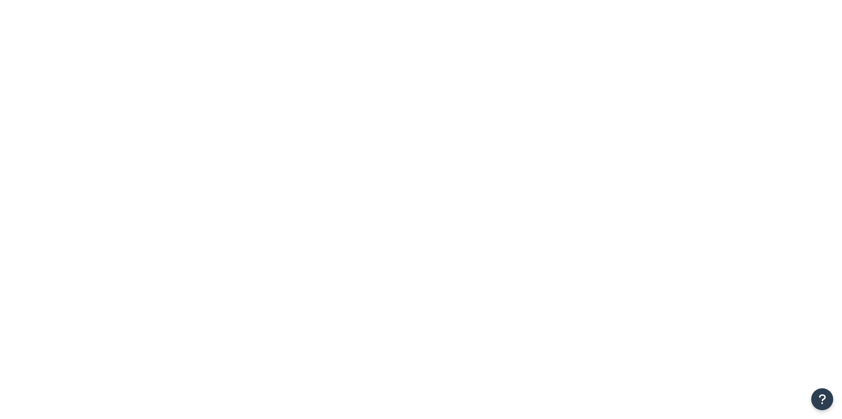
select select "15"
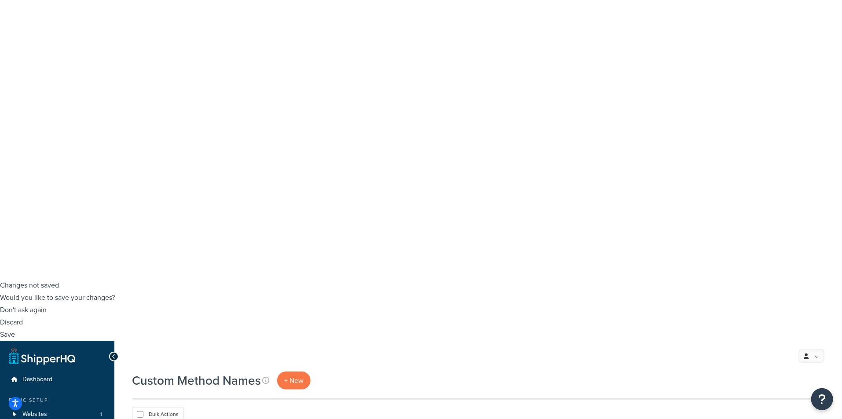
scroll to position [146, 0]
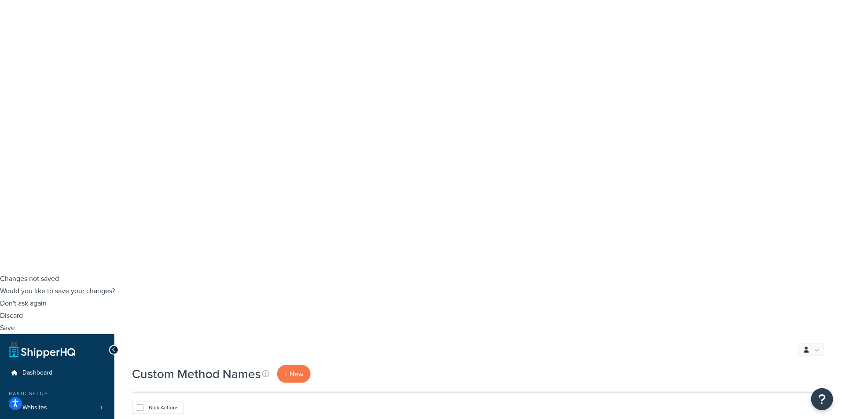
select select "50"
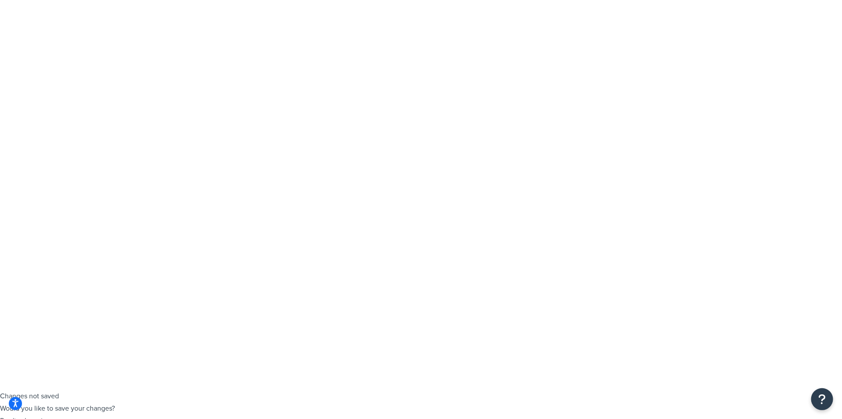
scroll to position [0, 0]
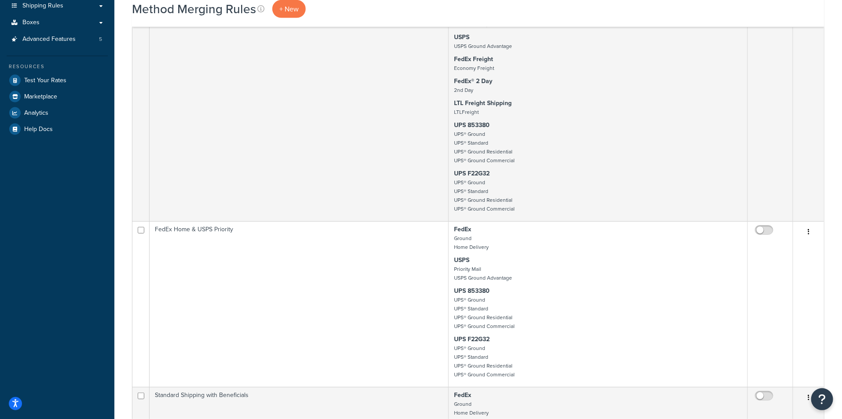
drag, startPoint x: 152, startPoint y: 124, endPoint x: 252, endPoint y: 126, distance: 100.7
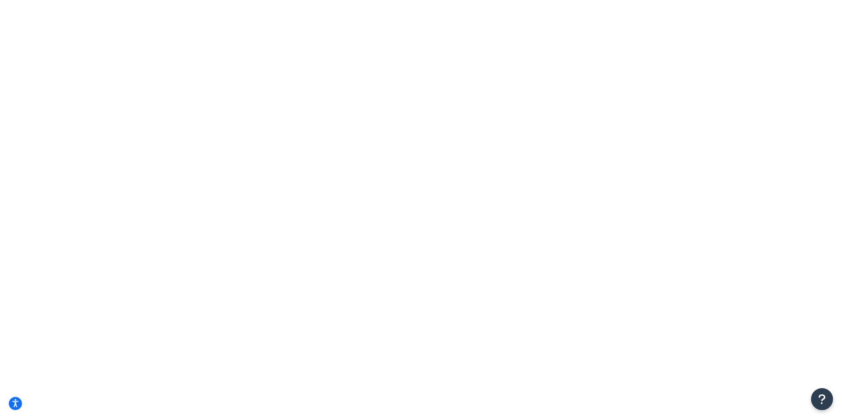
drag, startPoint x: 258, startPoint y: 49, endPoint x: 485, endPoint y: 38, distance: 227.2
copy h1 "Standard FedEx or UPS Shipping"
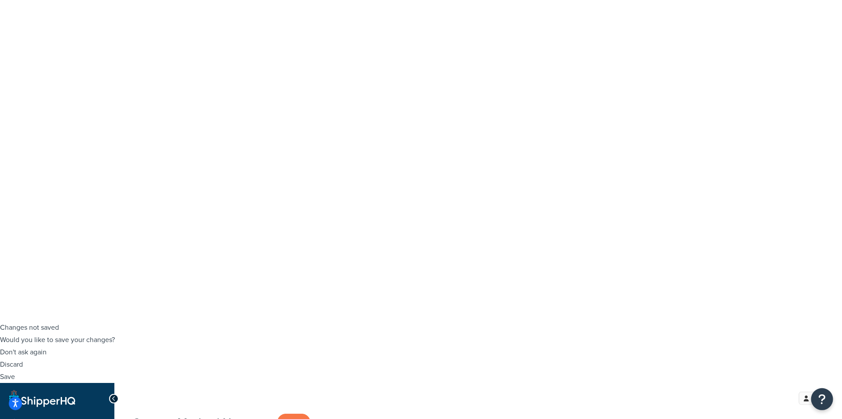
select select "25"
drag, startPoint x: 198, startPoint y: 328, endPoint x: 154, endPoint y: 332, distance: 44.6
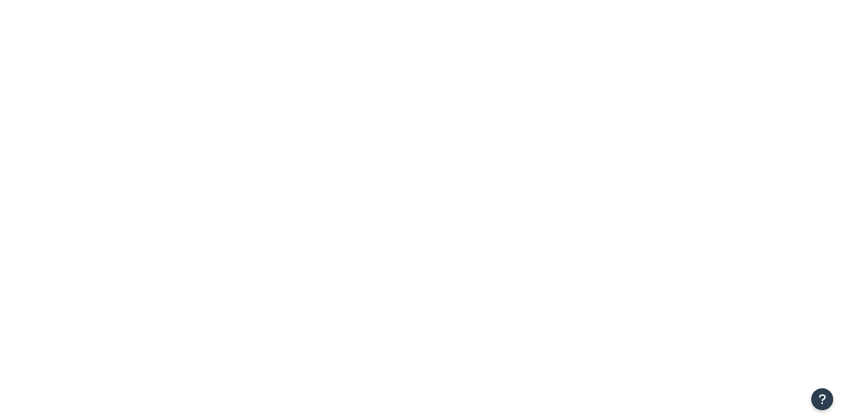
select select "15"
drag, startPoint x: 0, startPoint y: 0, endPoint x: 70, endPoint y: 171, distance: 185.3
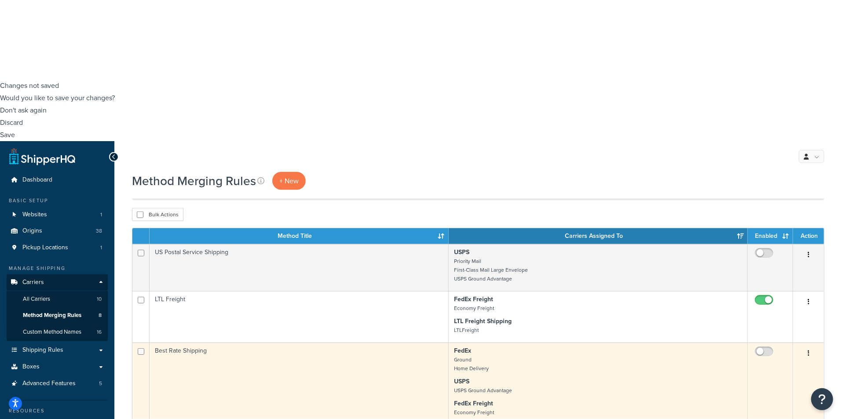
scroll to position [323, 0]
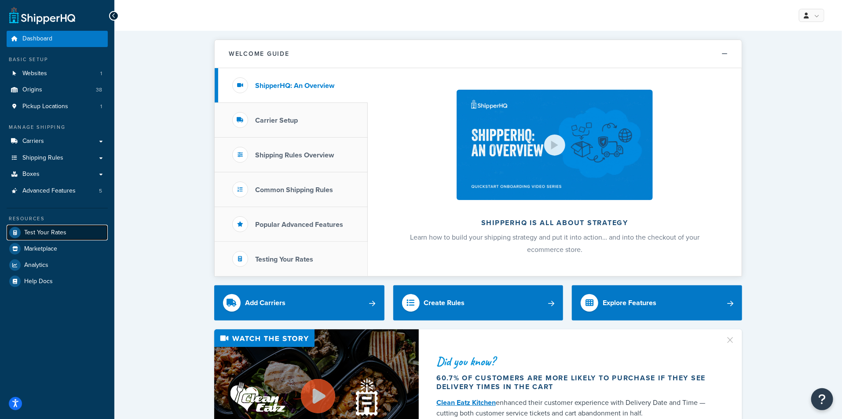
click at [60, 232] on span "Test Your Rates" at bounding box center [45, 232] width 42 height 7
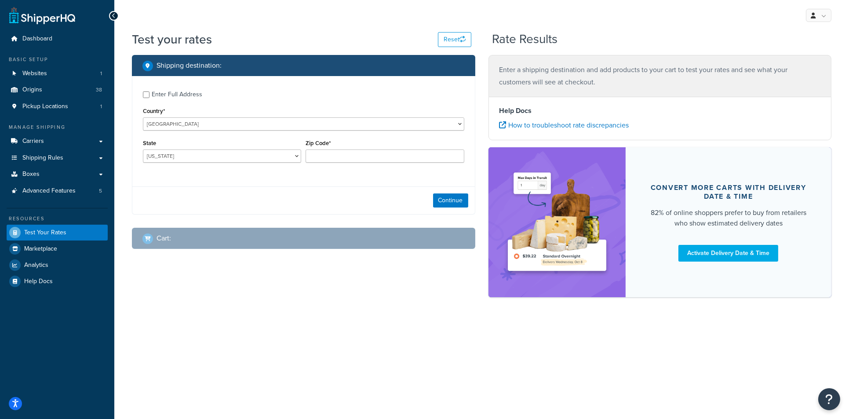
click at [189, 98] on div "Enter Full Address" at bounding box center [177, 94] width 51 height 12
click at [149, 98] on input "Enter Full Address" at bounding box center [146, 94] width 7 height 7
checkbox input "true"
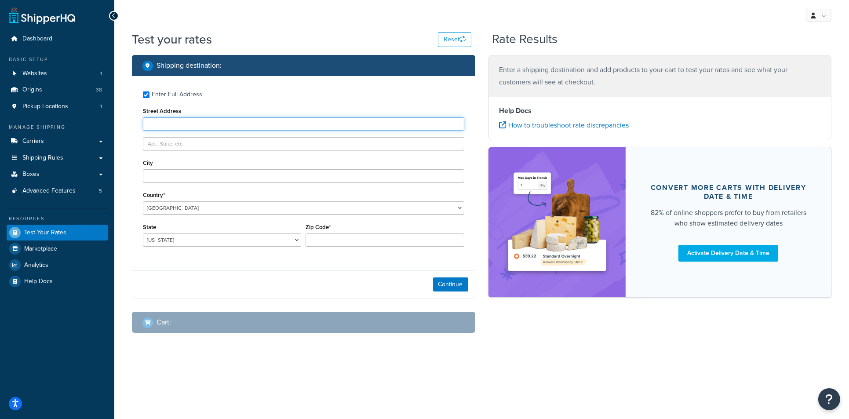
click at [186, 129] on input "Street Address" at bounding box center [303, 123] width 321 height 13
type input "789 Broadway"
type input "New York"
select select "NY"
type input "10001"
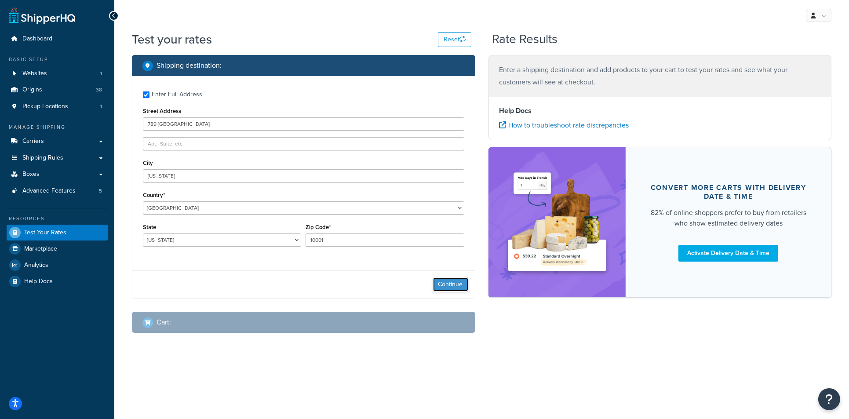
click at [451, 284] on button "Continue" at bounding box center [450, 284] width 35 height 14
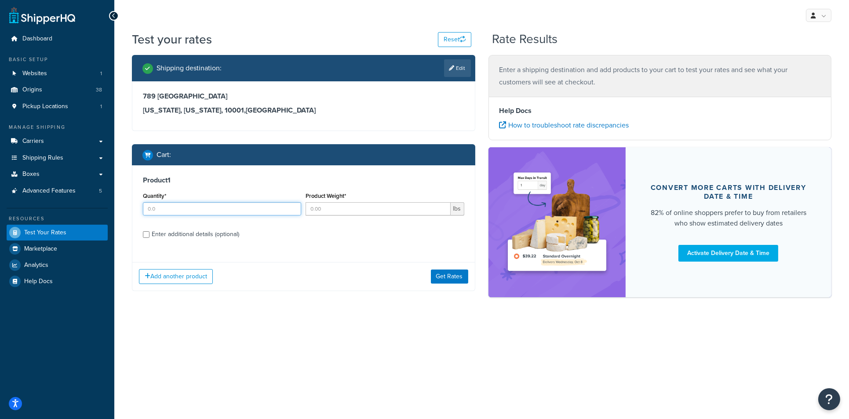
click at [228, 211] on input "Quantity*" at bounding box center [222, 208] width 158 height 13
click at [291, 207] on input "1" at bounding box center [222, 208] width 158 height 13
click at [291, 207] on input "2" at bounding box center [222, 208] width 158 height 13
type input "3"
click at [291, 207] on input "3" at bounding box center [222, 208] width 158 height 13
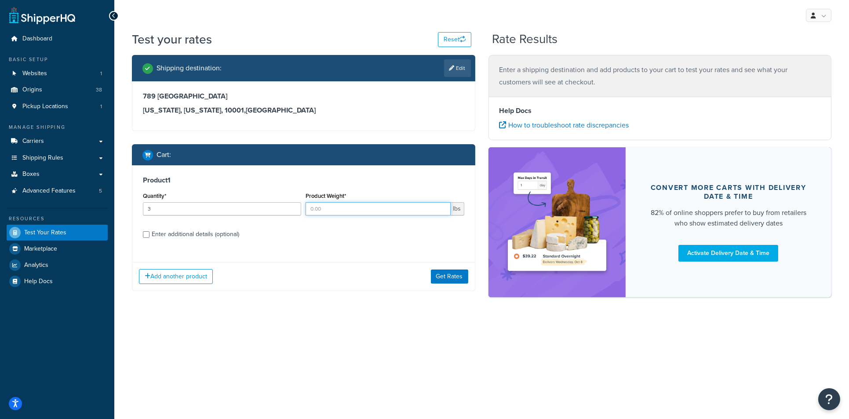
click at [393, 208] on input "Product Weight*" at bounding box center [378, 208] width 145 height 13
type input "1.1"
click at [226, 235] on div "Enter additional details (optional)" at bounding box center [195, 234] width 87 height 12
click at [149, 235] on input "Enter additional details (optional)" at bounding box center [146, 234] width 7 height 7
checkbox input "true"
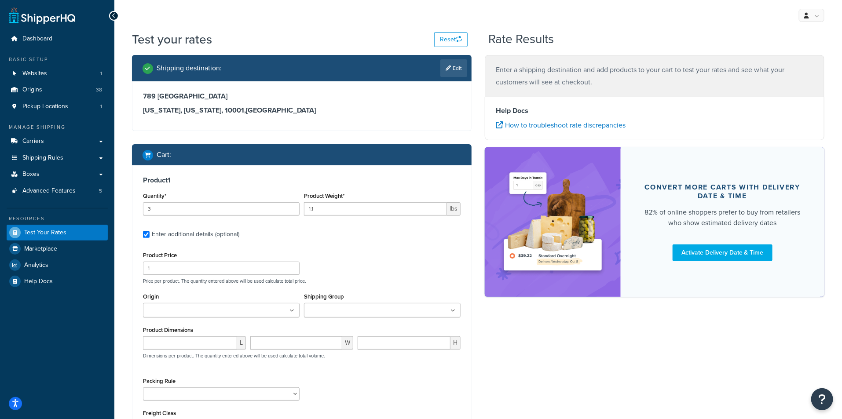
click at [346, 313] on input "Shipping Group" at bounding box center [345, 311] width 78 height 10
type input "annie"
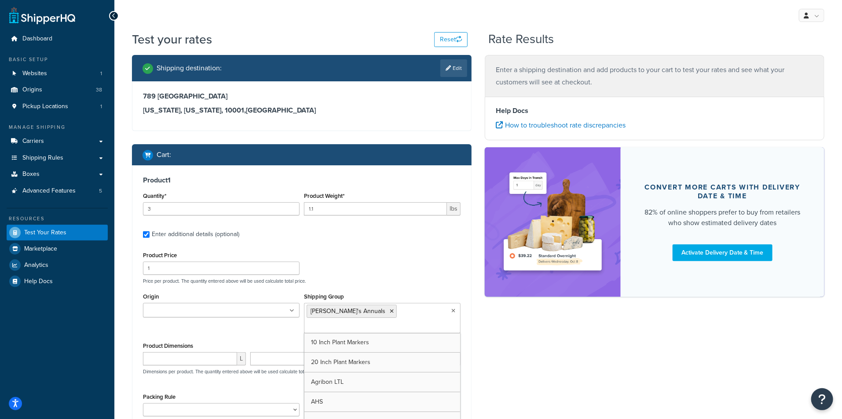
drag, startPoint x: 429, startPoint y: 249, endPoint x: 420, endPoint y: 248, distance: 8.8
click at [421, 248] on div "Product 1 Quantity* 3 Product Weight* 1.1 lbs Enter additional details (optiona…" at bounding box center [301, 315] width 339 height 300
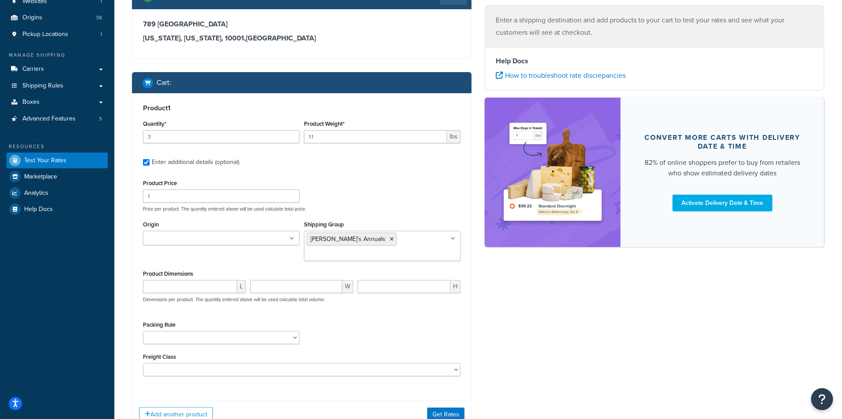
scroll to position [127, 0]
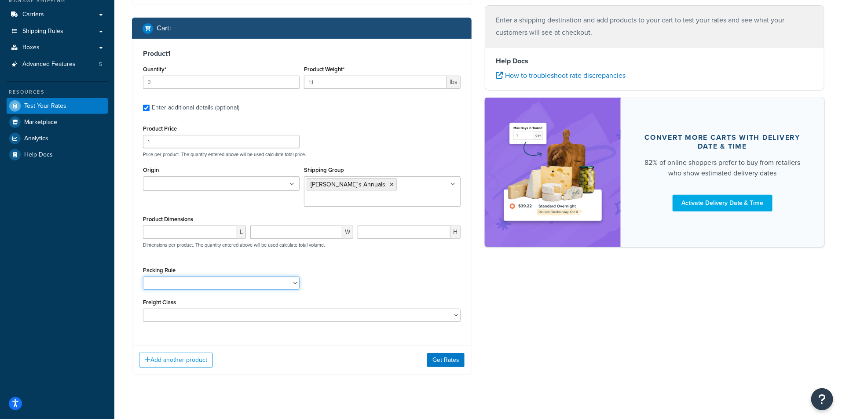
click at [177, 277] on select "1 Gallon 10 Inch Plant Markers 20 Inch Plant Markers AHS 4 claw GO500 AHS 5 Gal…" at bounding box center [221, 283] width 157 height 13
select select "84863"
click at [143, 277] on select "1 Gallon 10 Inch Plant Markers 20 Inch Plant Markers AHS 4 claw GO500 AHS 5 Gal…" at bounding box center [221, 283] width 157 height 13
drag, startPoint x: 370, startPoint y: 256, endPoint x: 380, endPoint y: 269, distance: 16.3
click at [372, 264] on div "Packing Rule 1 Gallon 10 Inch Plant Markers 20 Inch Plant Markers AHS 4 claw GO…" at bounding box center [302, 280] width 322 height 32
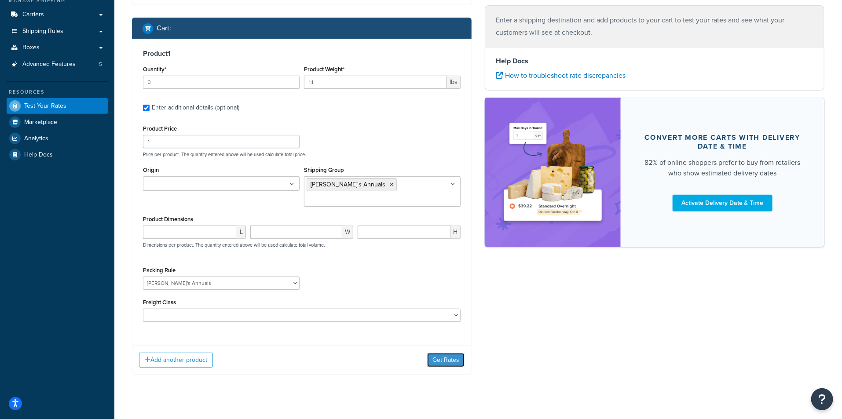
drag, startPoint x: 437, startPoint y: 348, endPoint x: 433, endPoint y: 342, distance: 7.1
click at [437, 353] on button "Get Rates" at bounding box center [445, 360] width 37 height 14
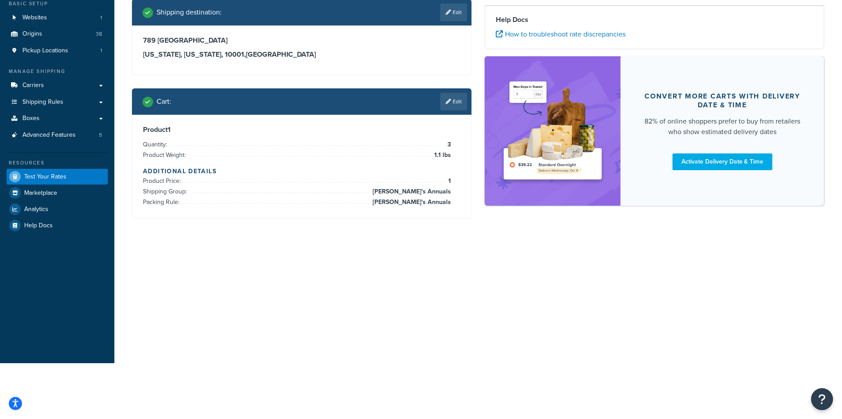
scroll to position [0, 0]
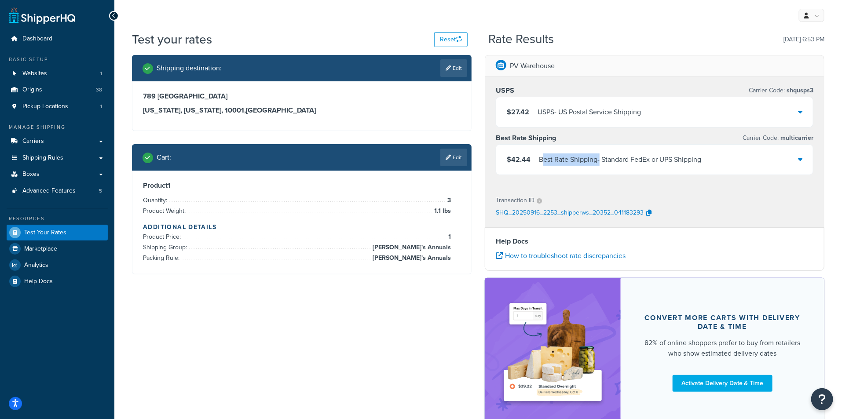
drag, startPoint x: 542, startPoint y: 157, endPoint x: 599, endPoint y: 163, distance: 57.0
click at [599, 163] on div "Best Rate Shipping - Standard FedEx or UPS Shipping" at bounding box center [620, 159] width 162 height 12
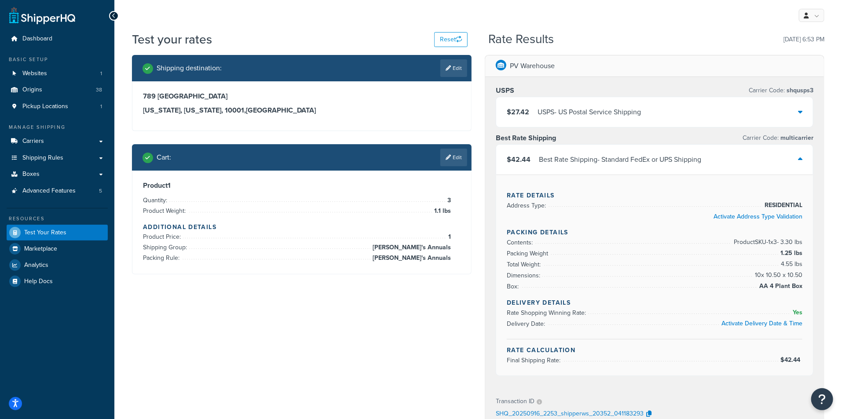
click at [539, 161] on div "Best Rate Shipping - Standard FedEx or UPS Shipping" at bounding box center [620, 159] width 162 height 12
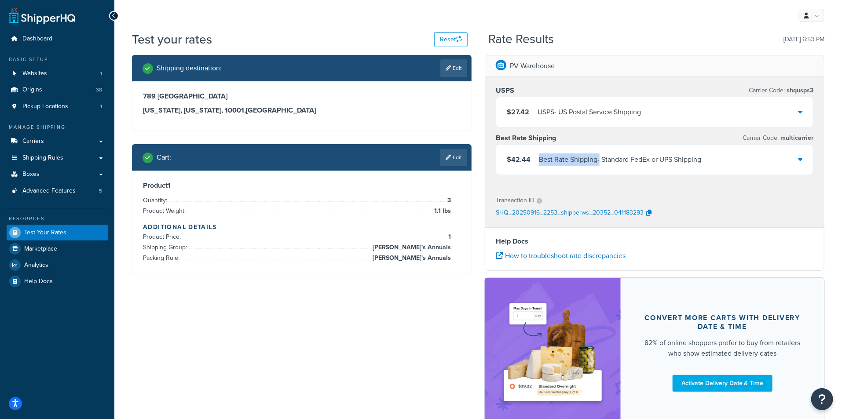
drag, startPoint x: 539, startPoint y: 161, endPoint x: 598, endPoint y: 160, distance: 59.4
click at [598, 160] on div "Best Rate Shipping - Standard FedEx or UPS Shipping" at bounding box center [620, 159] width 162 height 12
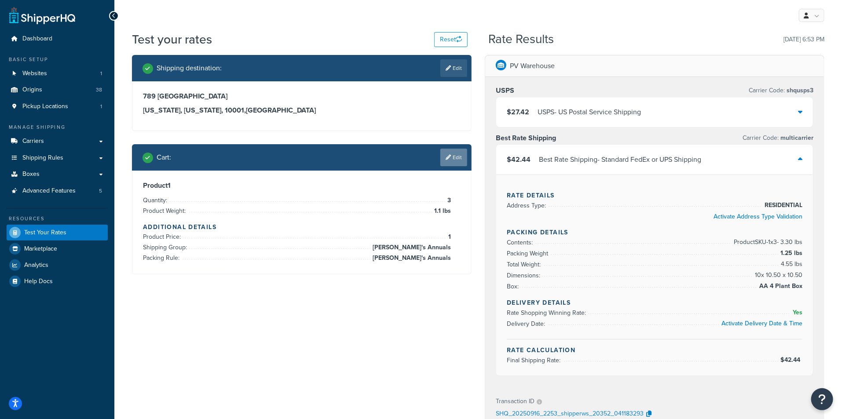
click at [453, 165] on link "Edit" at bounding box center [453, 158] width 27 height 18
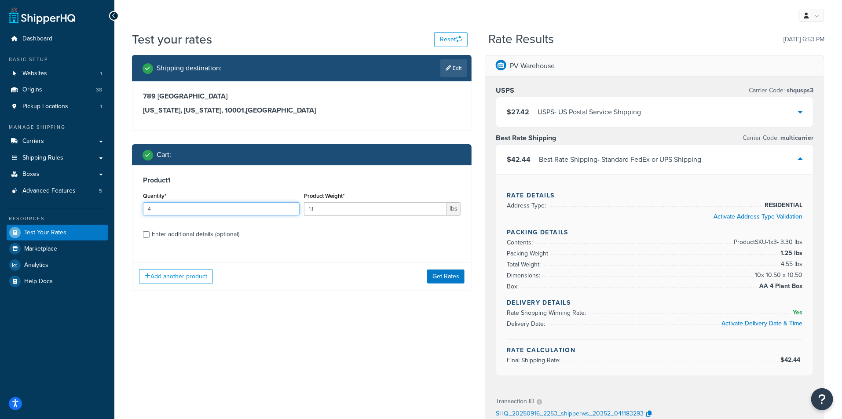
click at [290, 206] on input "4" at bounding box center [221, 208] width 157 height 13
type input "5"
click at [290, 206] on input "5" at bounding box center [221, 208] width 157 height 13
click at [443, 276] on button "Get Rates" at bounding box center [445, 277] width 37 height 14
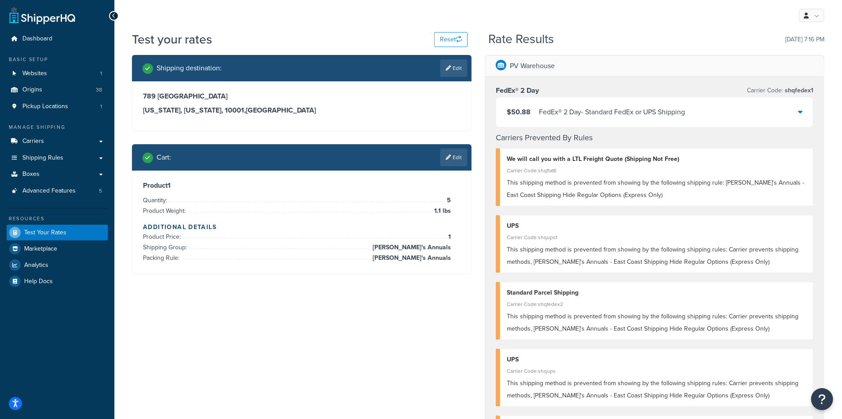
click at [785, 106] on div "$50.88 FedEx® 2 Day - Standard FedEx or UPS Shipping" at bounding box center [654, 112] width 317 height 30
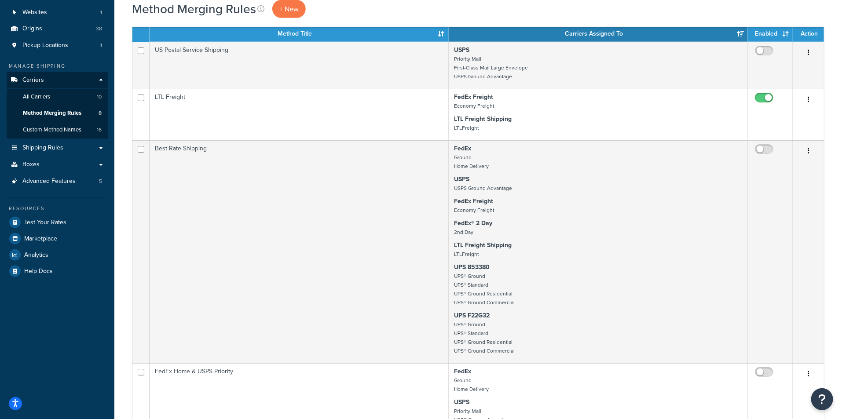
scroll to position [537, 0]
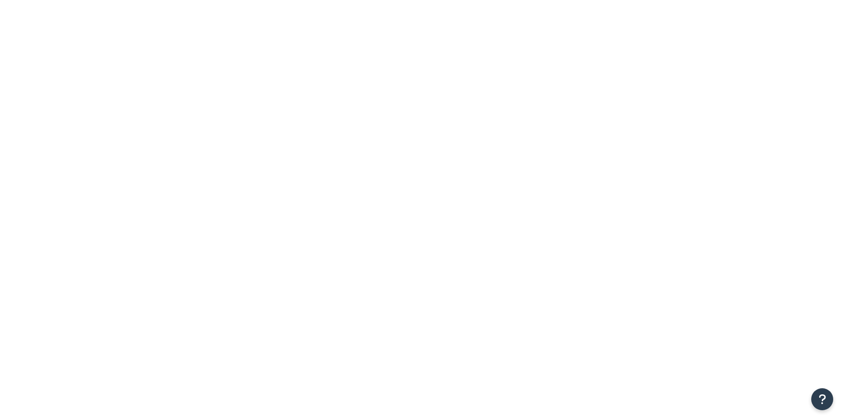
select select "15"
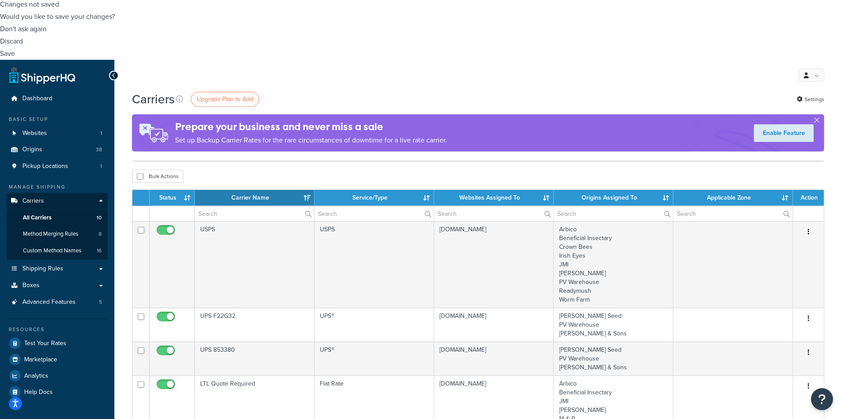
scroll to position [440, 0]
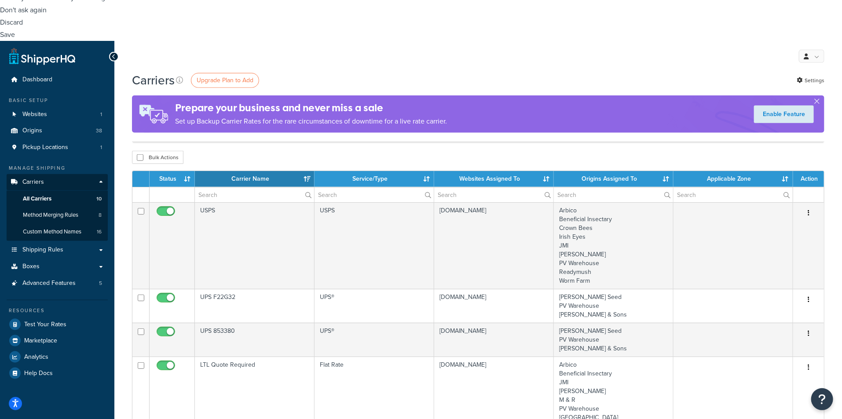
select select "25"
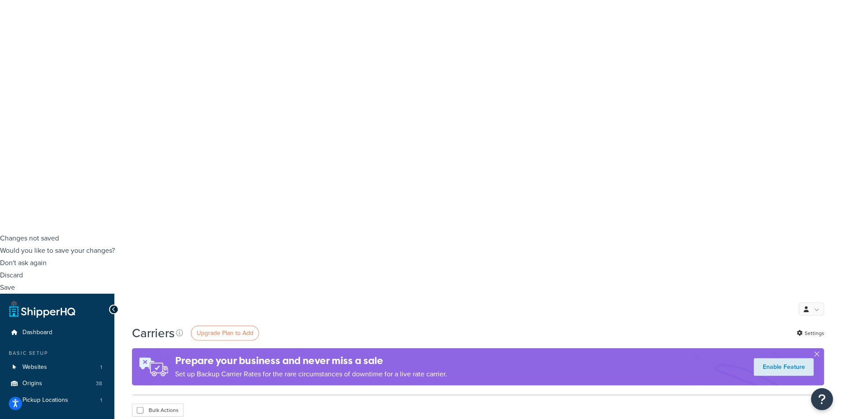
scroll to position [244, 0]
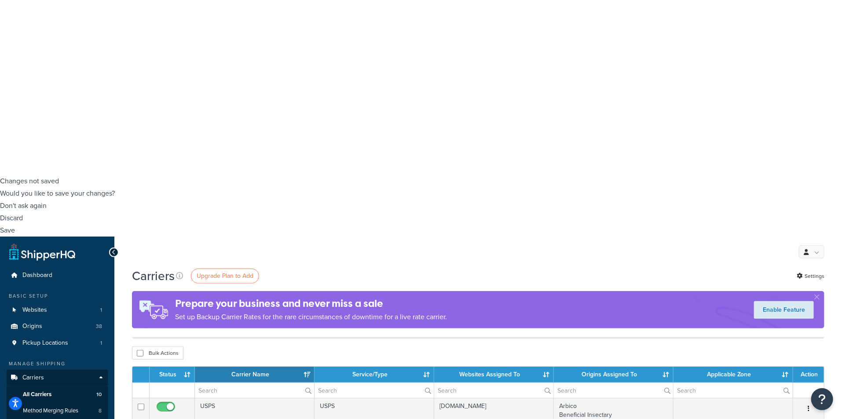
drag, startPoint x: 815, startPoint y: 27, endPoint x: 719, endPoint y: 65, distance: 103.0
click at [805, 291] on div "Prepare your business and never miss a sale Set up Backup Carrier Rates for the…" at bounding box center [478, 309] width 692 height 37
click at [816, 298] on button "button" at bounding box center [816, 299] width 2 height 2
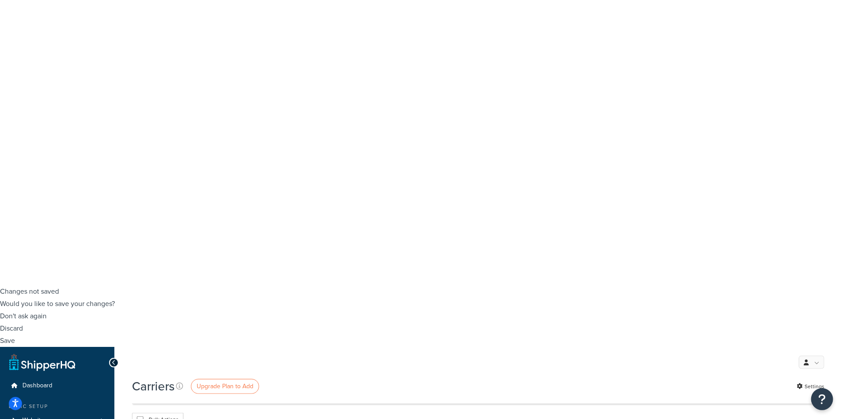
scroll to position [0, 0]
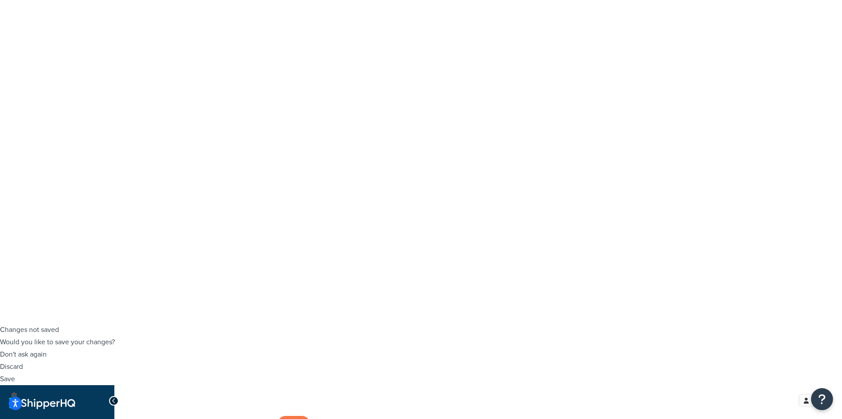
scroll to position [98, 0]
select select "50"
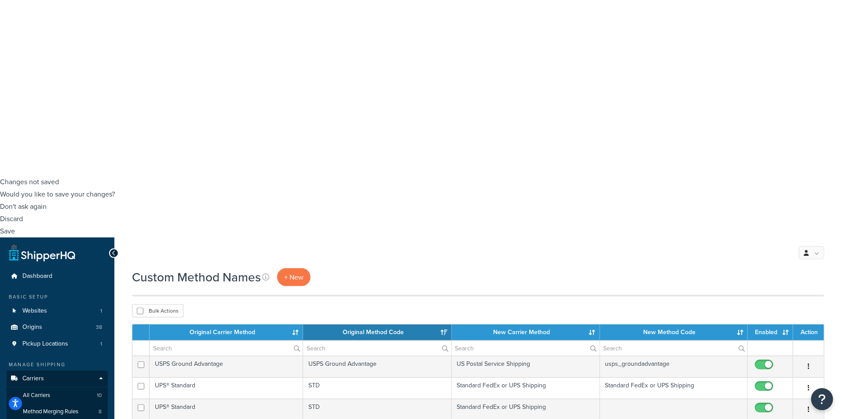
scroll to position [244, 0]
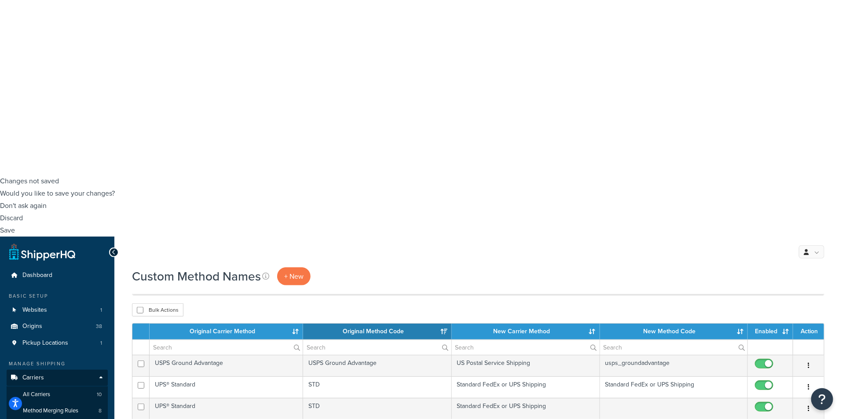
drag, startPoint x: 200, startPoint y: 185, endPoint x: 164, endPoint y: 200, distance: 38.5
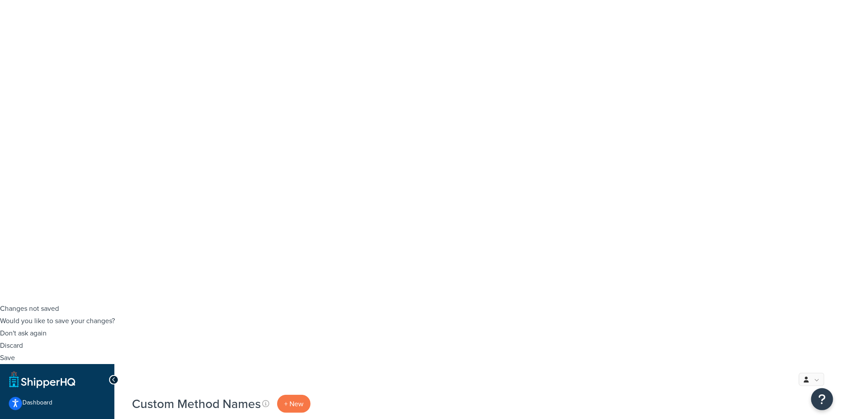
scroll to position [146, 0]
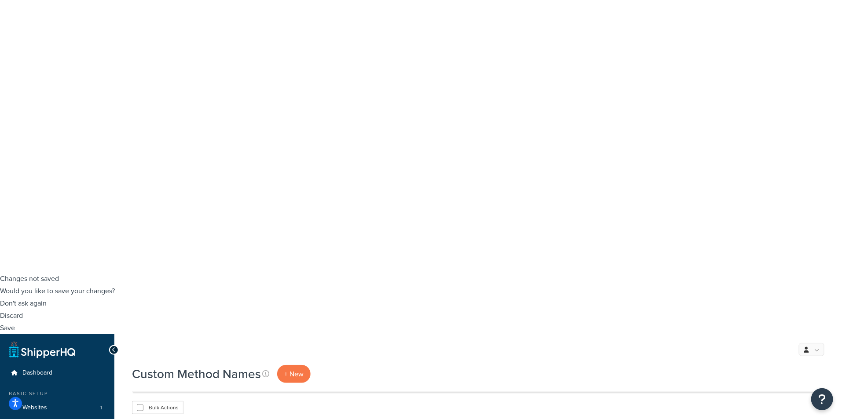
select select "50"
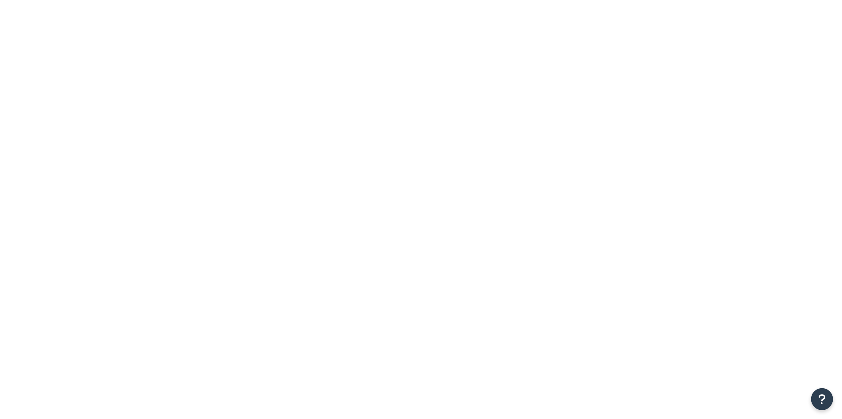
type input "[PERSON_NAME]"
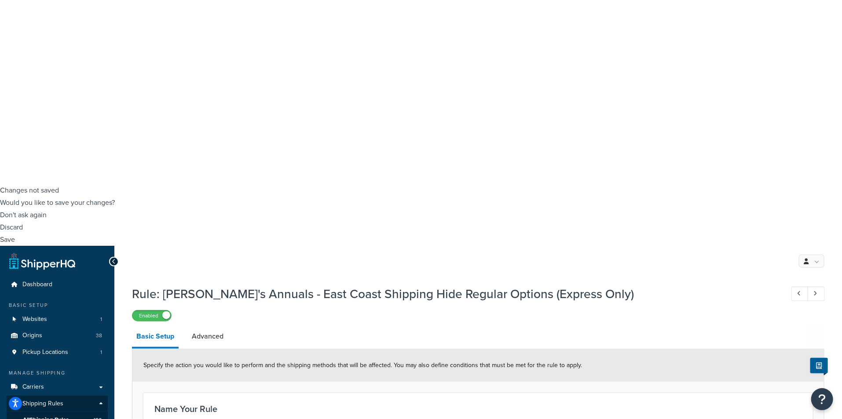
scroll to position [440, 0]
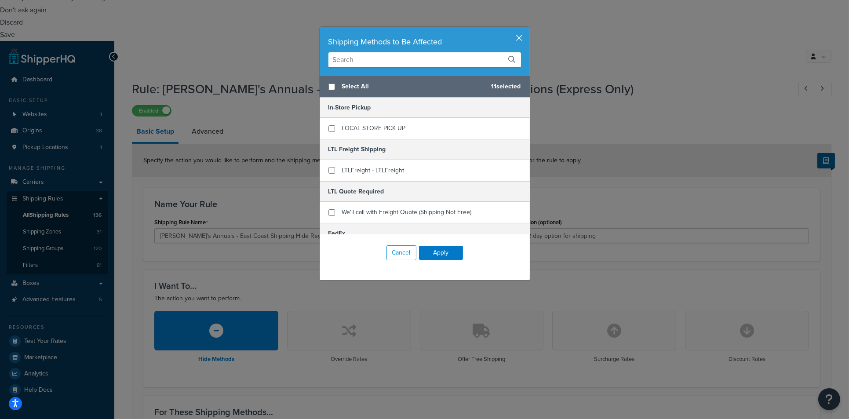
click at [528, 29] on button "button" at bounding box center [529, 28] width 2 height 2
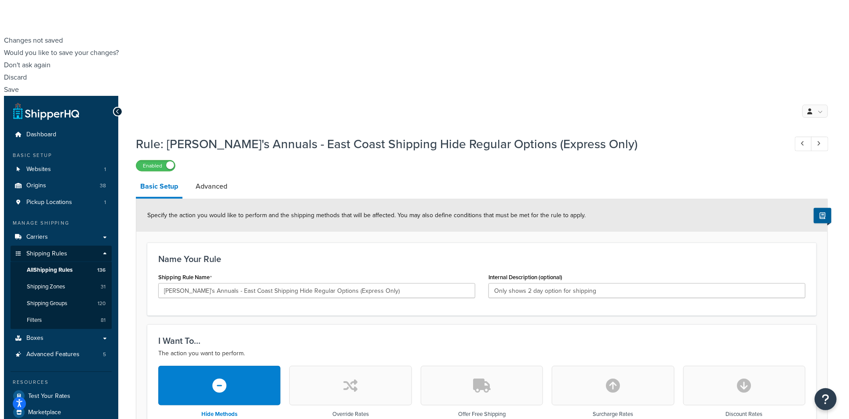
scroll to position [390, 0]
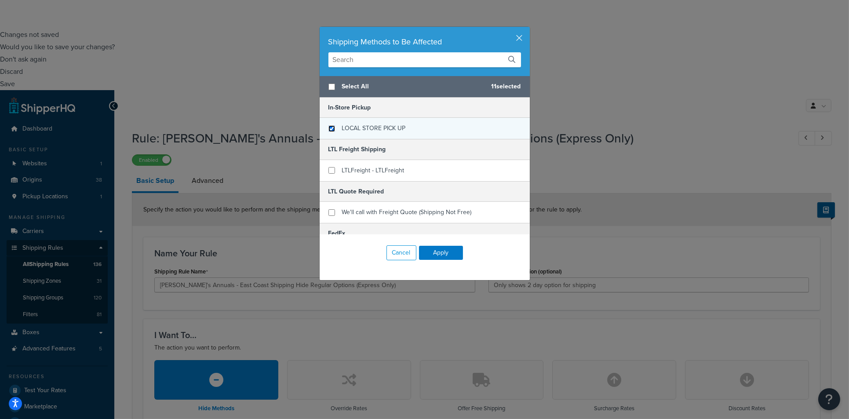
click at [330, 129] on input "checkbox" at bounding box center [331, 128] width 7 height 7
checkbox input "true"
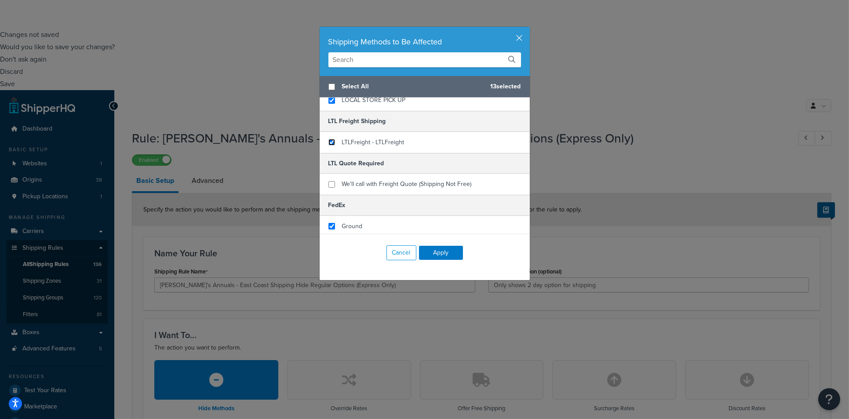
drag, startPoint x: 324, startPoint y: 141, endPoint x: 328, endPoint y: 158, distance: 18.0
click at [328, 141] on input "checkbox" at bounding box center [331, 142] width 7 height 7
checkbox input "true"
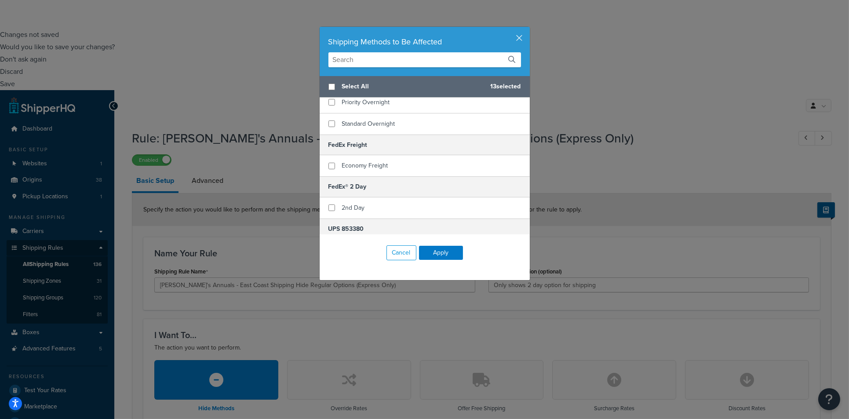
scroll to position [307, 0]
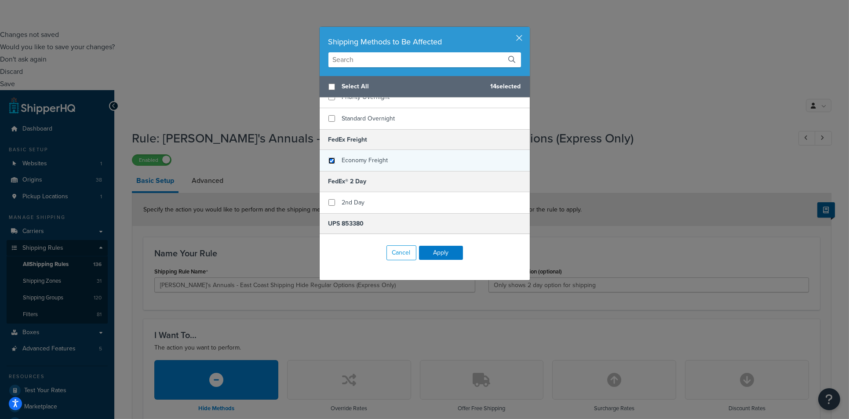
drag, startPoint x: 328, startPoint y: 162, endPoint x: 368, endPoint y: 166, distance: 40.6
click at [328, 162] on input "checkbox" at bounding box center [331, 160] width 7 height 7
checkbox input "true"
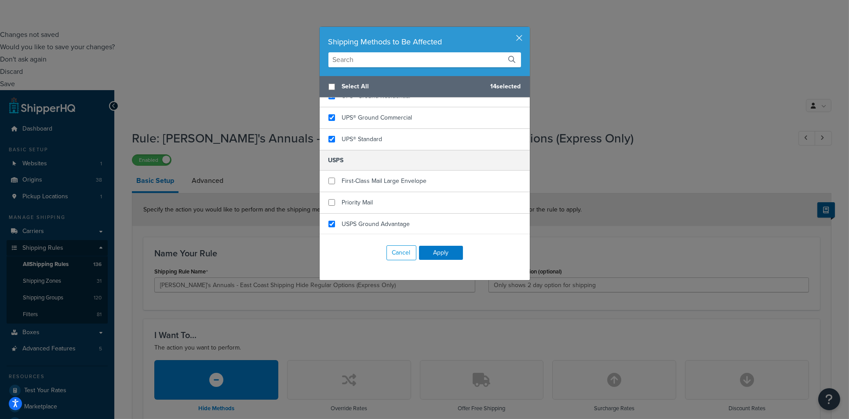
scroll to position [585, 0]
click at [328, 202] on input "checkbox" at bounding box center [331, 202] width 7 height 7
checkbox input "true"
click at [328, 182] on input "checkbox" at bounding box center [331, 180] width 7 height 7
checkbox input "true"
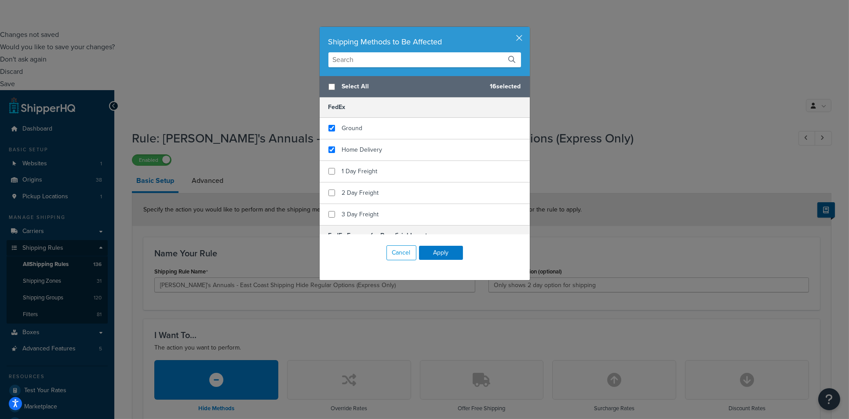
scroll to position [121, 0]
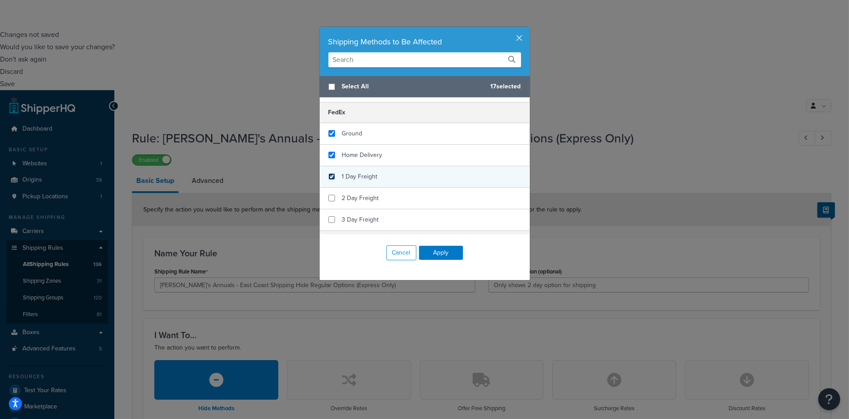
click at [328, 179] on input "checkbox" at bounding box center [331, 176] width 7 height 7
checkbox input "true"
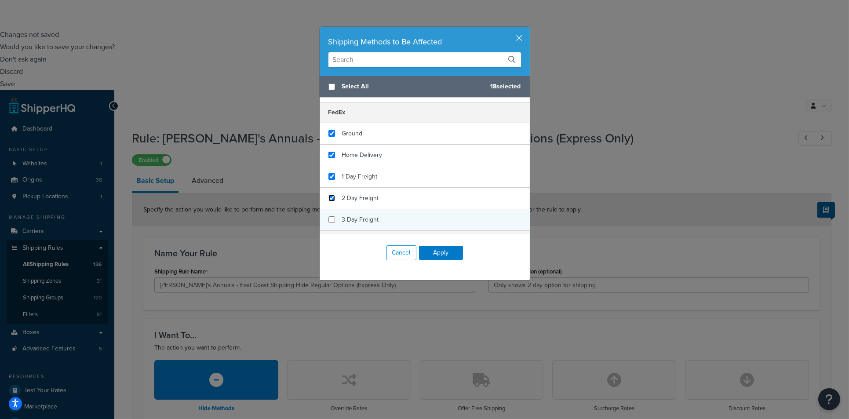
drag, startPoint x: 328, startPoint y: 198, endPoint x: 329, endPoint y: 209, distance: 11.4
click at [329, 200] on input "checkbox" at bounding box center [331, 198] width 7 height 7
checkbox input "true"
click at [329, 219] on input "checkbox" at bounding box center [331, 219] width 7 height 7
checkbox input "true"
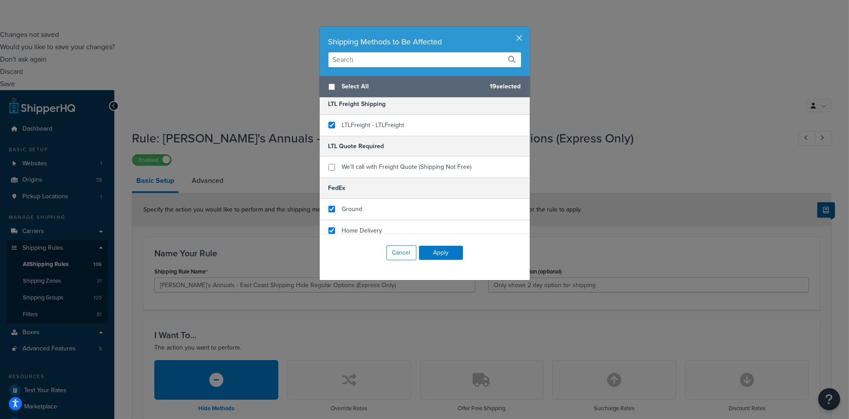
scroll to position [49, 0]
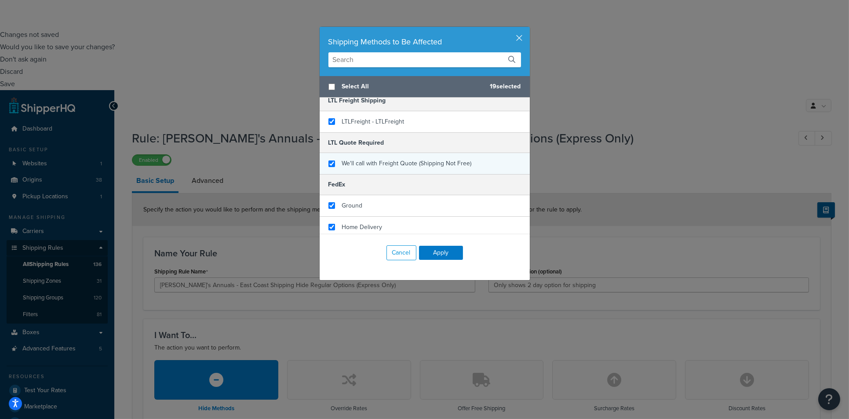
checkbox input "true"
click at [325, 168] on div "We'll call with Freight Quote (Shipping Not Free)" at bounding box center [425, 163] width 210 height 21
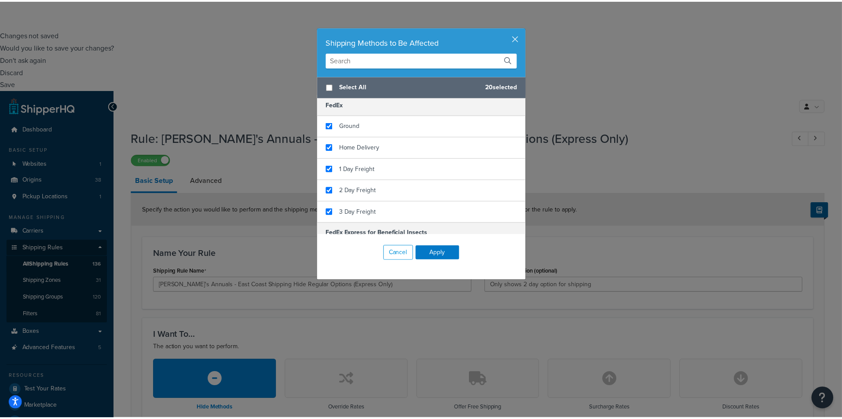
scroll to position [193, 0]
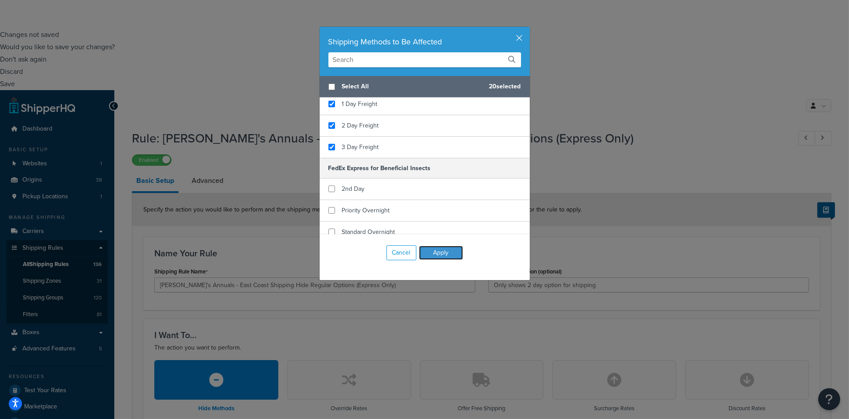
click at [433, 254] on button "Apply" at bounding box center [441, 253] width 44 height 14
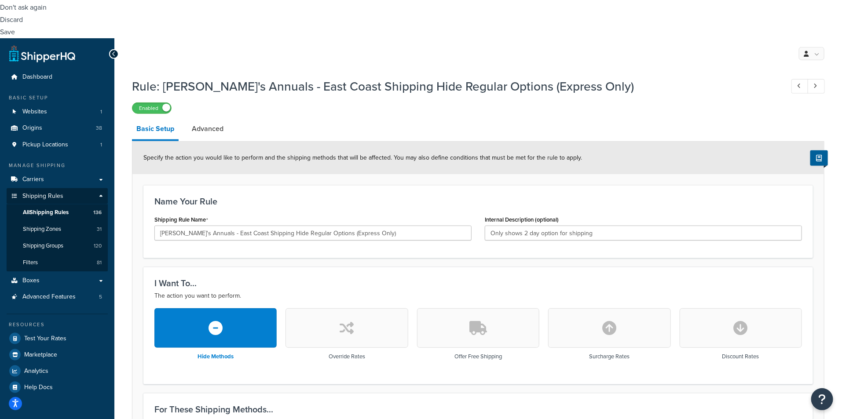
scroll to position [535, 0]
